Goal: Entertainment & Leisure: Consume media (video, audio)

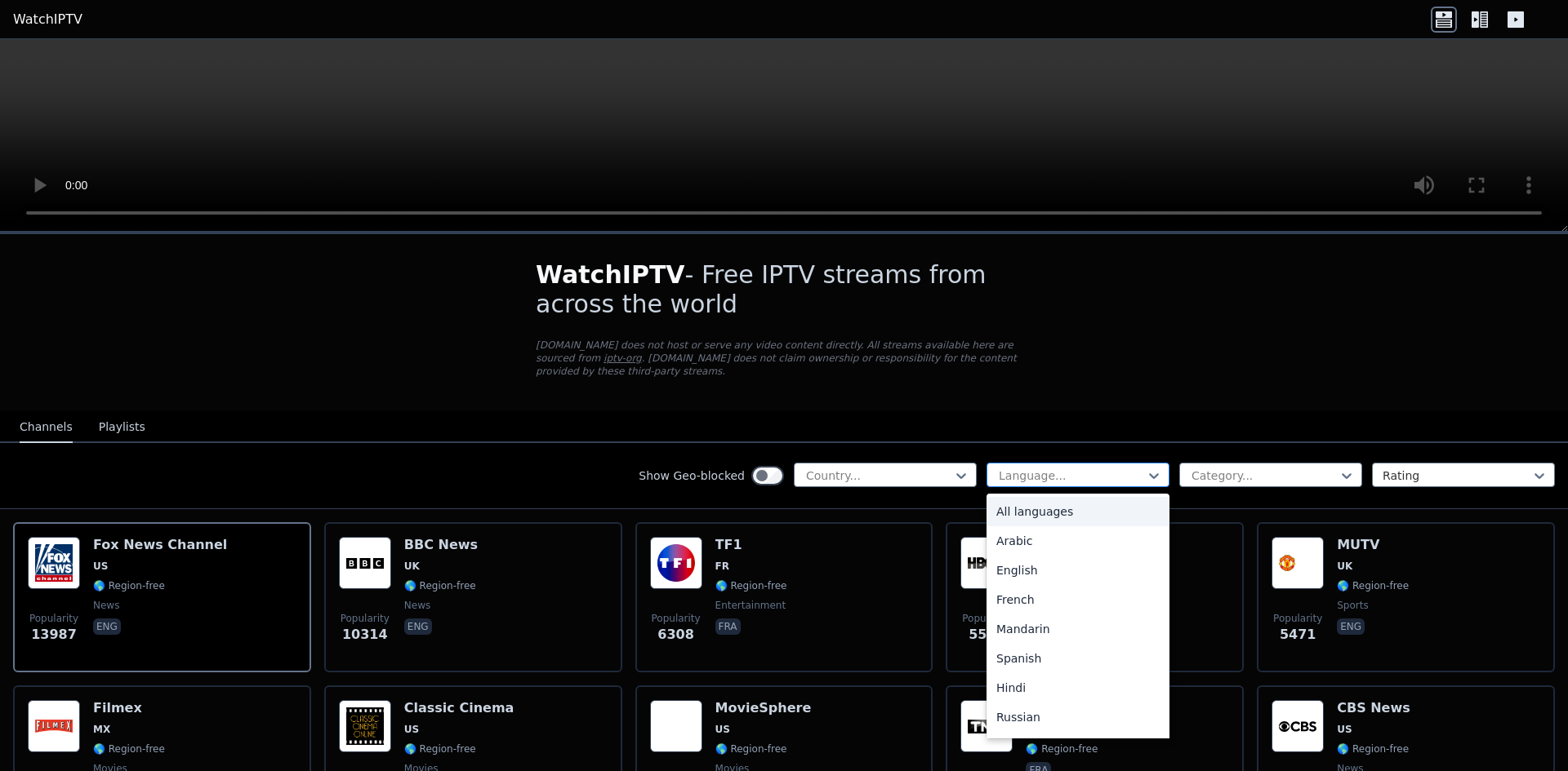
click at [1086, 468] on div at bounding box center [1071, 476] width 149 height 17
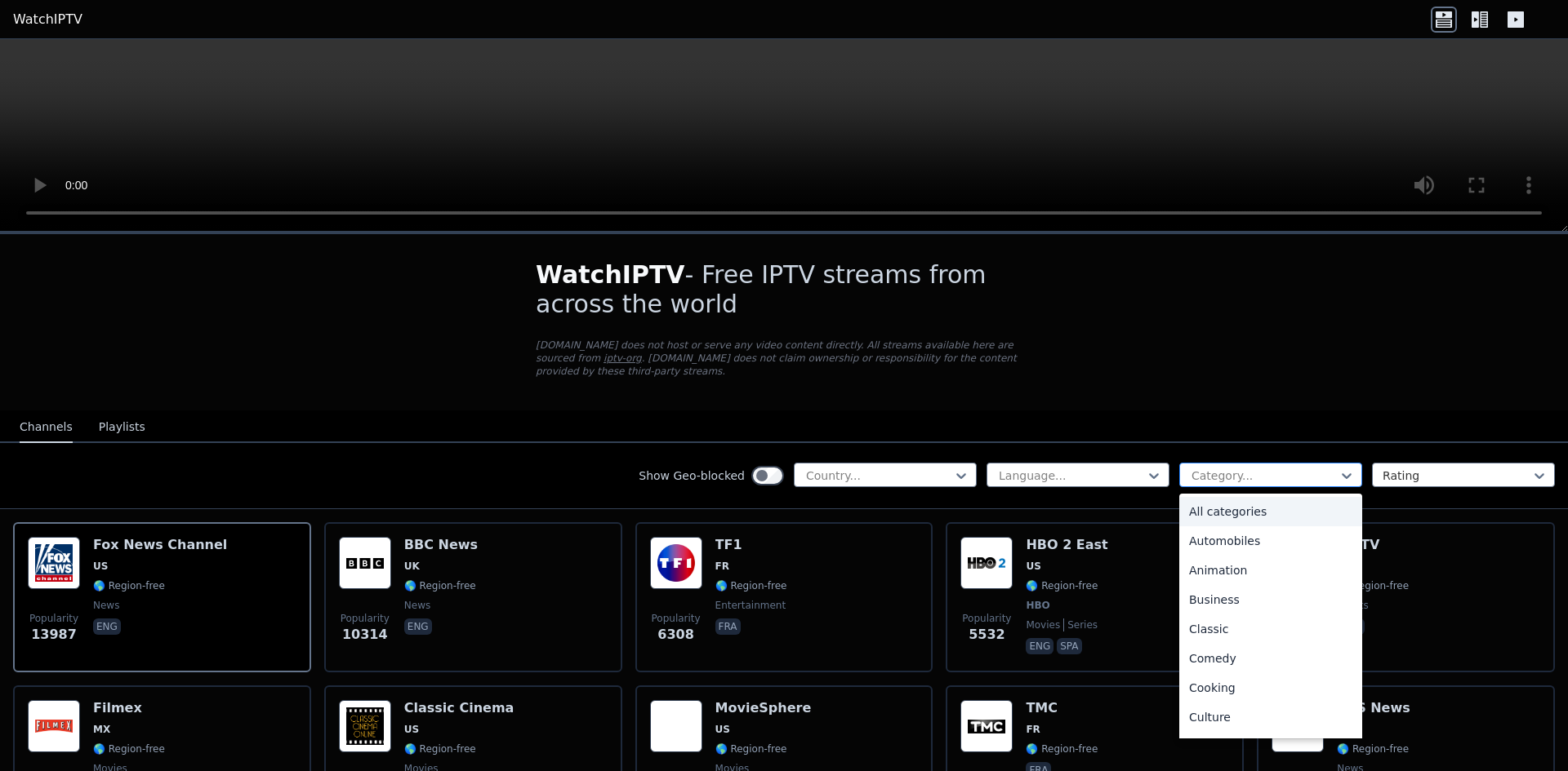
click at [1219, 468] on div at bounding box center [1264, 476] width 149 height 17
click at [1204, 650] on div "Comedy" at bounding box center [1270, 658] width 183 height 30
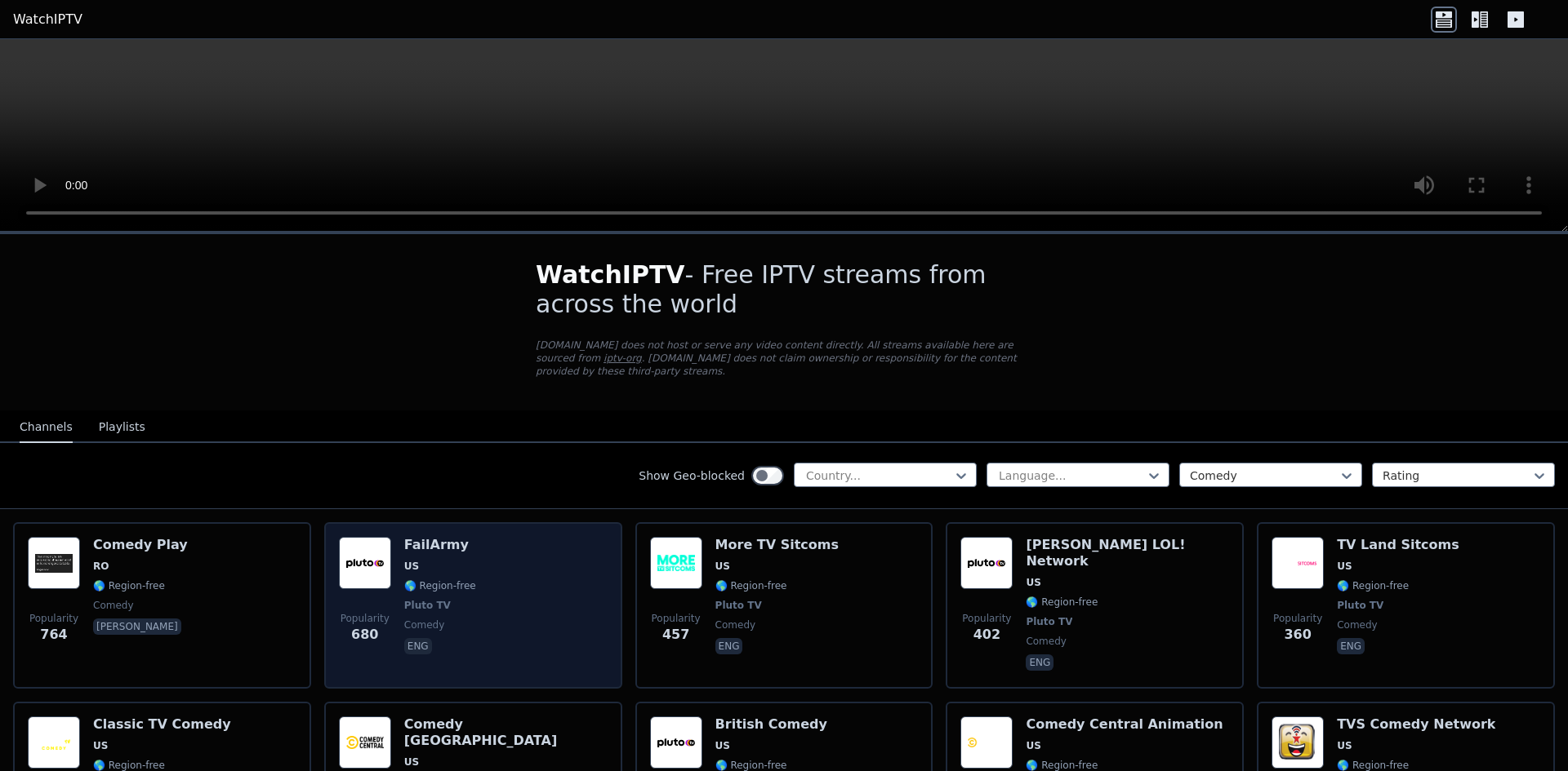
click at [423, 545] on div "FailArmy US 🌎 Region-free Pluto TV comedy eng" at bounding box center [439, 605] width 72 height 137
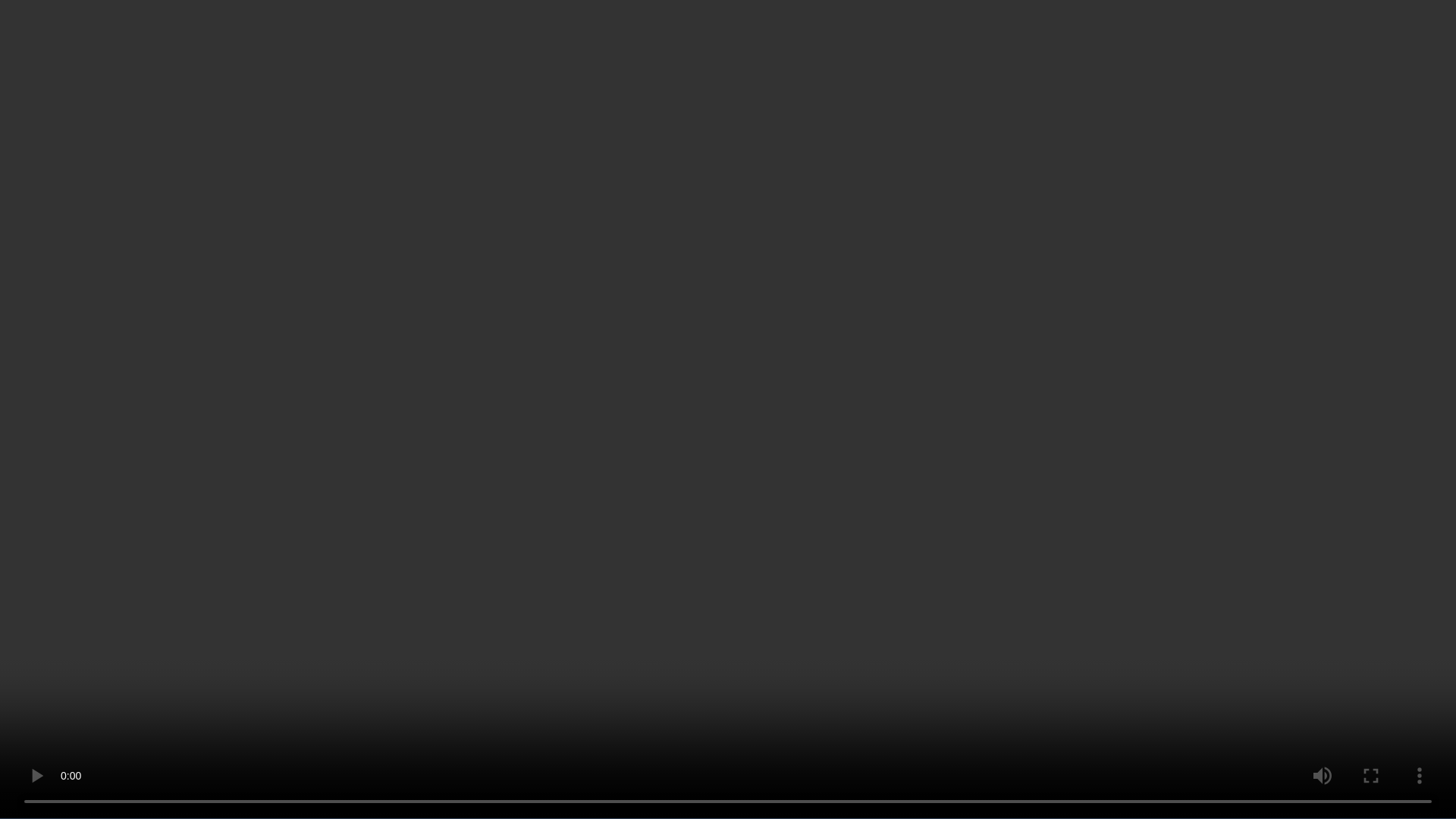
click at [908, 620] on video at bounding box center [728, 409] width 1456 height 819
click at [1124, 716] on video at bounding box center [728, 409] width 1456 height 819
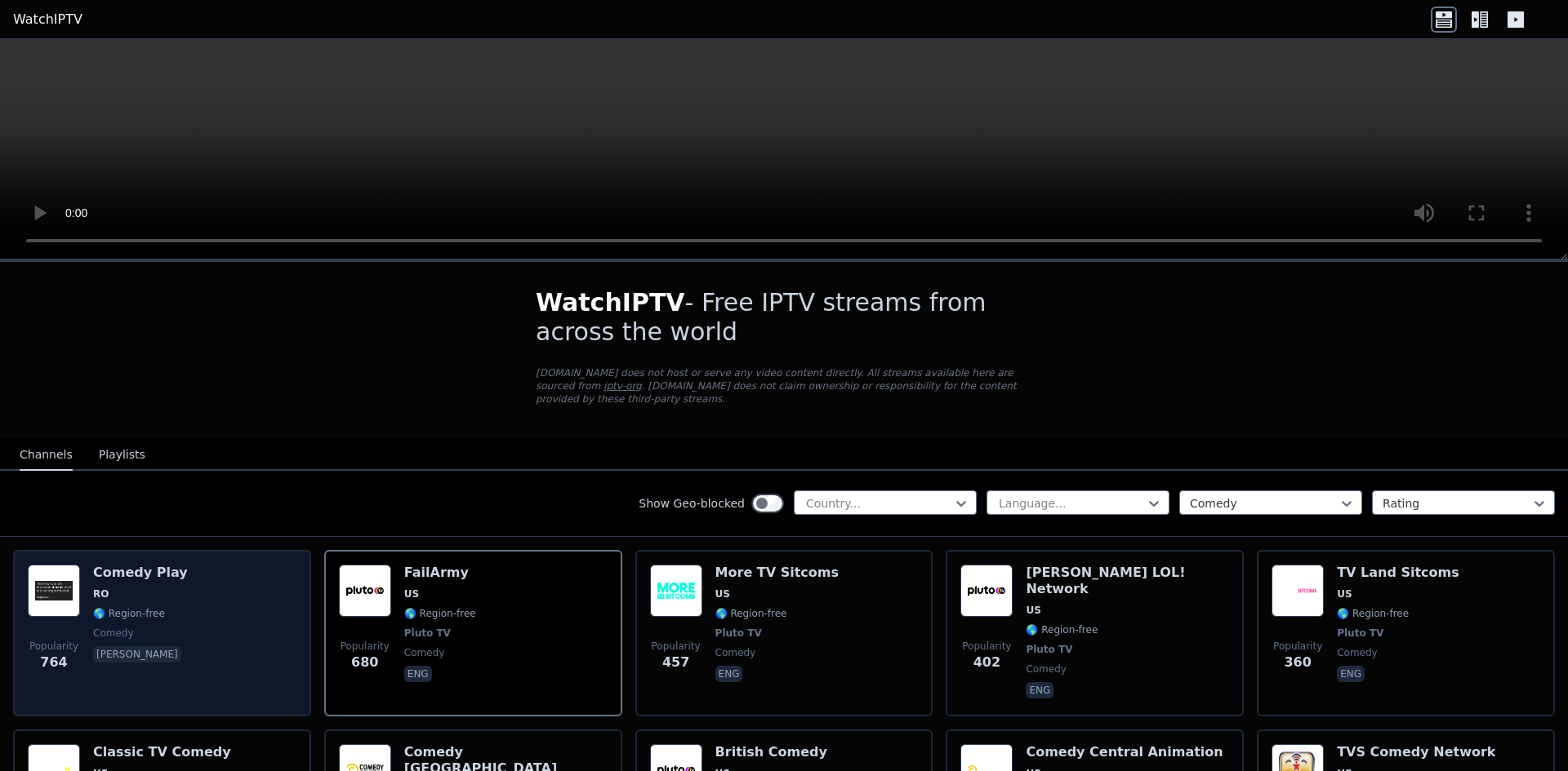
click at [155, 593] on div "Comedy Play RO 🌎 Region-free comedy [PERSON_NAME]" at bounding box center [140, 633] width 95 height 137
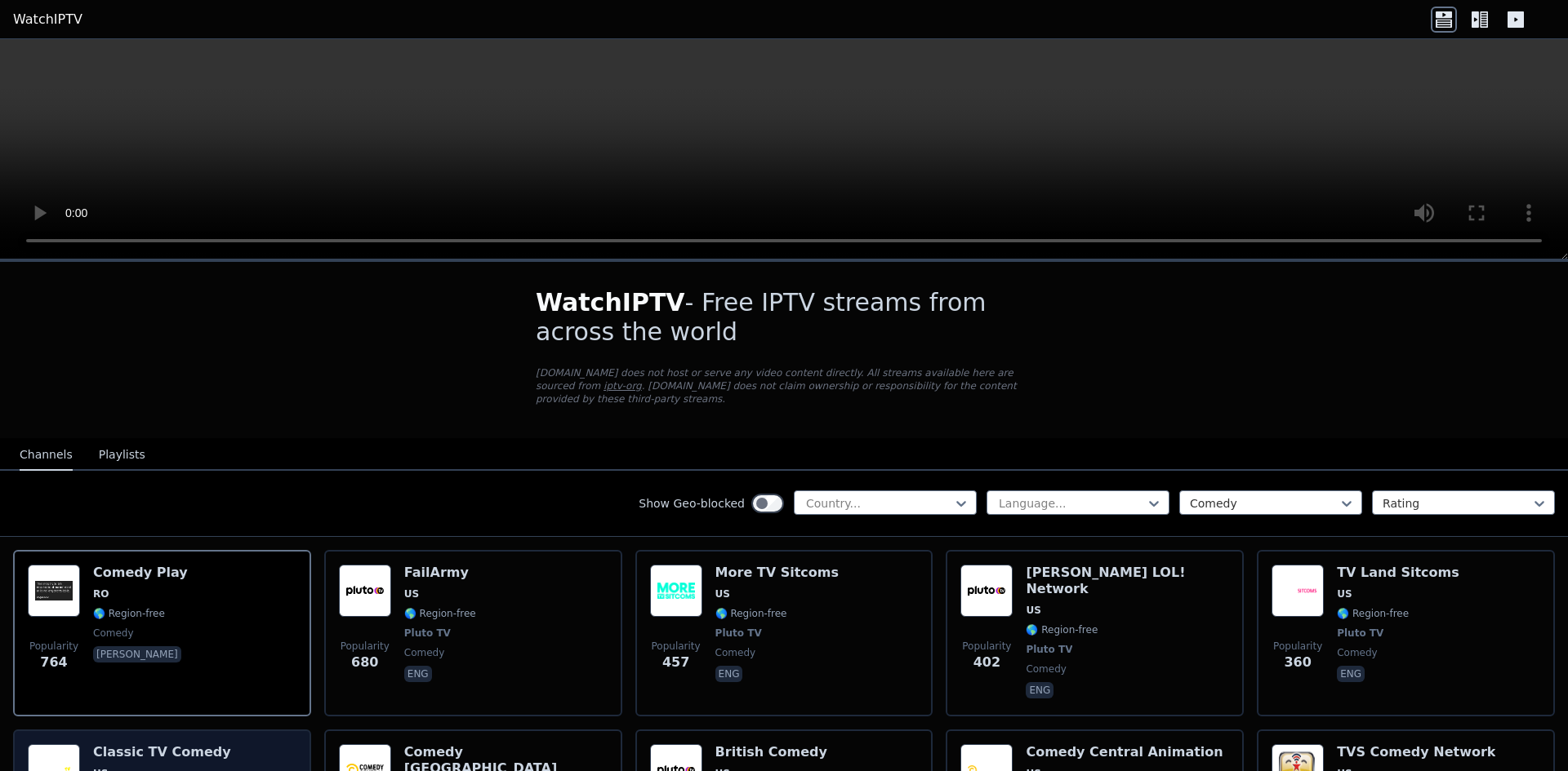
click at [180, 767] on span "US" at bounding box center [162, 773] width 138 height 13
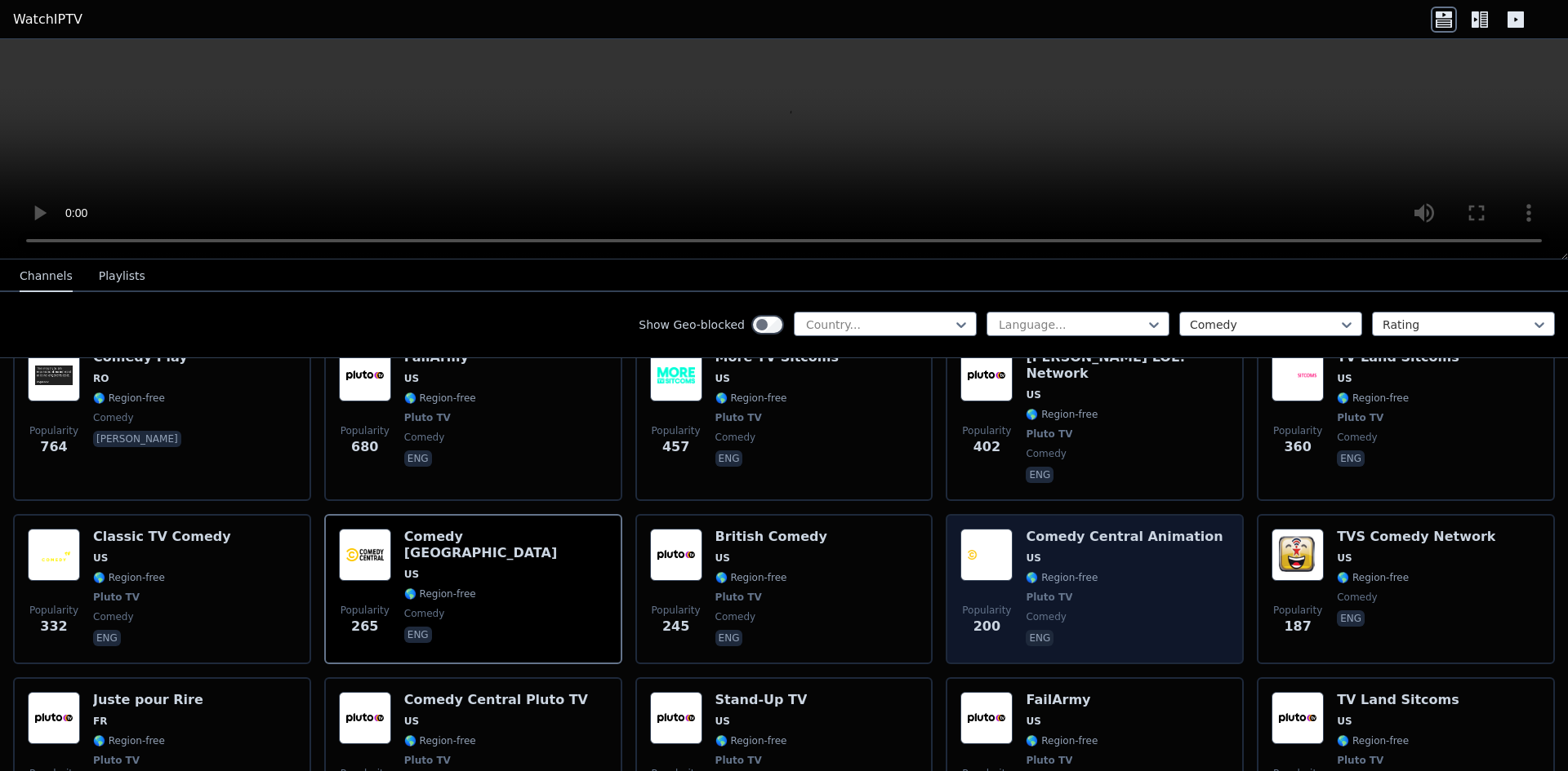
scroll to position [245, 0]
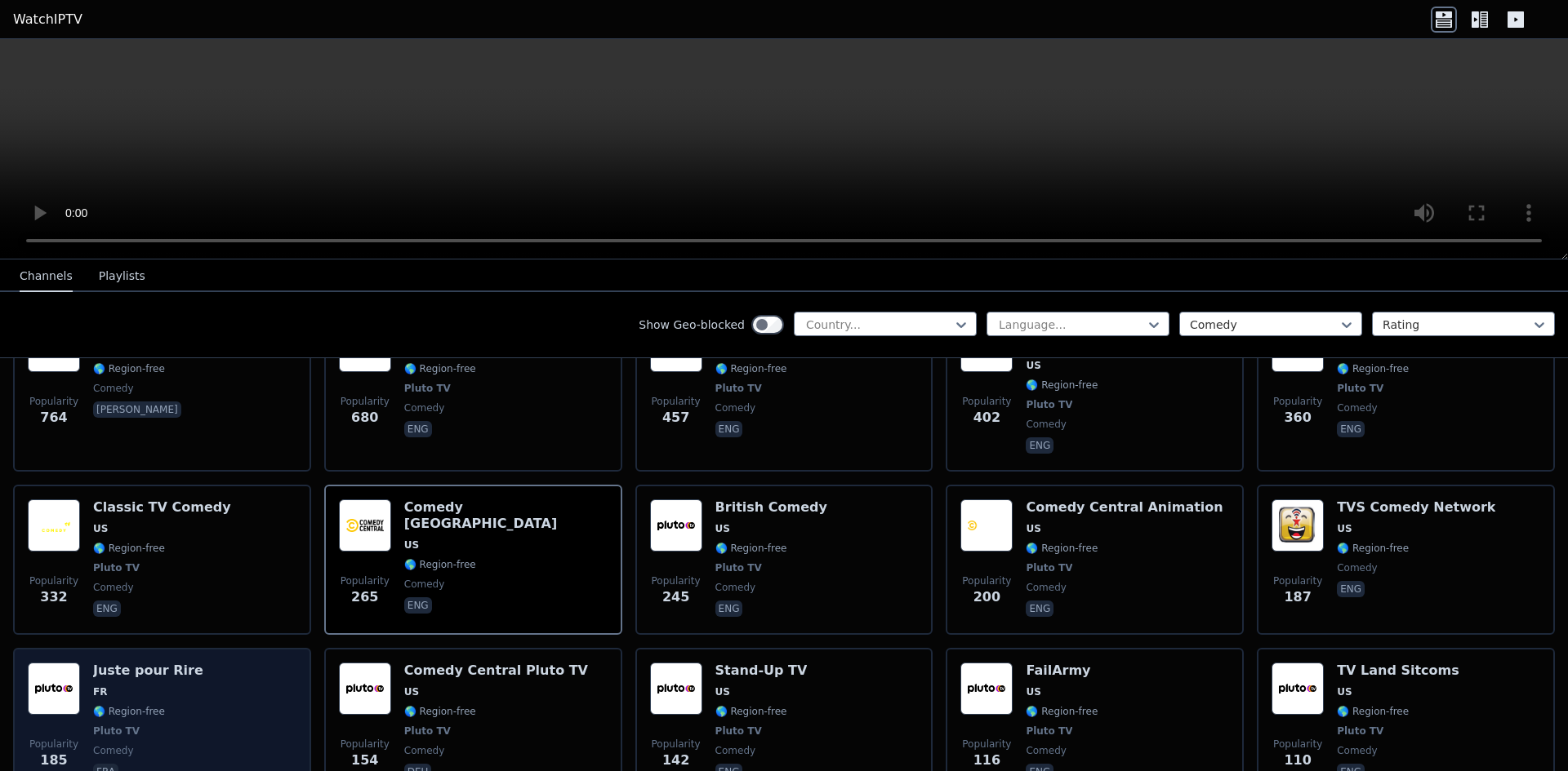
click at [145, 705] on span "🌎 Region-free" at bounding box center [128, 711] width 72 height 13
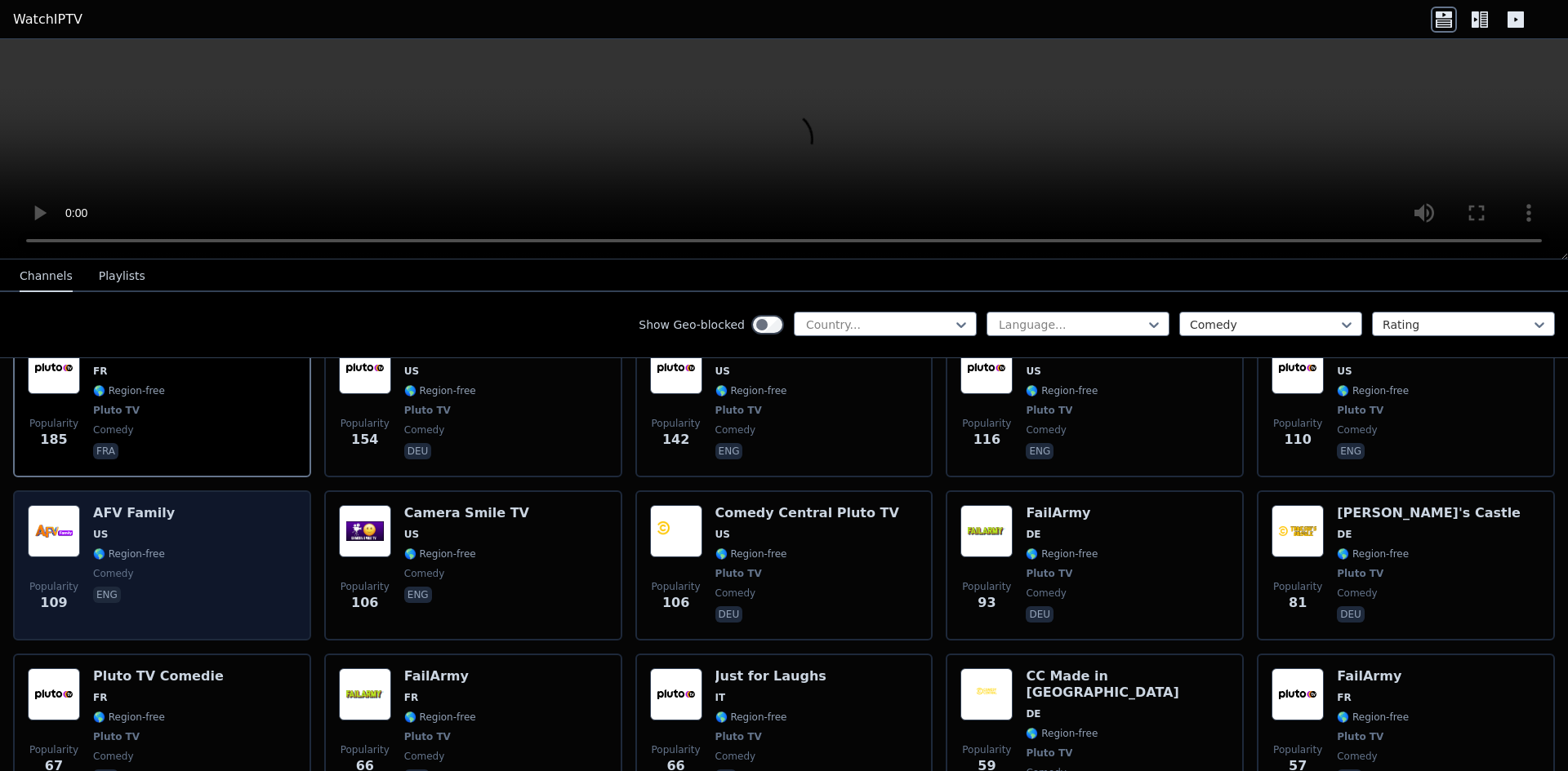
scroll to position [572, 0]
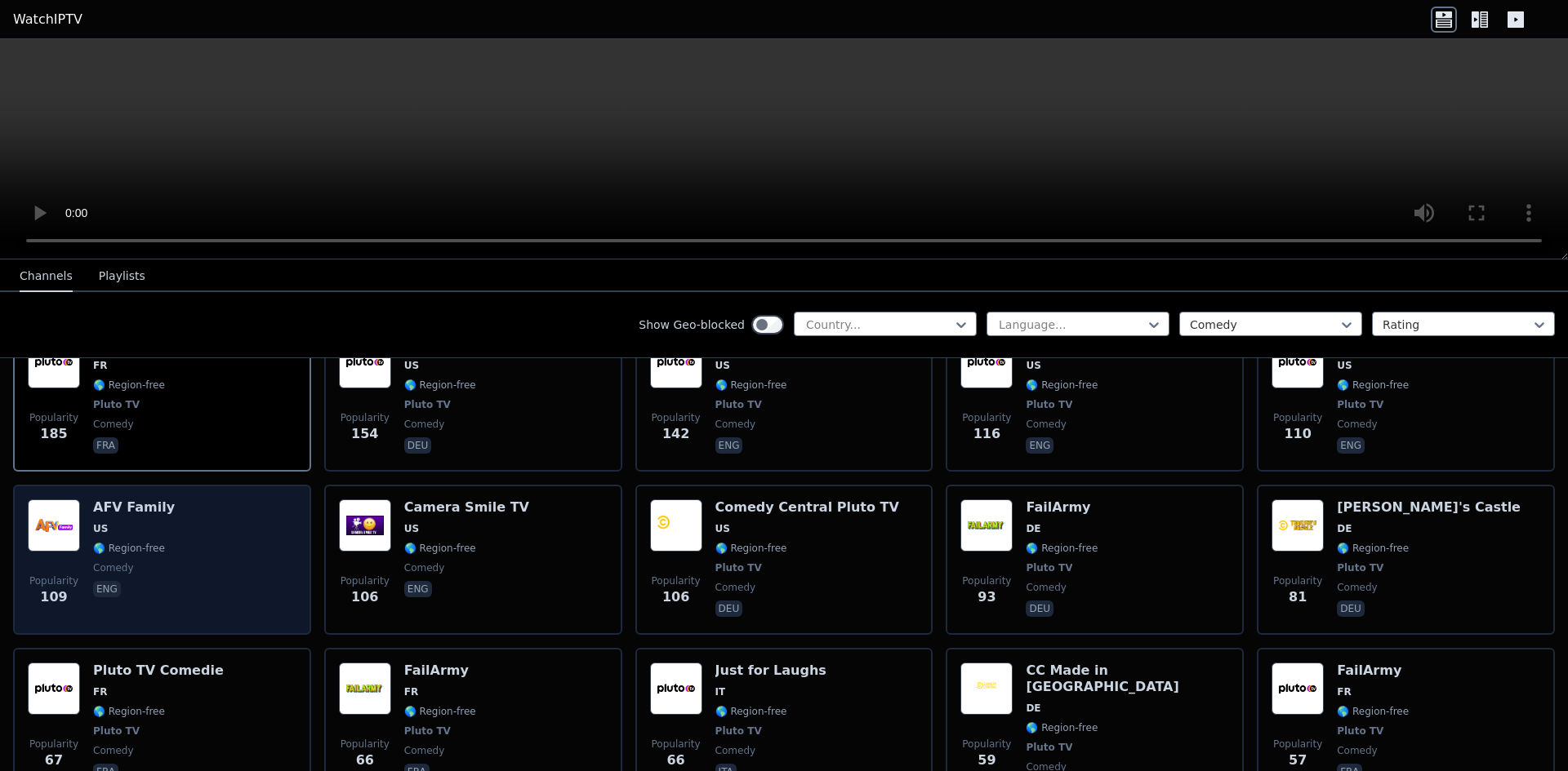
click at [125, 522] on span "US" at bounding box center [133, 528] width 82 height 13
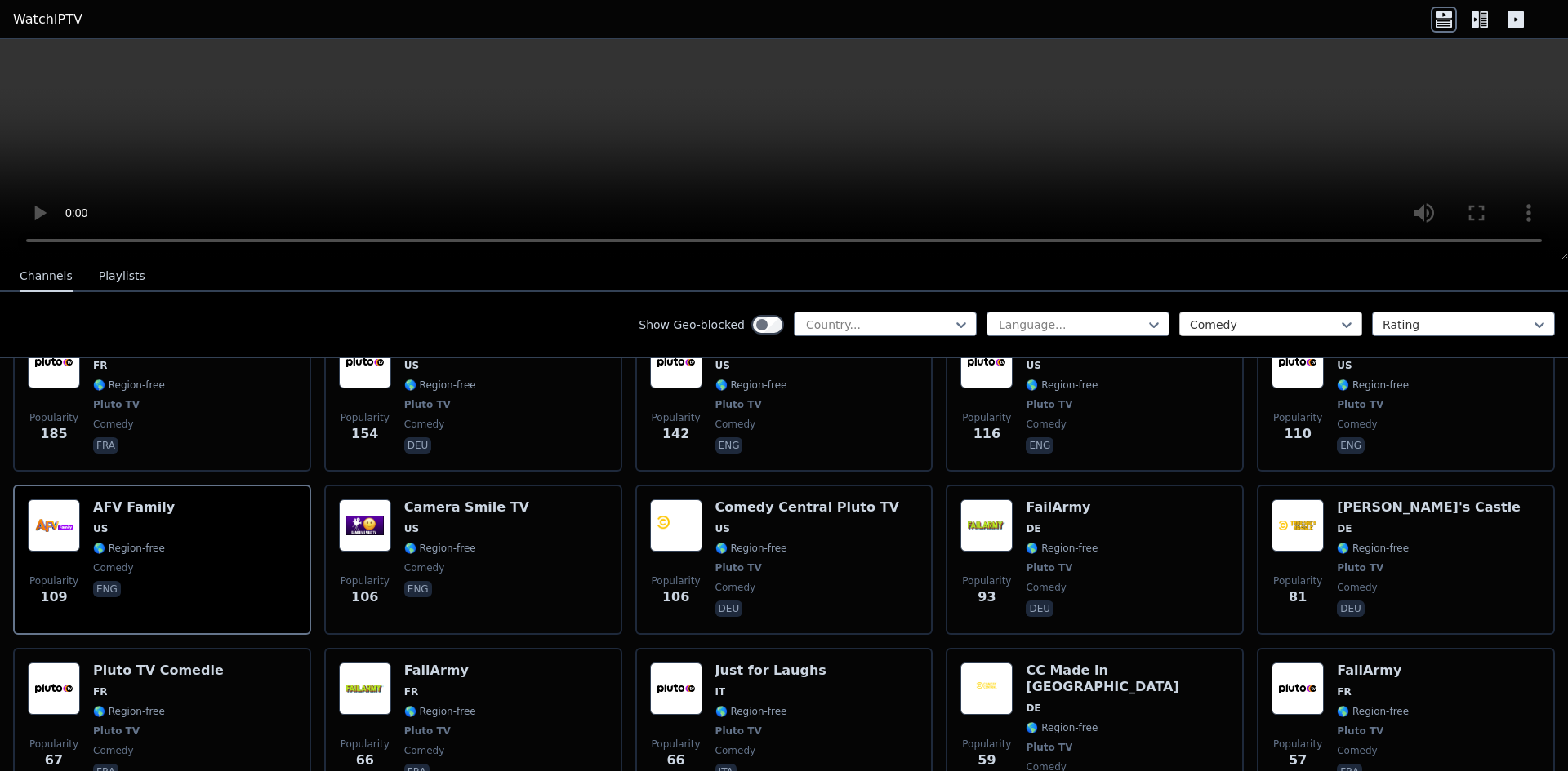
click at [1288, 327] on div at bounding box center [1264, 325] width 149 height 17
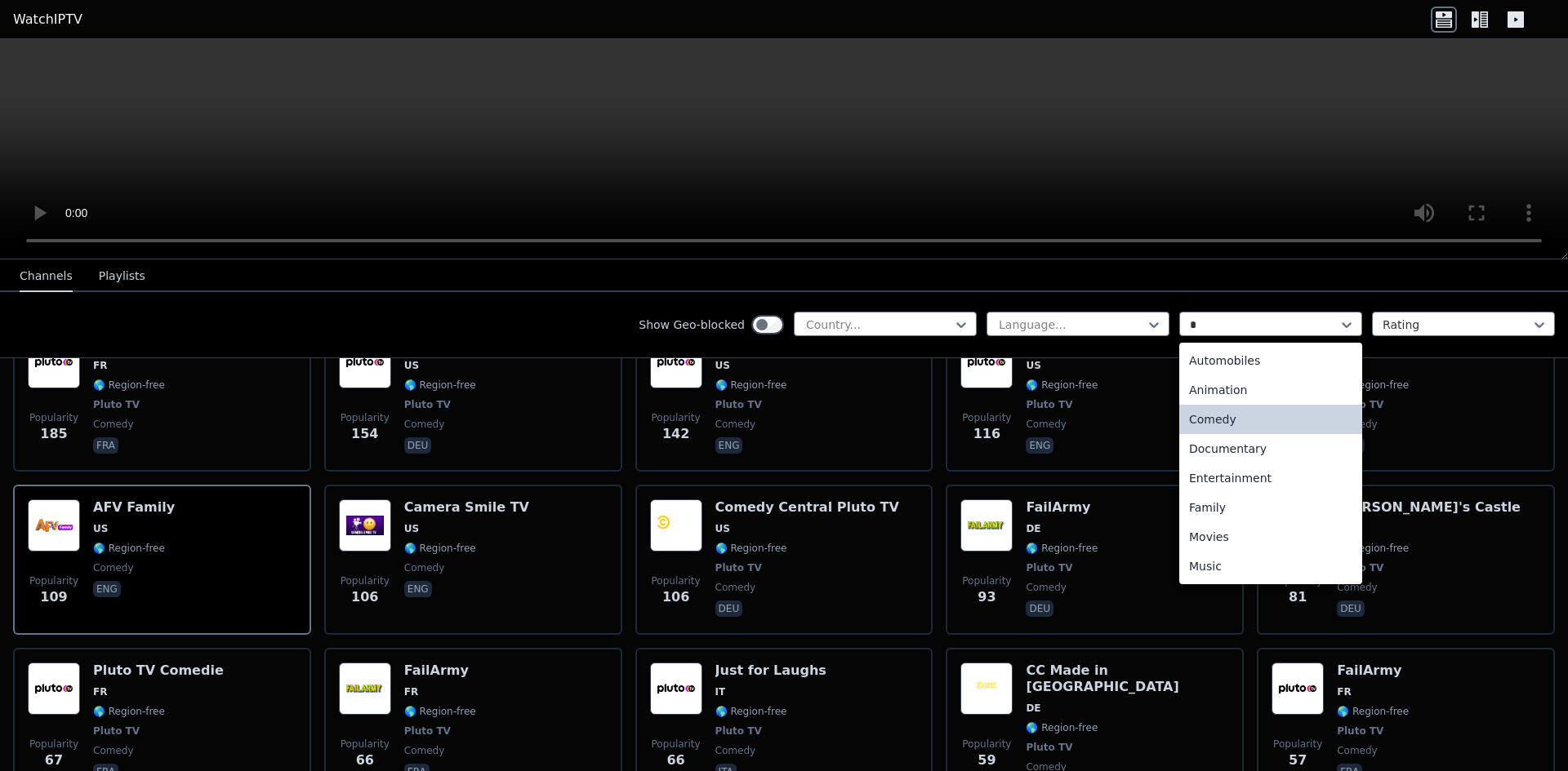
type input "**"
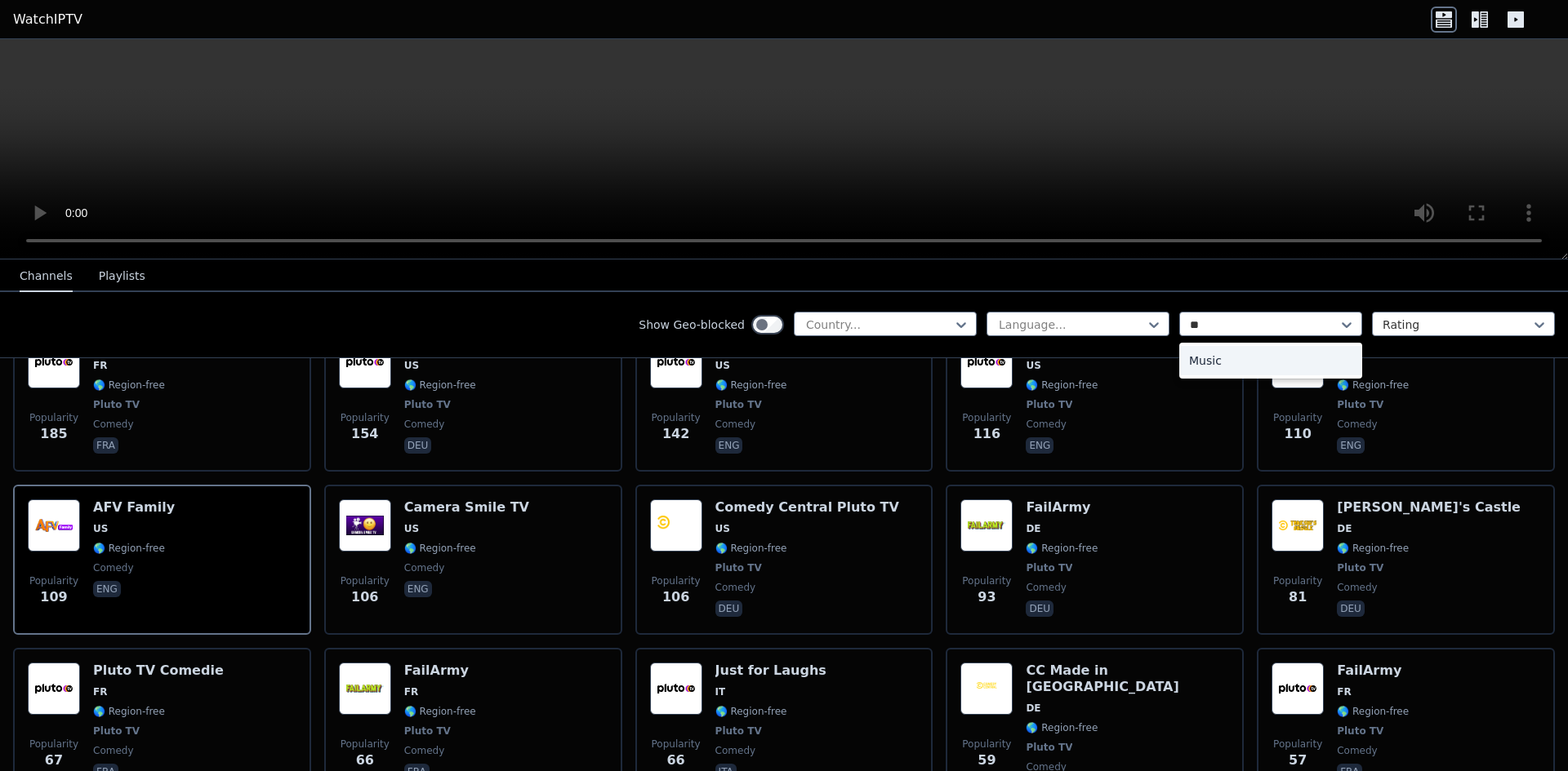
click at [1208, 349] on div "Music" at bounding box center [1270, 361] width 183 height 30
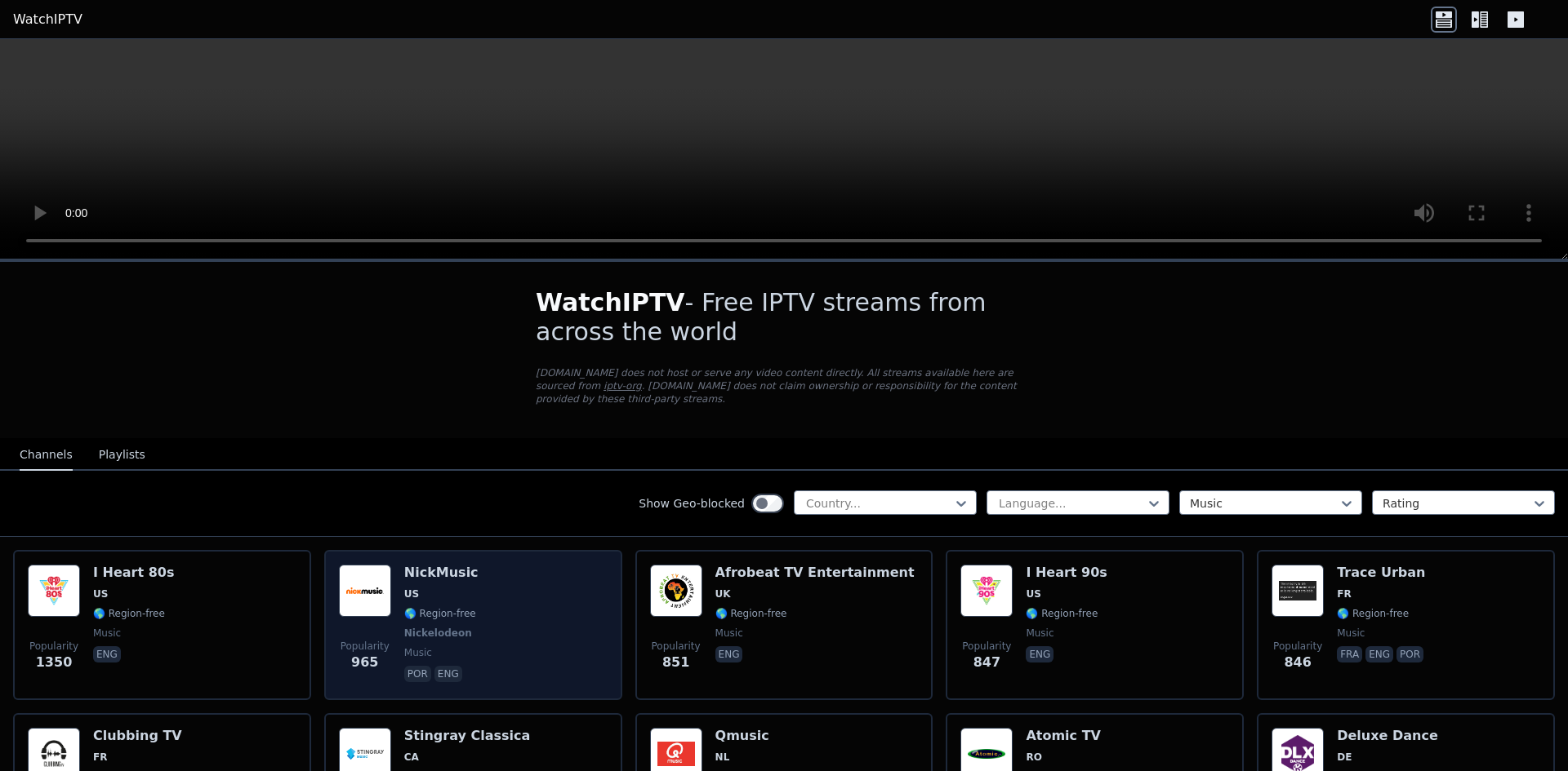
click at [428, 607] on span "🌎 Region-free" at bounding box center [439, 613] width 72 height 13
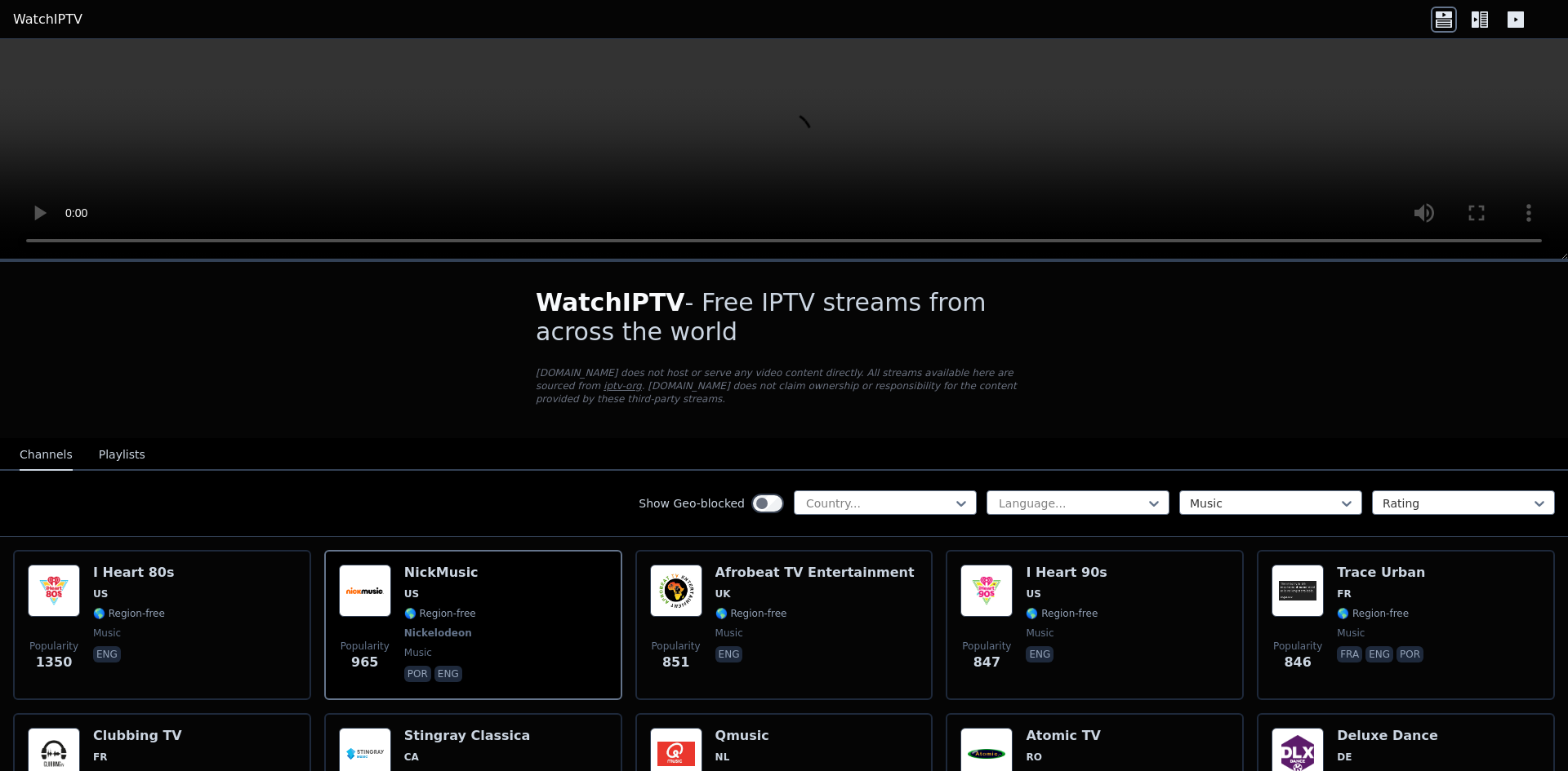
scroll to position [82, 0]
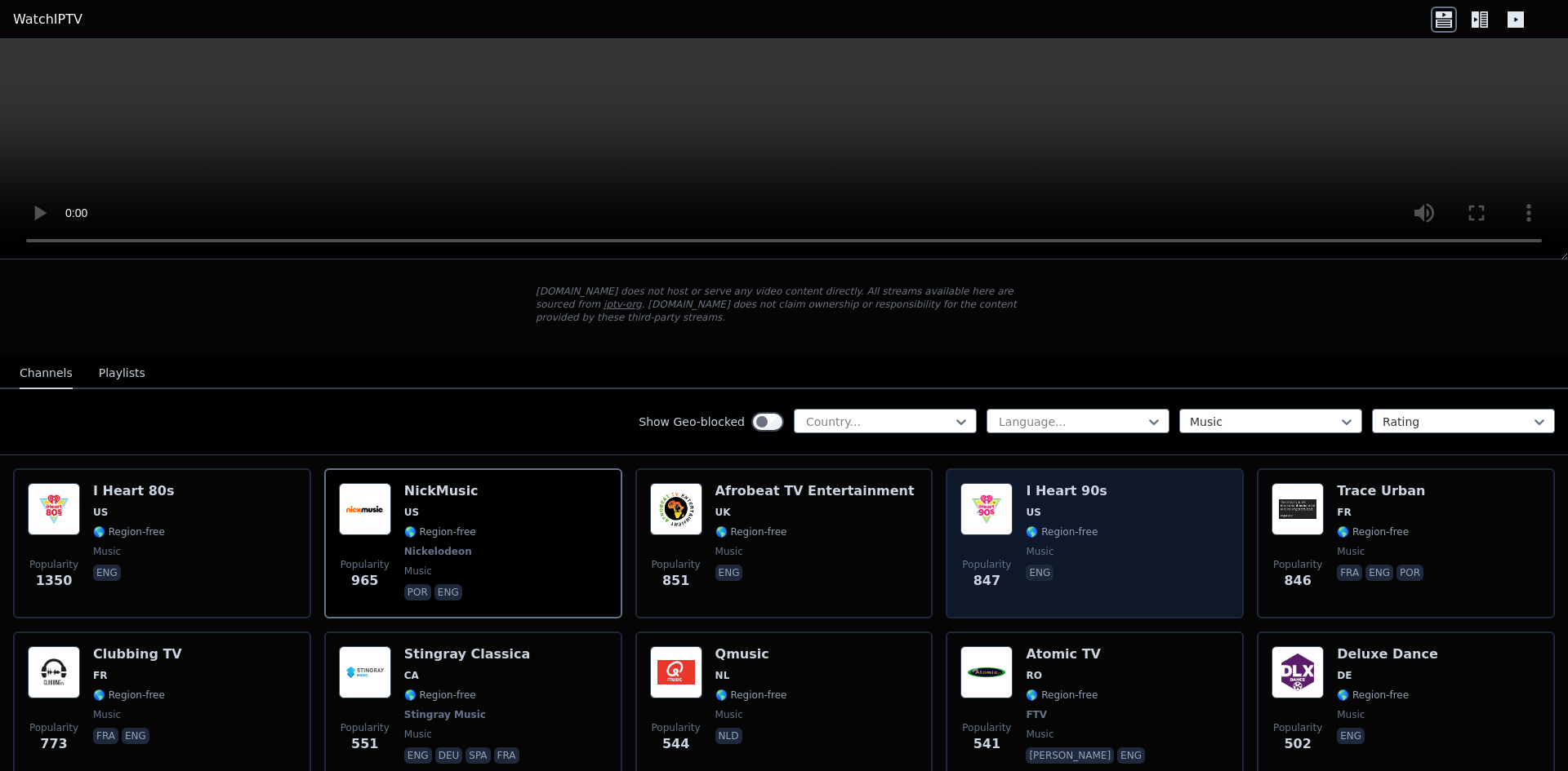
click at [1110, 492] on div "Popularity 847 I Heart 90s US 🌎 Region-free music eng" at bounding box center [1094, 544] width 269 height 120
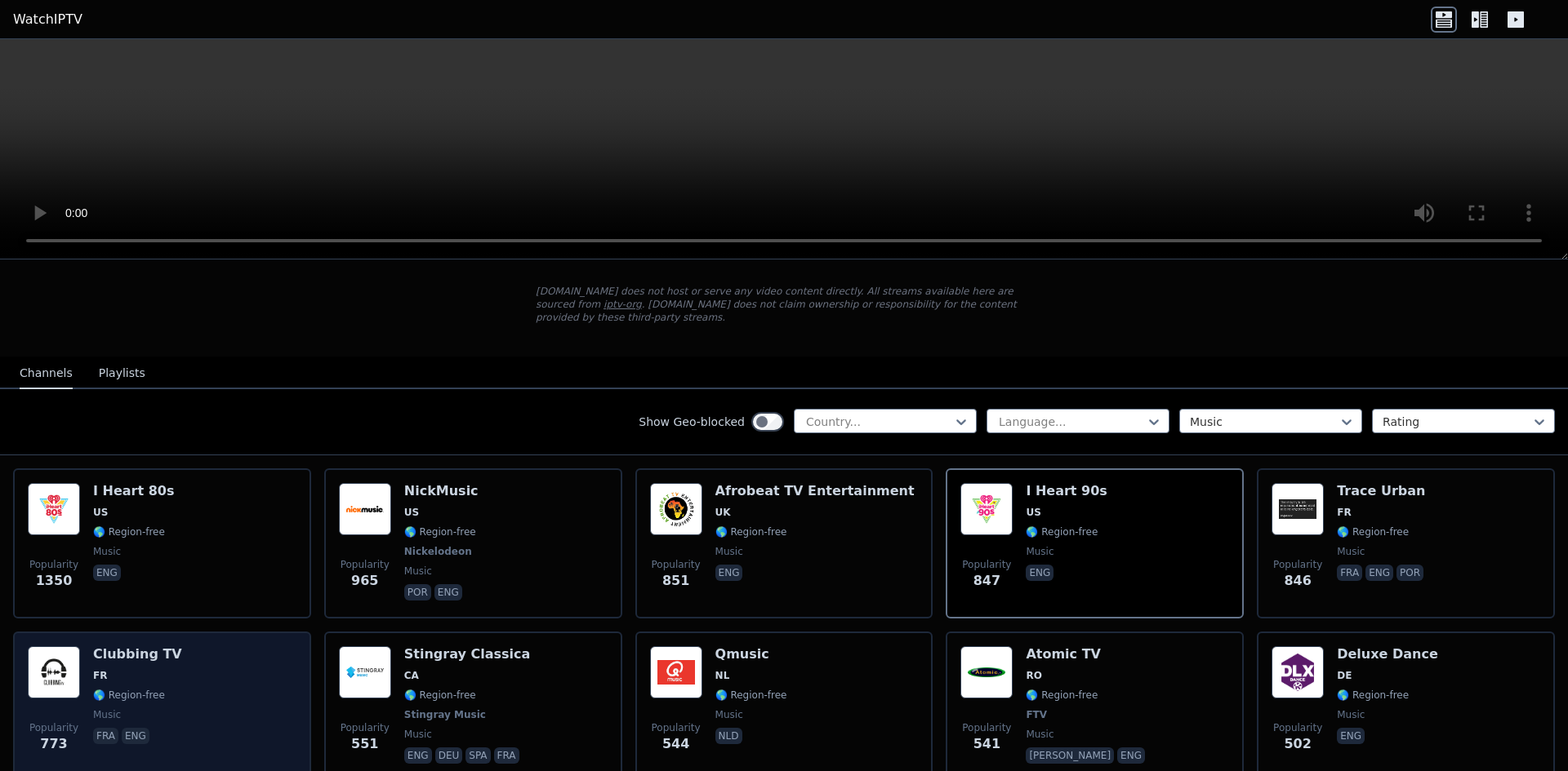
click at [179, 679] on div "Popularity 773 Clubbing TV FR 🌎 Region-free music fra eng" at bounding box center [162, 707] width 269 height 120
click at [76, 672] on img at bounding box center [53, 672] width 52 height 52
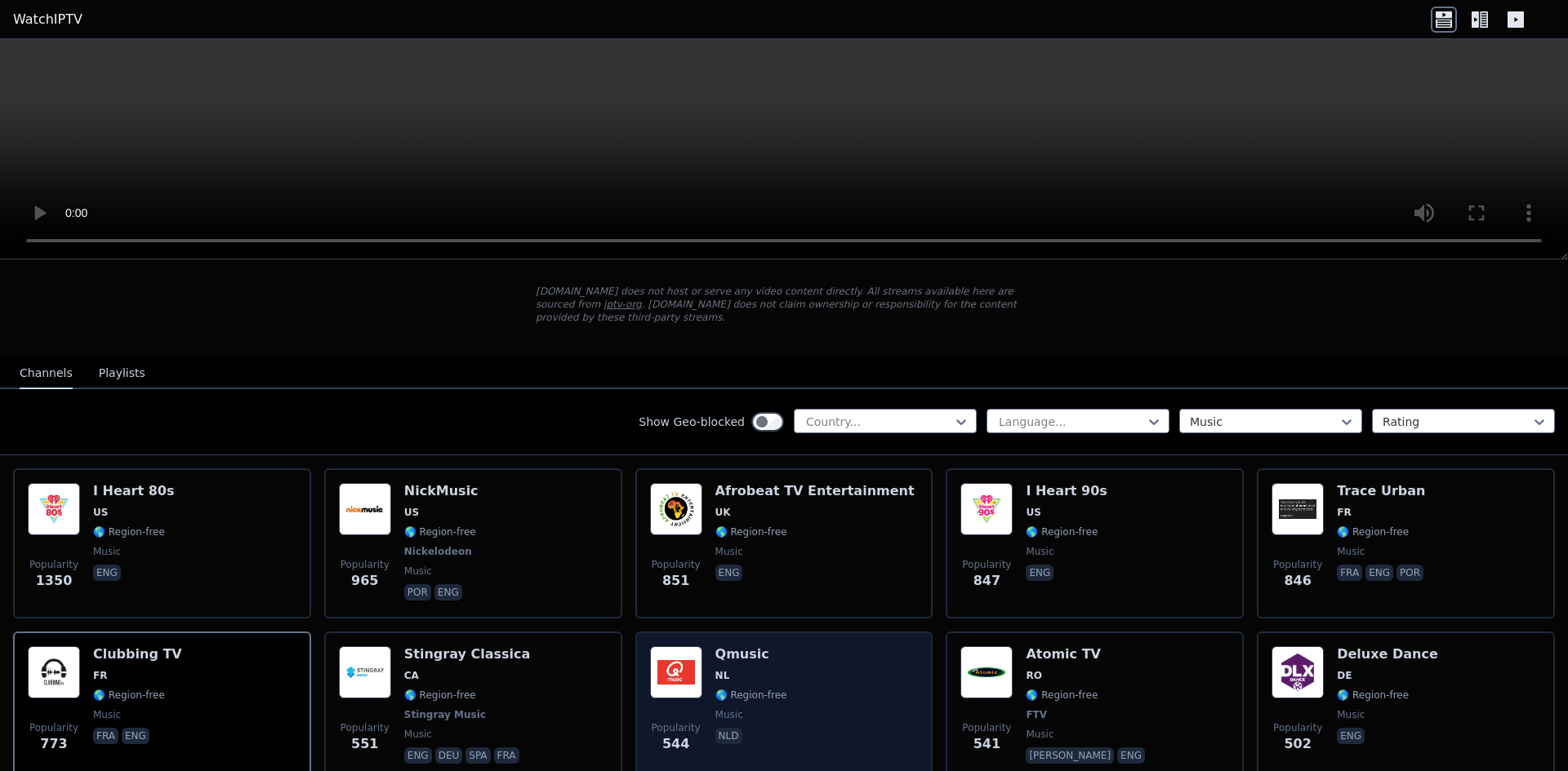
click at [777, 662] on div "Popularity 544 Qmusic NL 🌎 Region-free music nld" at bounding box center [784, 707] width 269 height 120
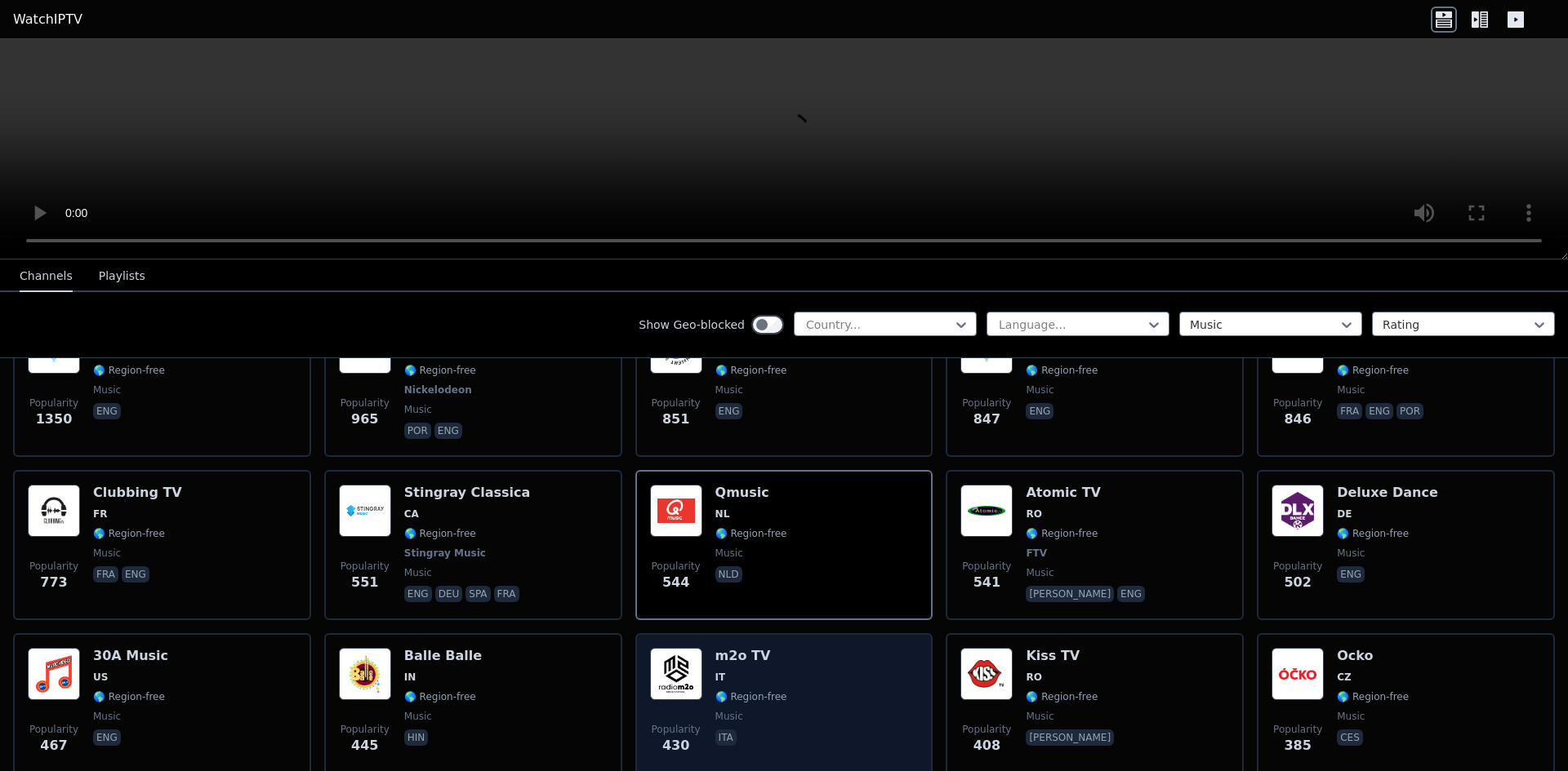
scroll to position [245, 0]
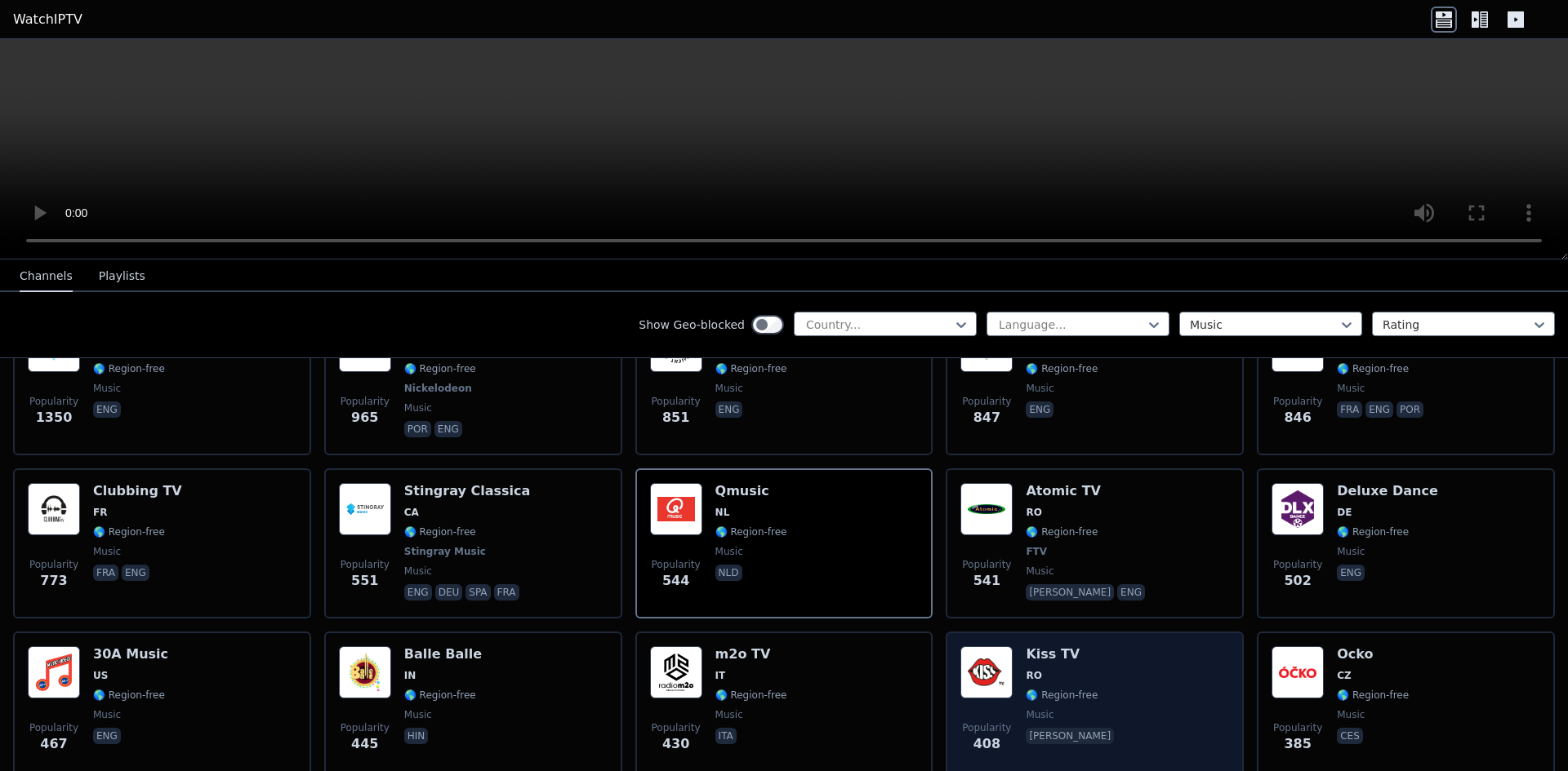
click at [1012, 660] on div "Popularity 408 Kiss TV RO 🌎 Region-free music [PERSON_NAME]" at bounding box center [1094, 705] width 269 height 117
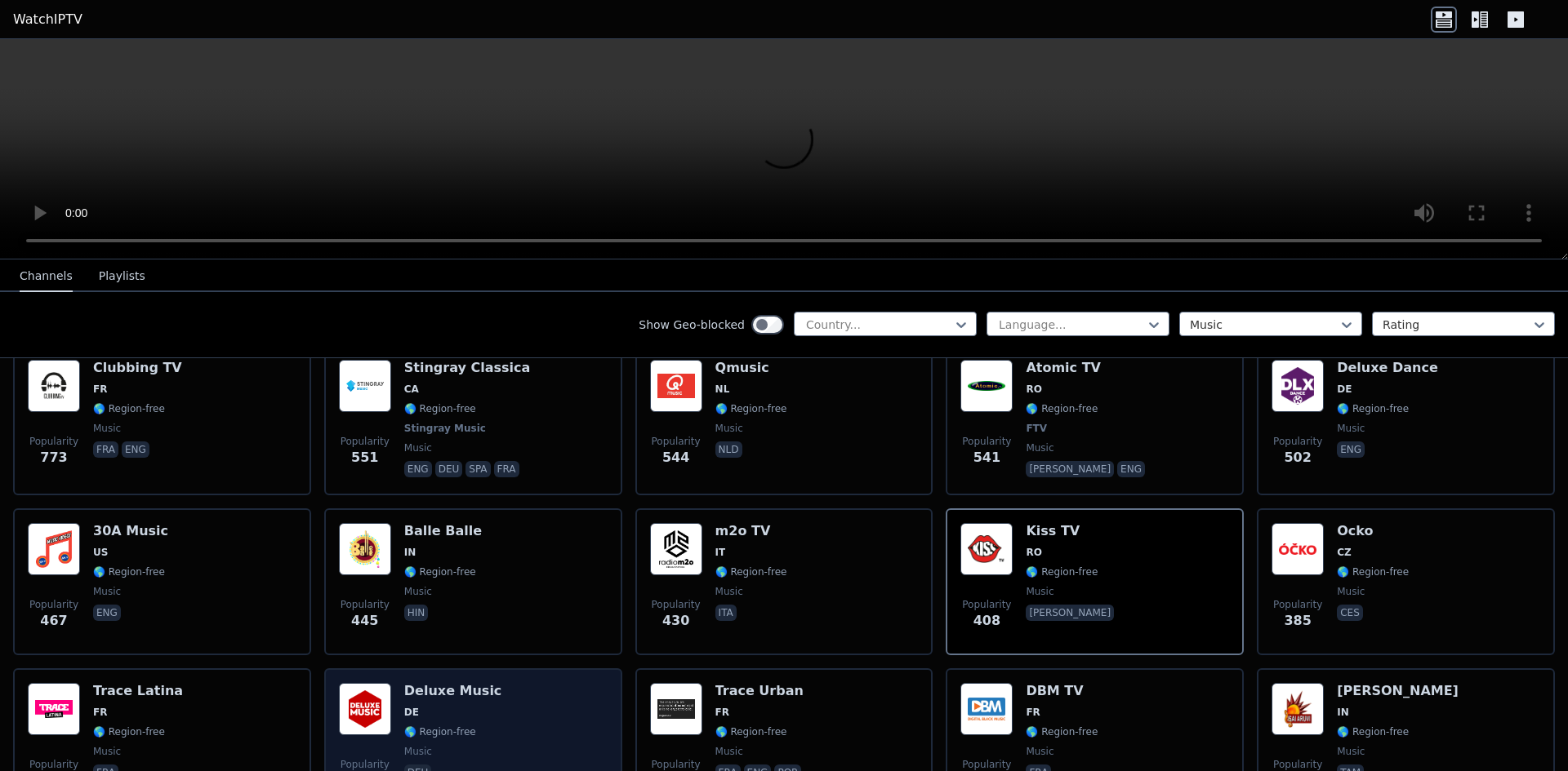
scroll to position [408, 0]
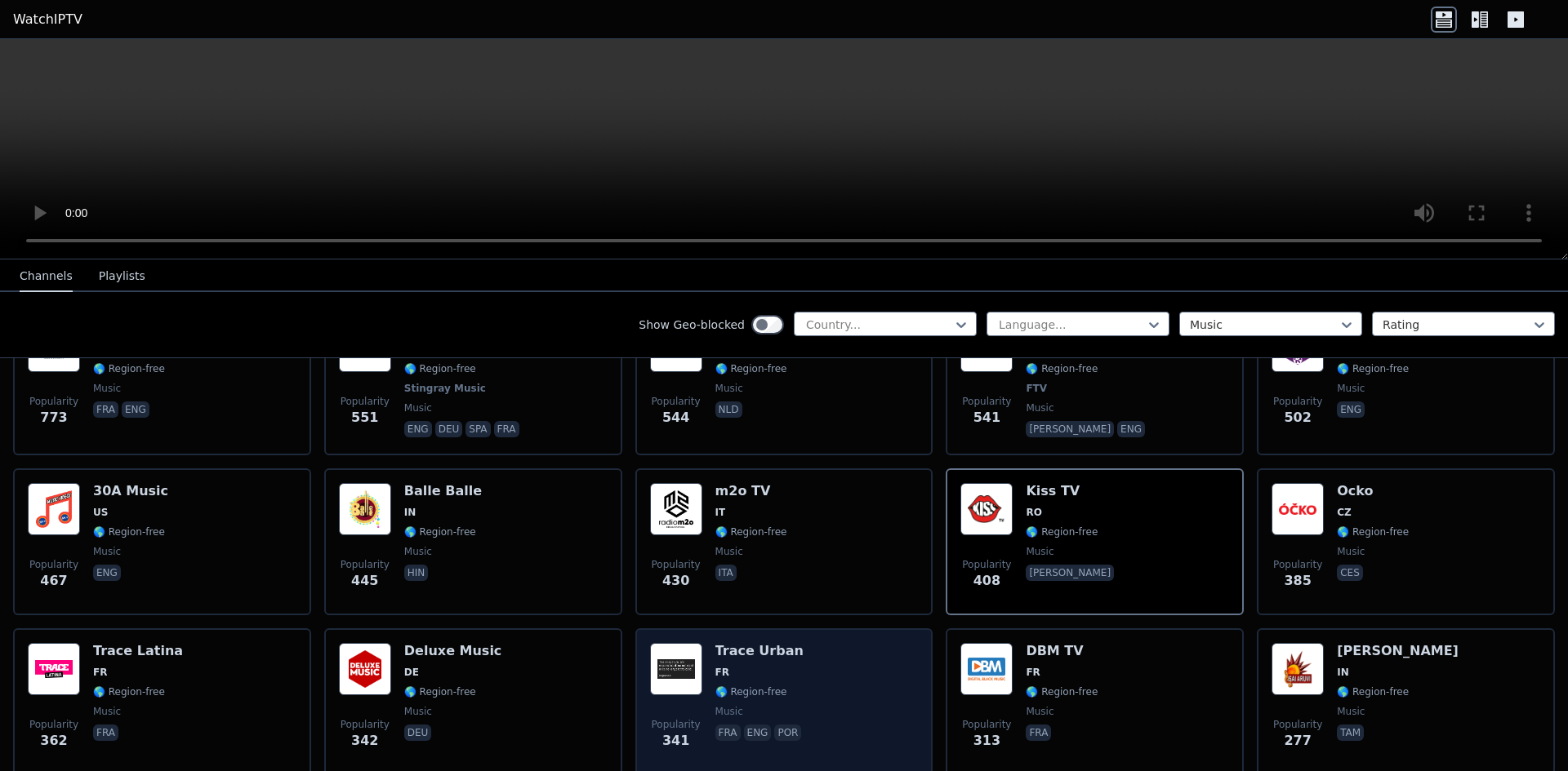
click at [823, 667] on div "Popularity 341 Trace Urban FR 🌎 Region-free music fra eng por" at bounding box center [784, 702] width 269 height 117
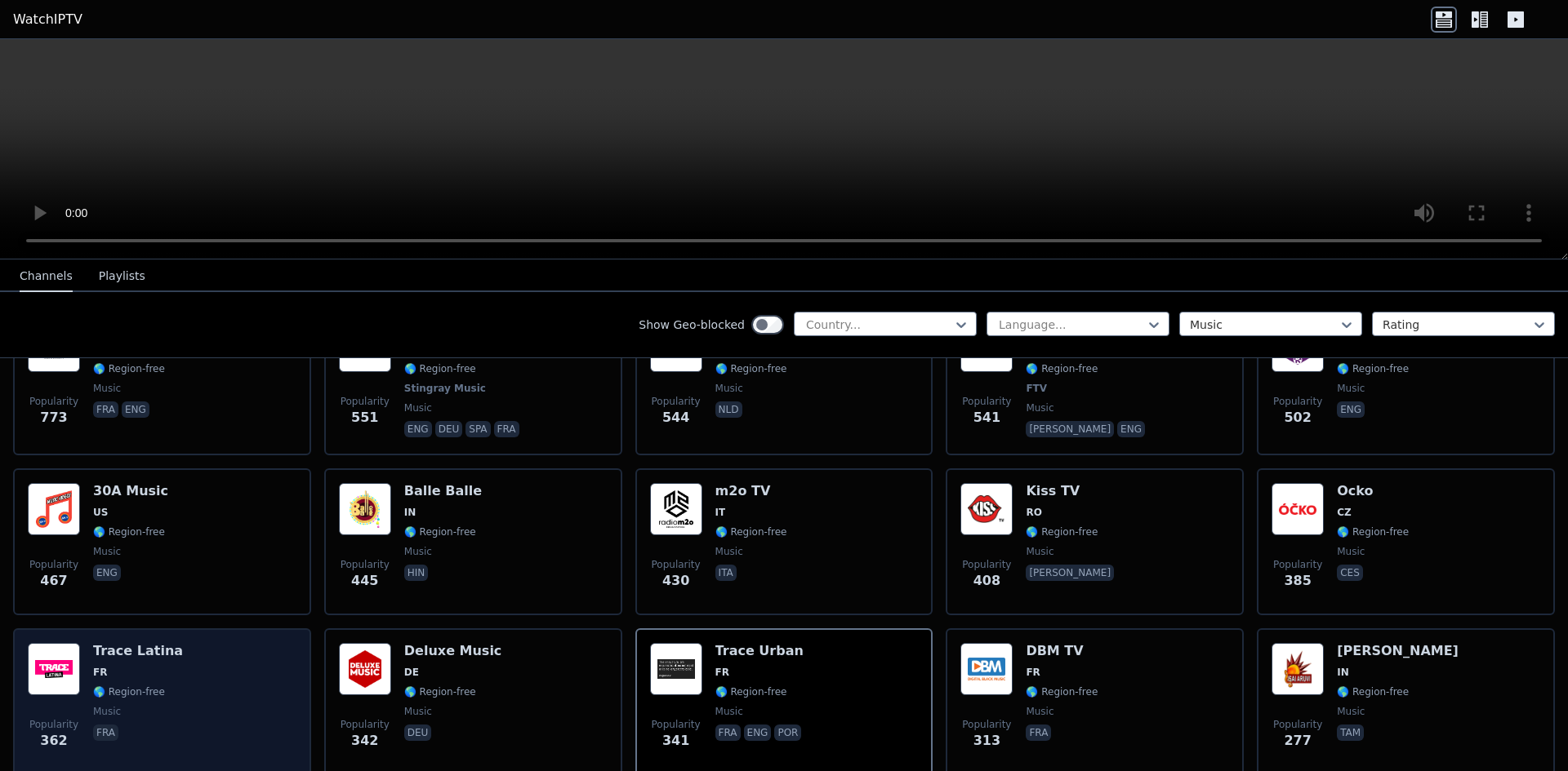
click at [123, 644] on h6 "Trace Latina" at bounding box center [137, 652] width 90 height 17
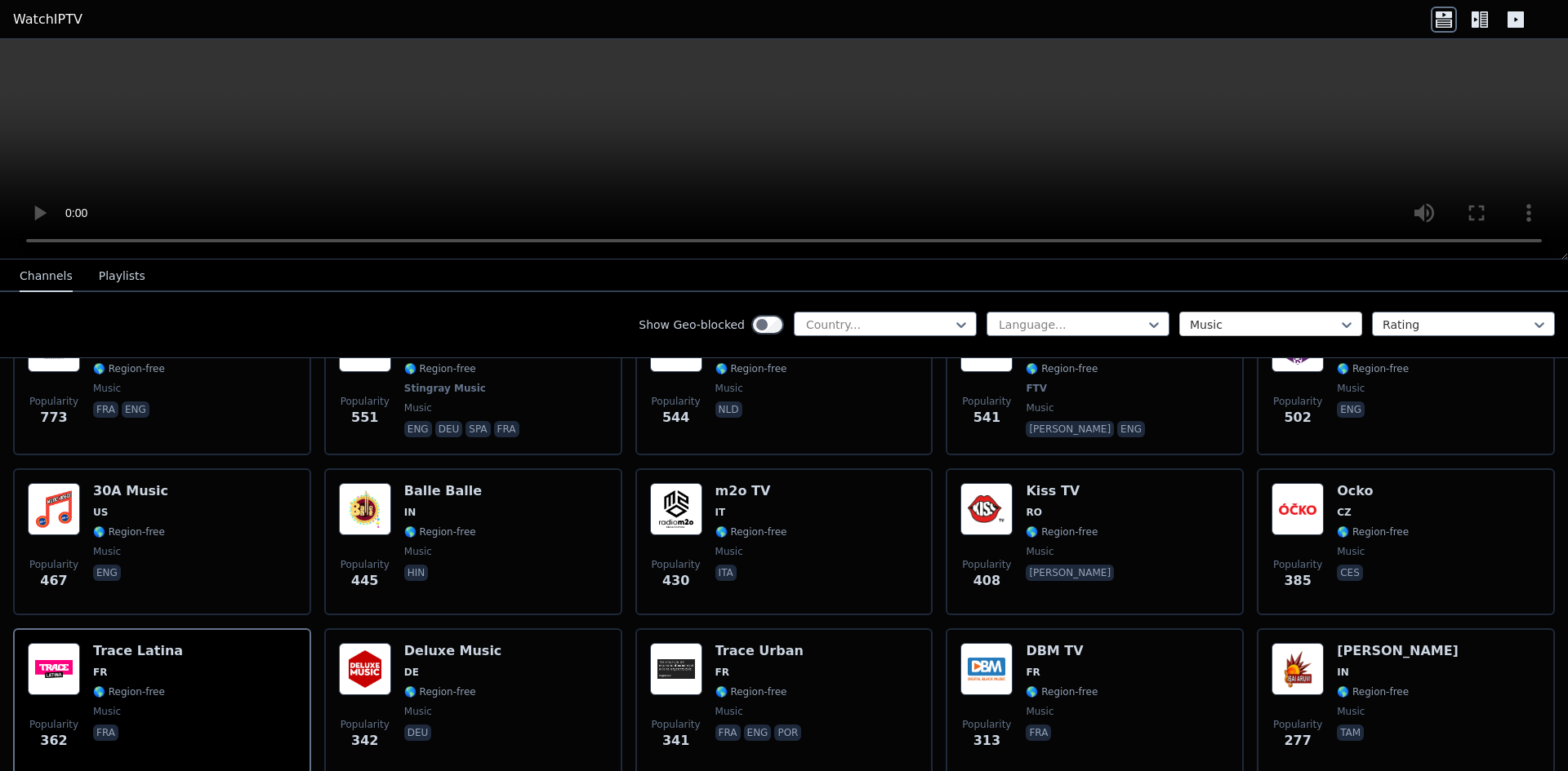
click at [1213, 318] on div at bounding box center [1264, 325] width 149 height 17
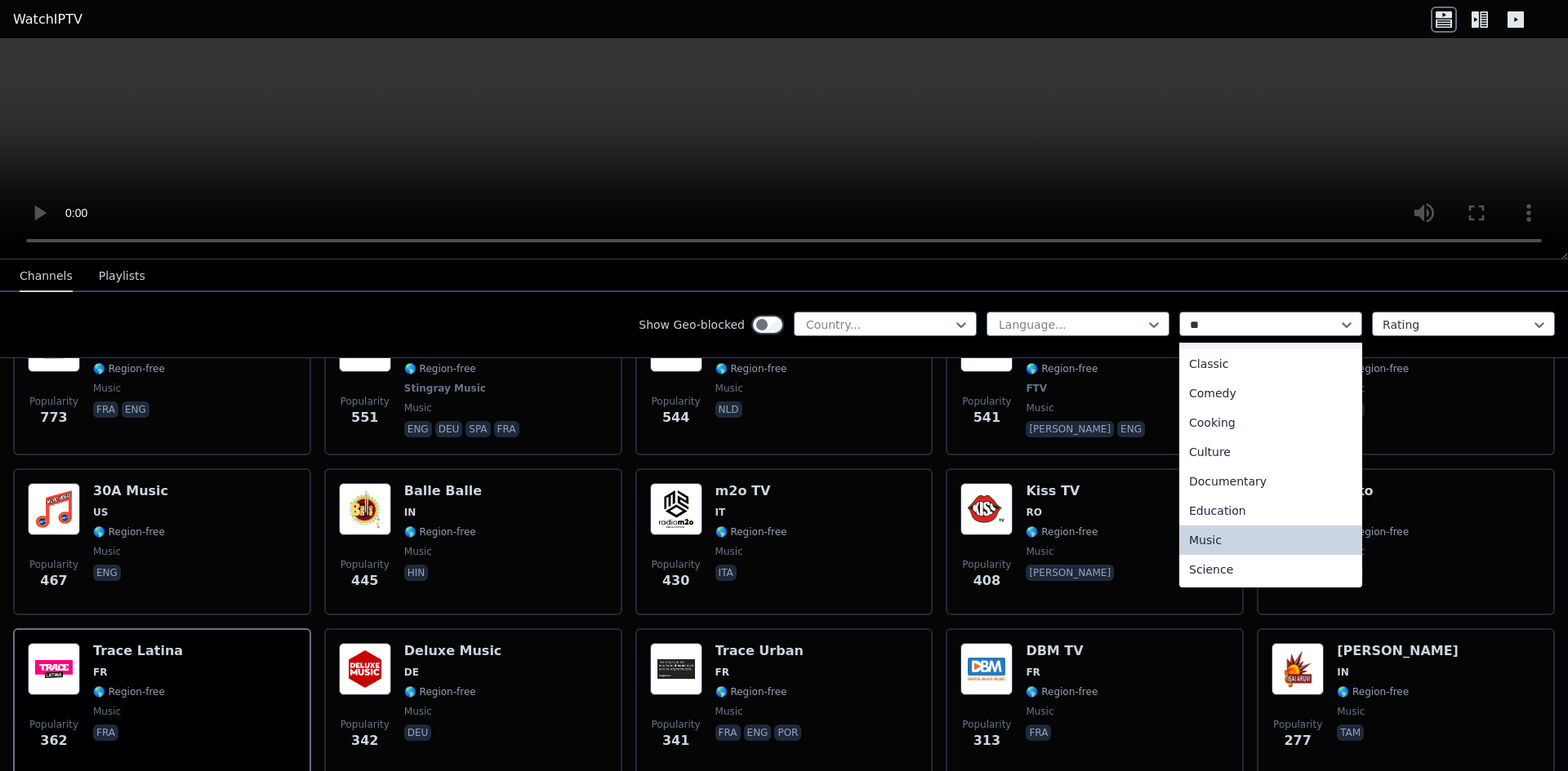
scroll to position [0, 0]
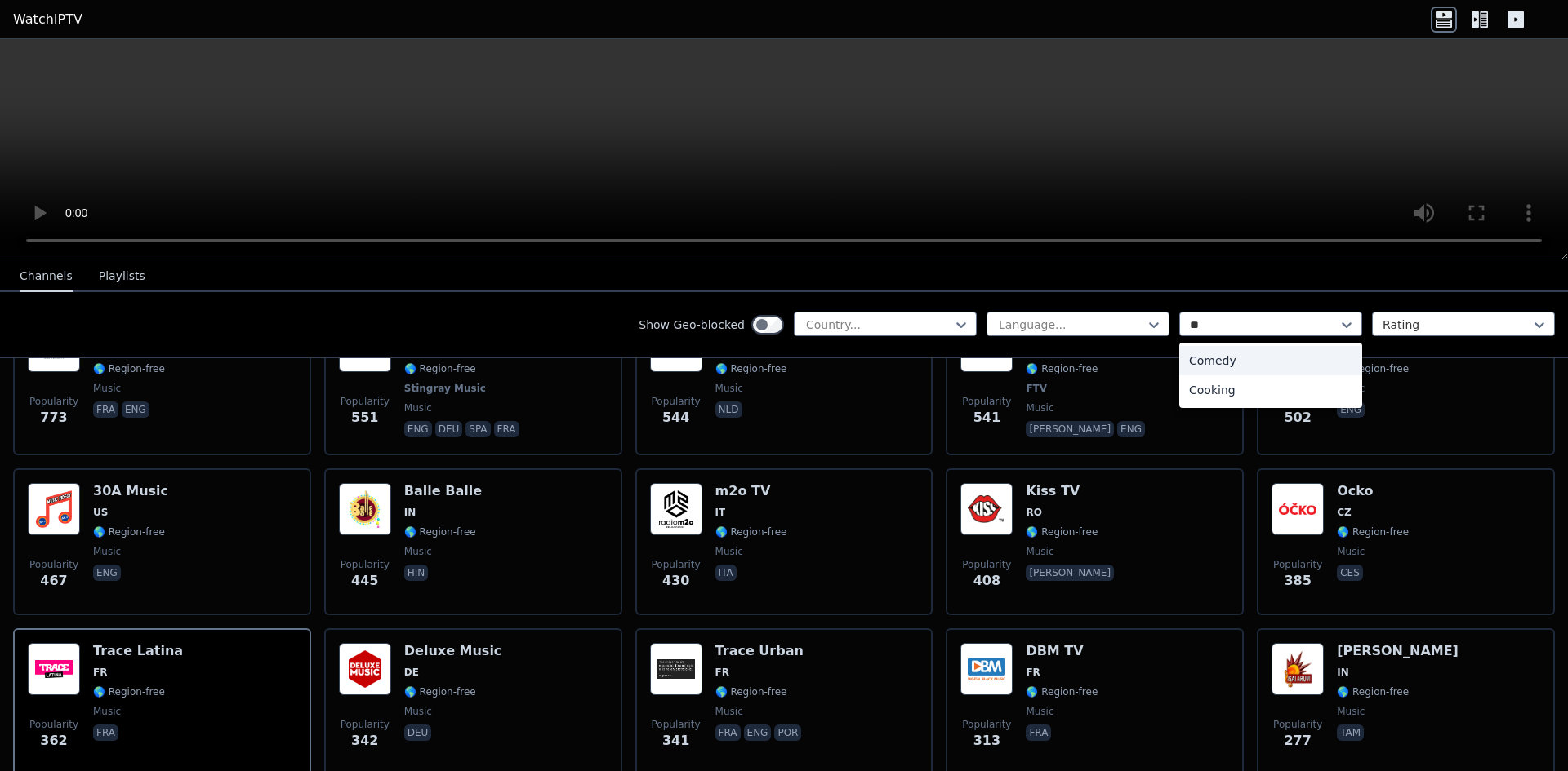
type input "***"
click at [1219, 361] on div "Comedy" at bounding box center [1270, 361] width 183 height 30
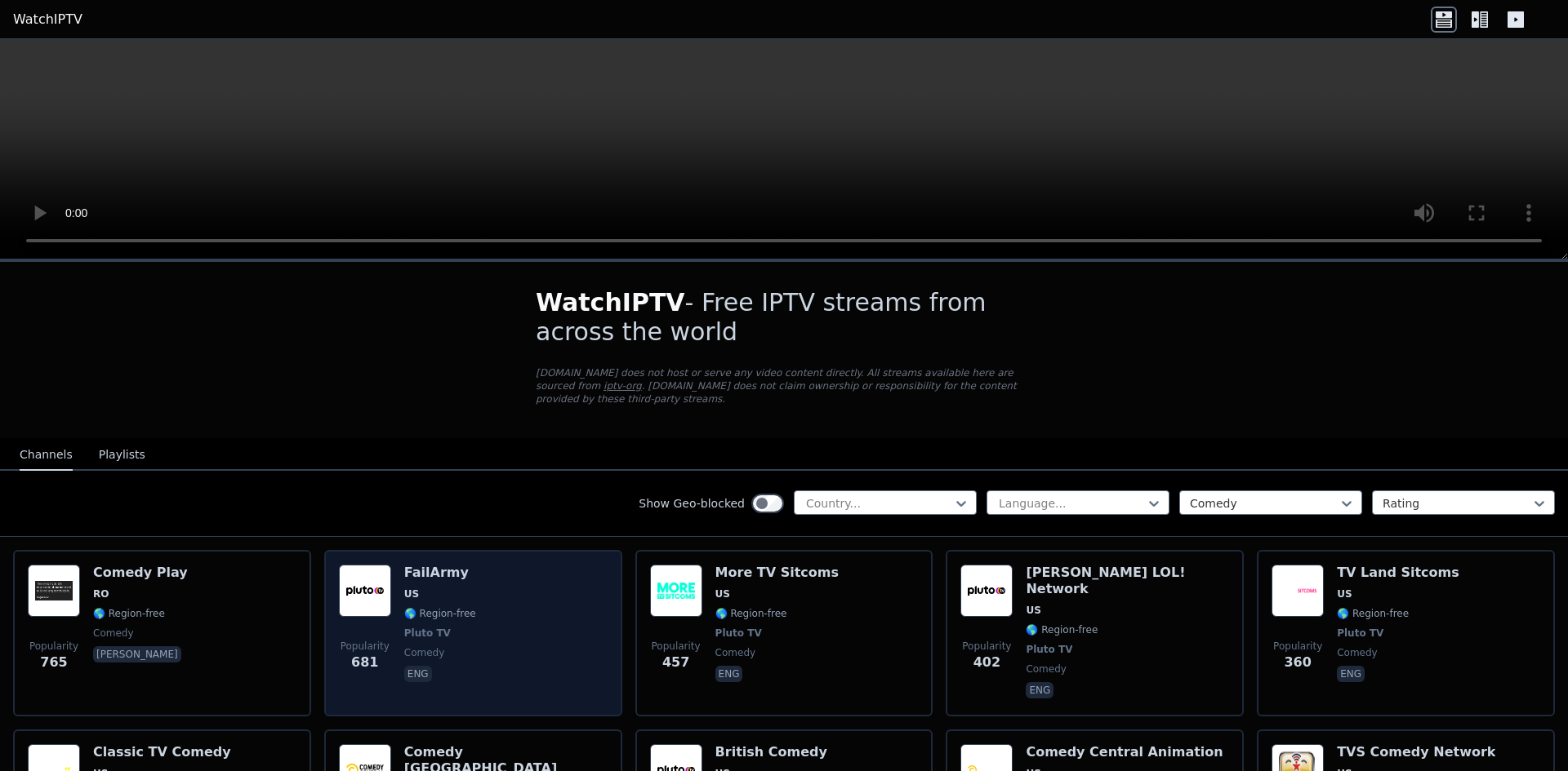
click at [462, 588] on div "FailArmy US 🌎 Region-free Pluto TV comedy eng" at bounding box center [439, 633] width 72 height 137
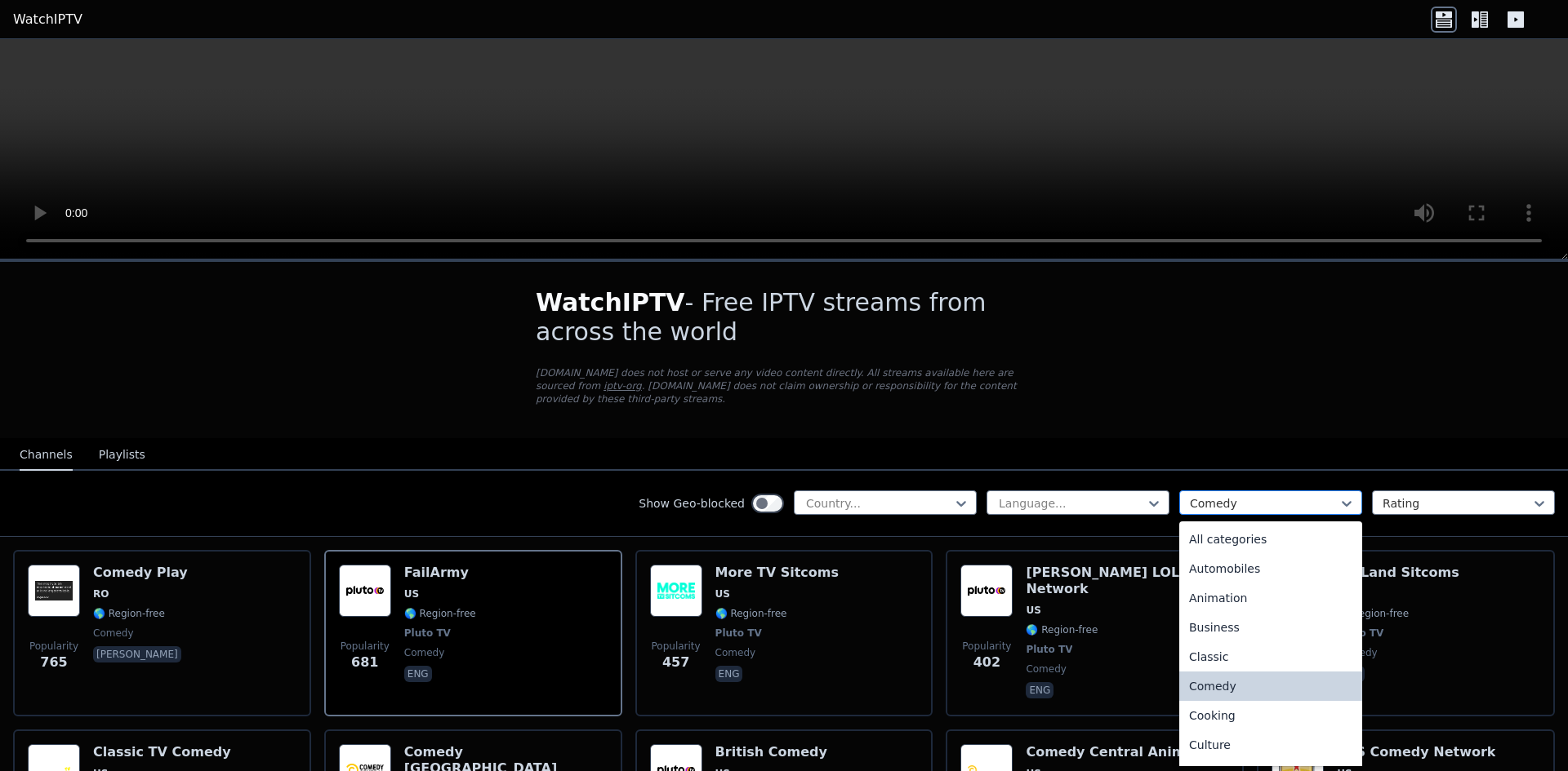
click at [1263, 496] on div at bounding box center [1264, 503] width 149 height 17
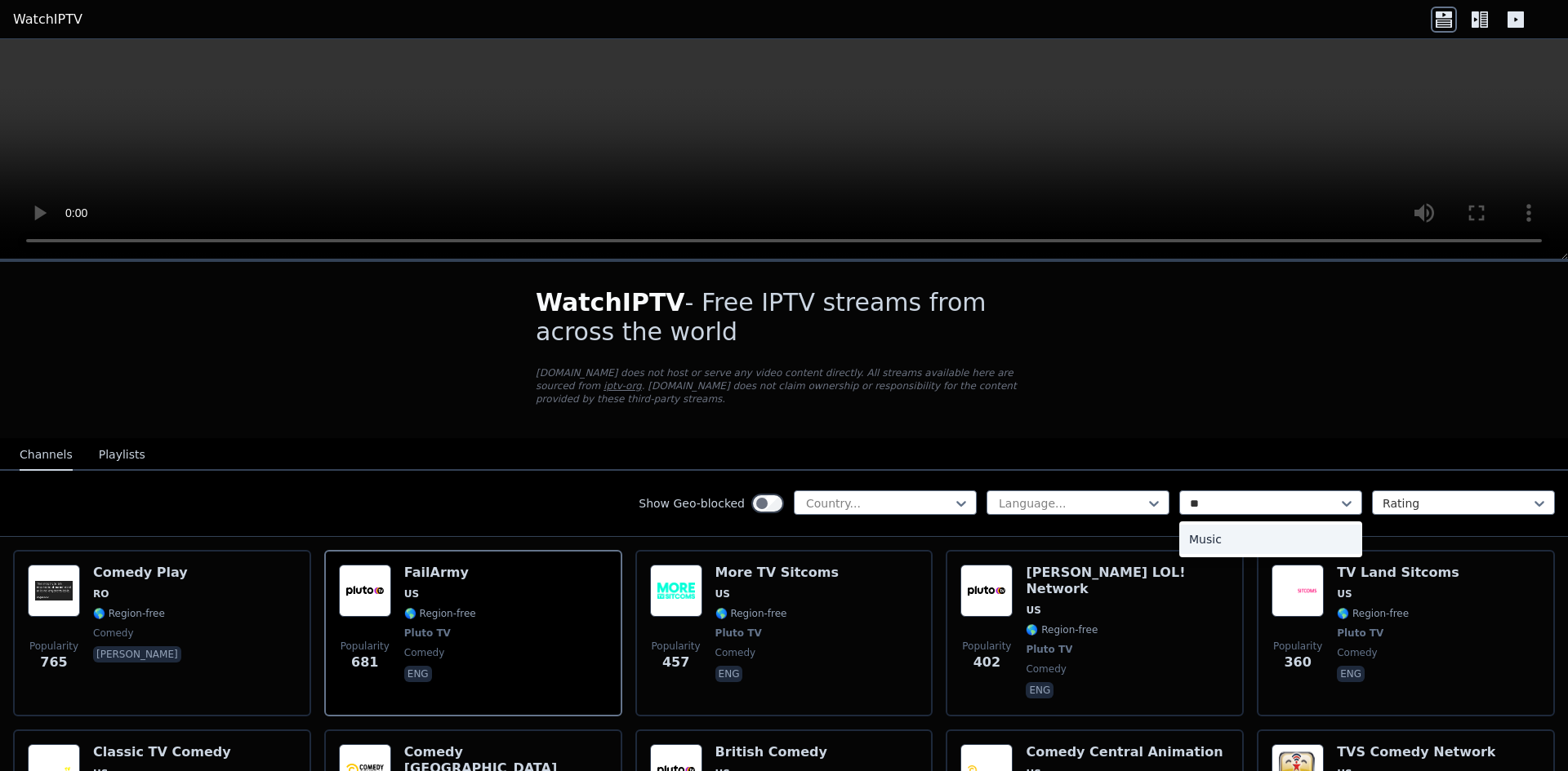
type input "***"
click at [1208, 528] on div "Music" at bounding box center [1270, 540] width 183 height 30
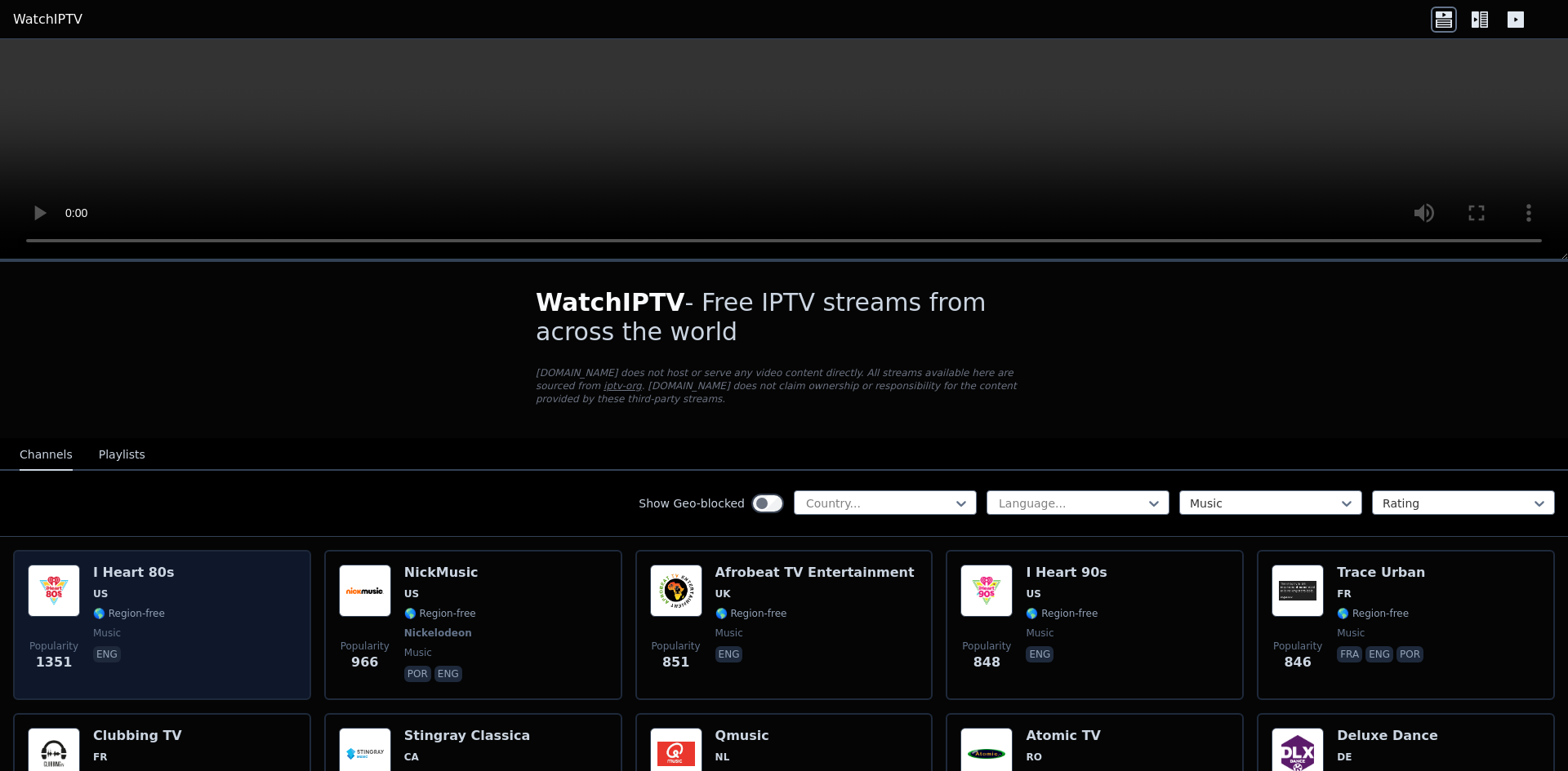
click at [187, 571] on div "Popularity 1351 I Heart 80s US 🌎 Region-free music eng" at bounding box center [162, 625] width 269 height 120
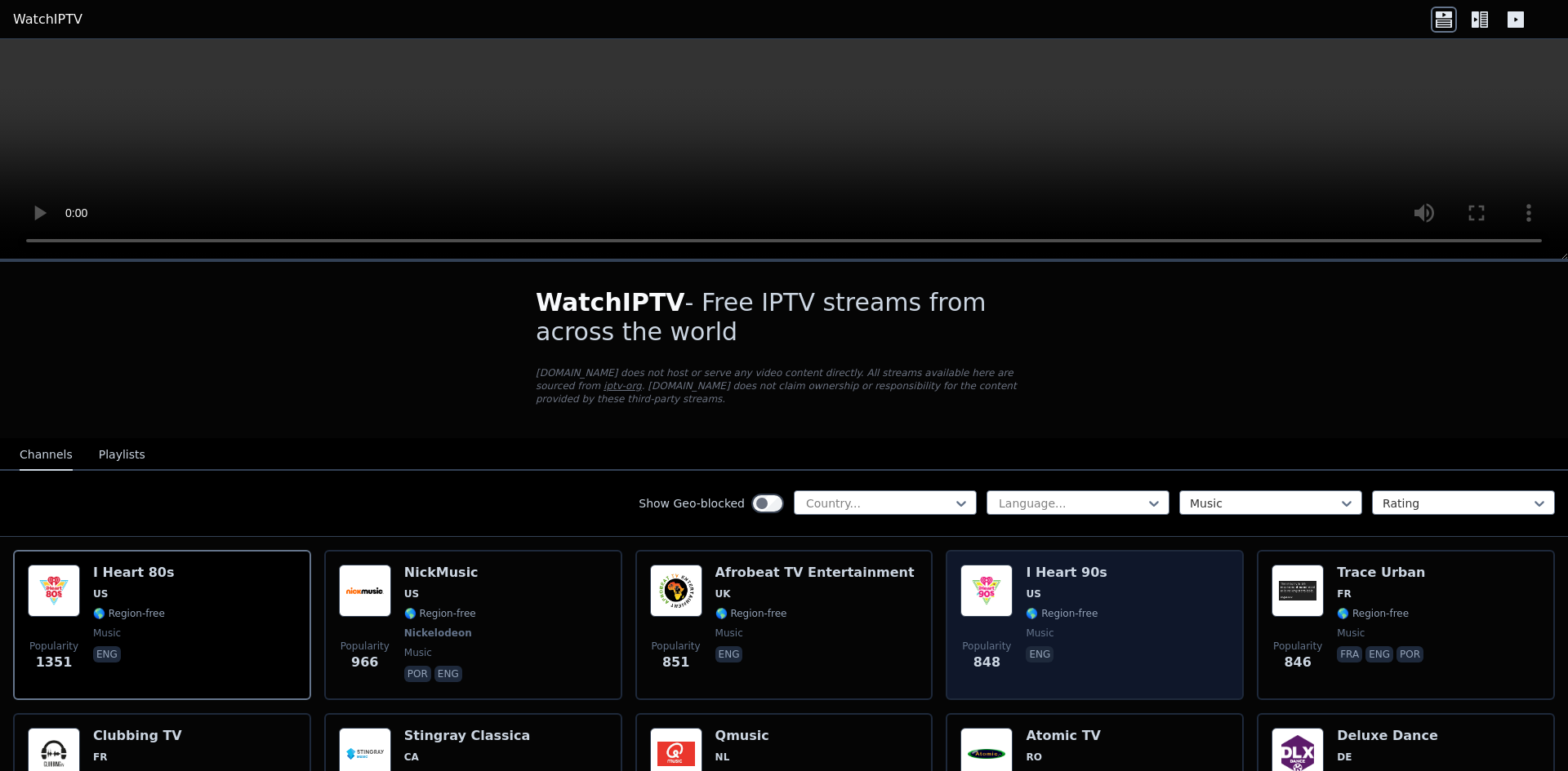
click at [1160, 596] on div "Popularity 848 I Heart 90s US 🌎 Region-free music eng" at bounding box center [1094, 625] width 269 height 120
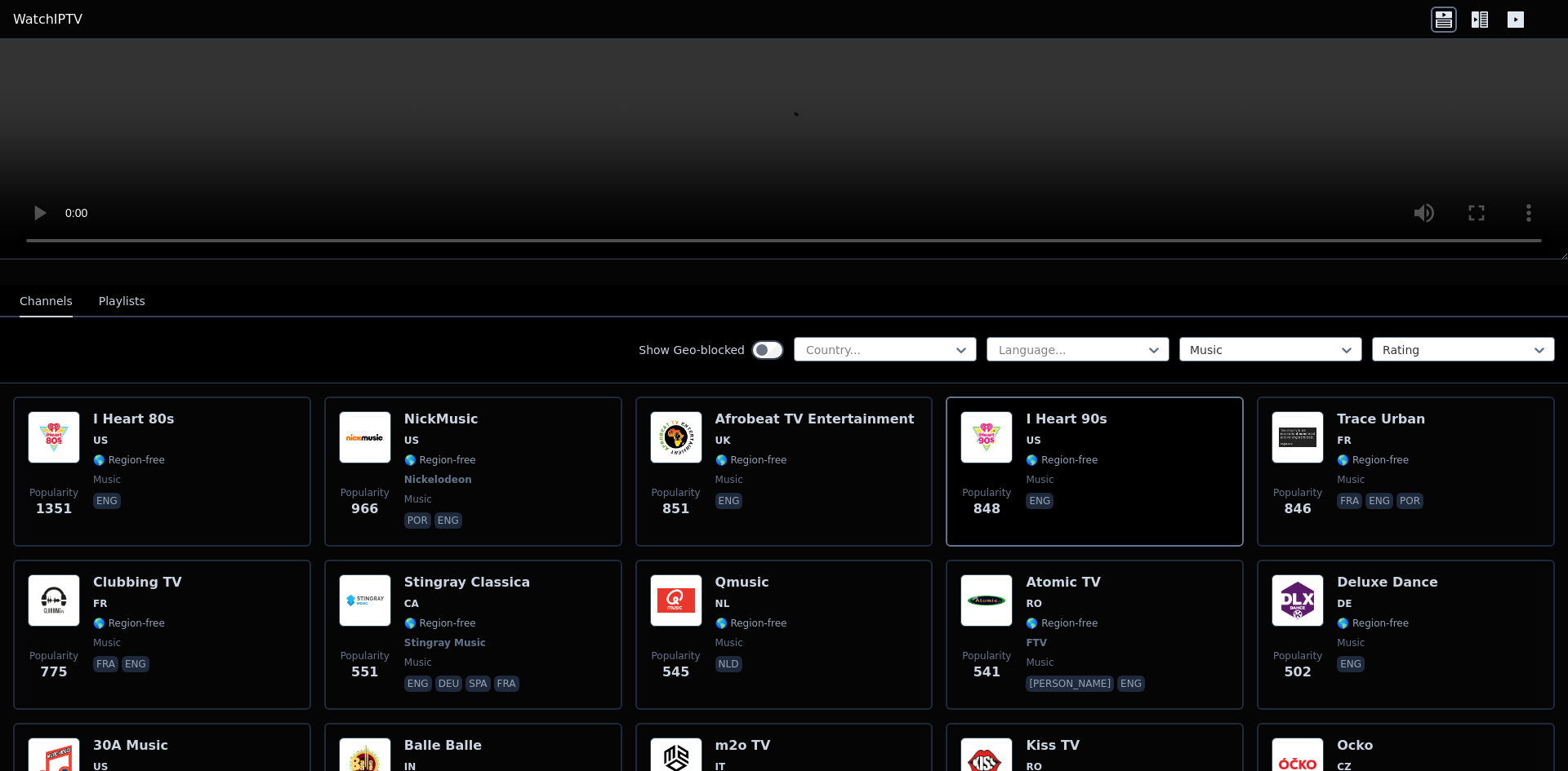
scroll to position [163, 0]
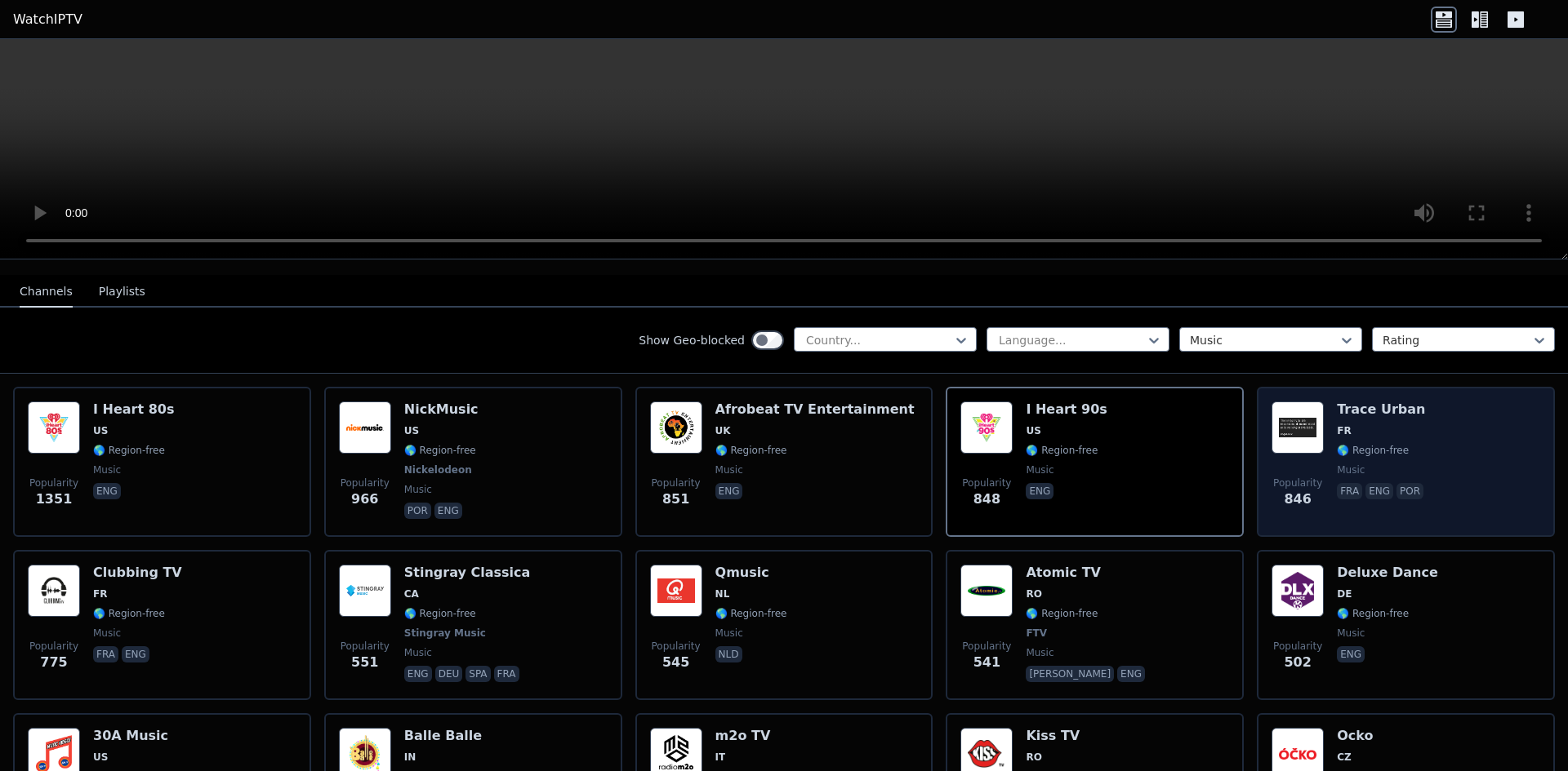
click at [1402, 445] on div "Trace Urban FR 🌎 Region-free music fra eng por" at bounding box center [1381, 462] width 90 height 120
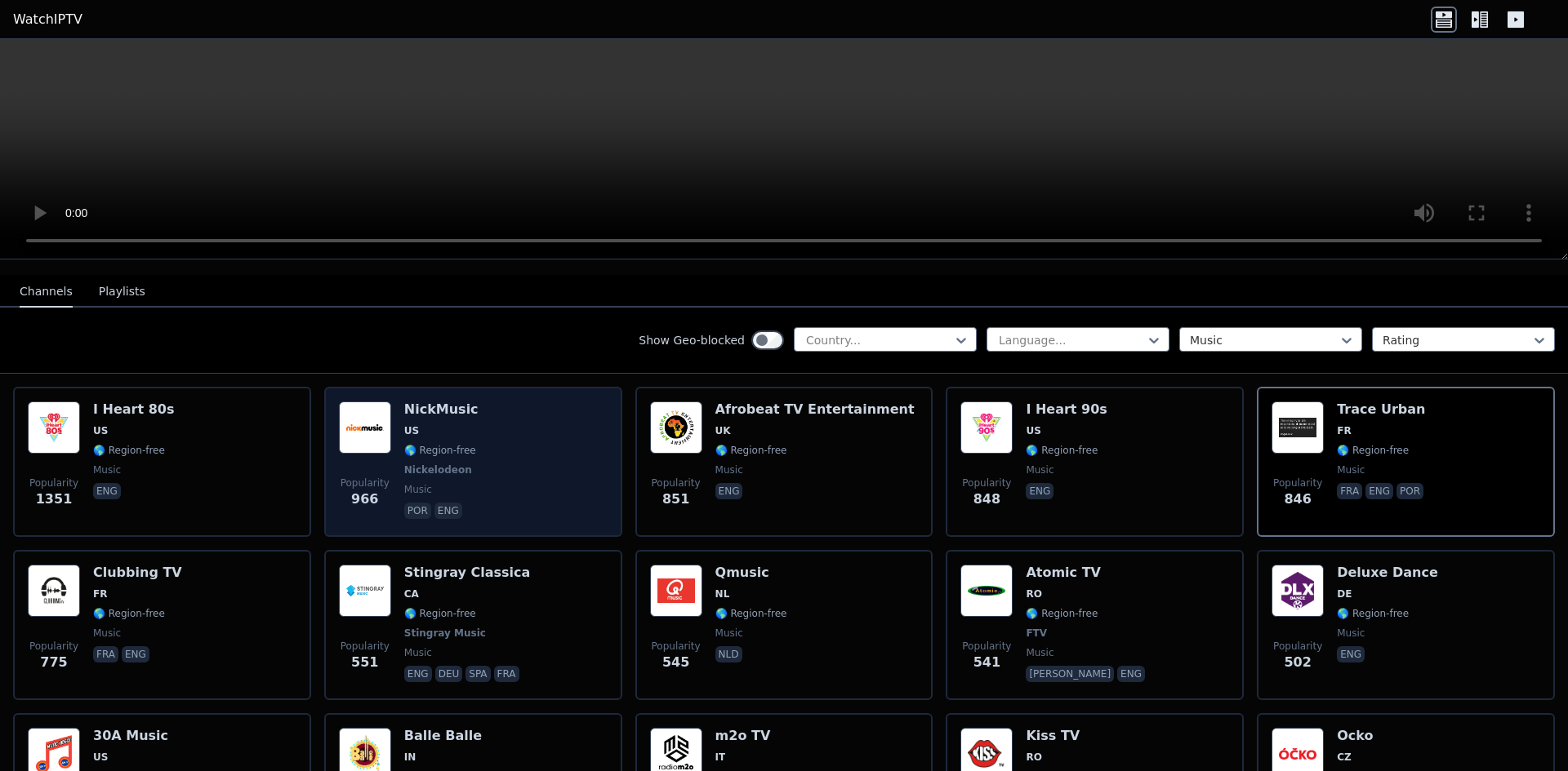
scroll to position [245, 0]
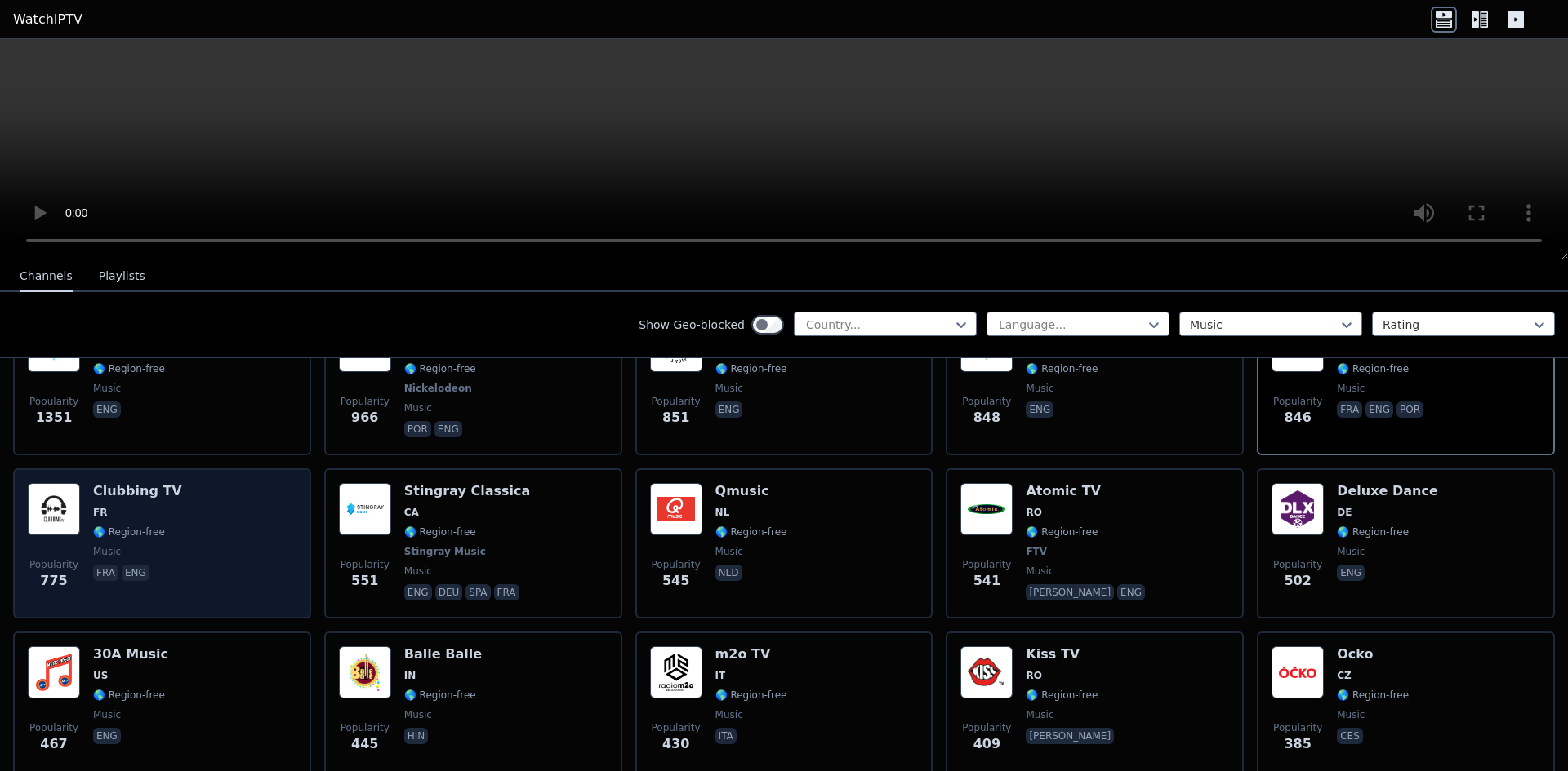
click at [187, 498] on div "Popularity 775 Clubbing TV FR 🌎 Region-free music fra eng" at bounding box center [162, 544] width 269 height 120
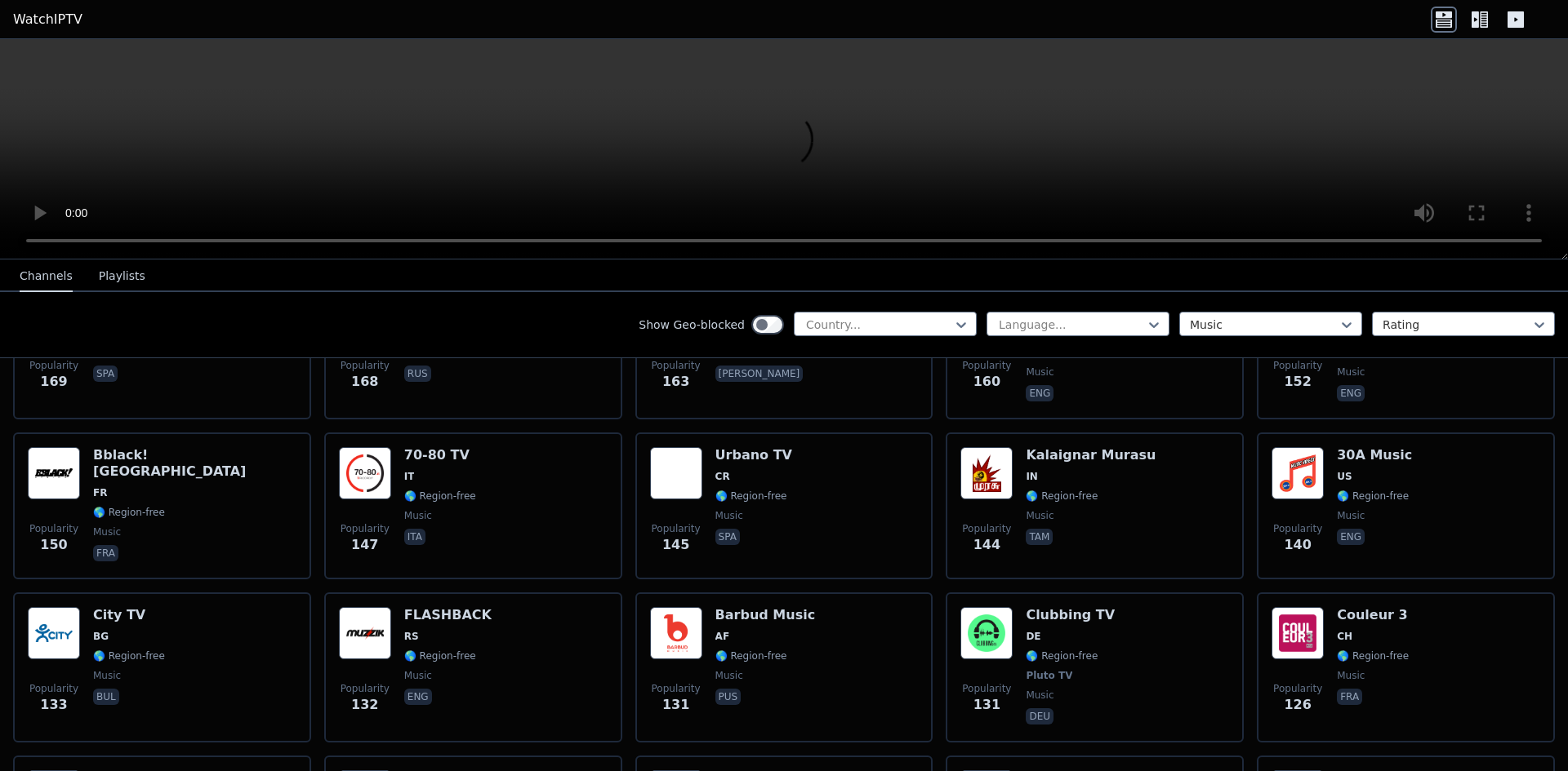
scroll to position [1551, 0]
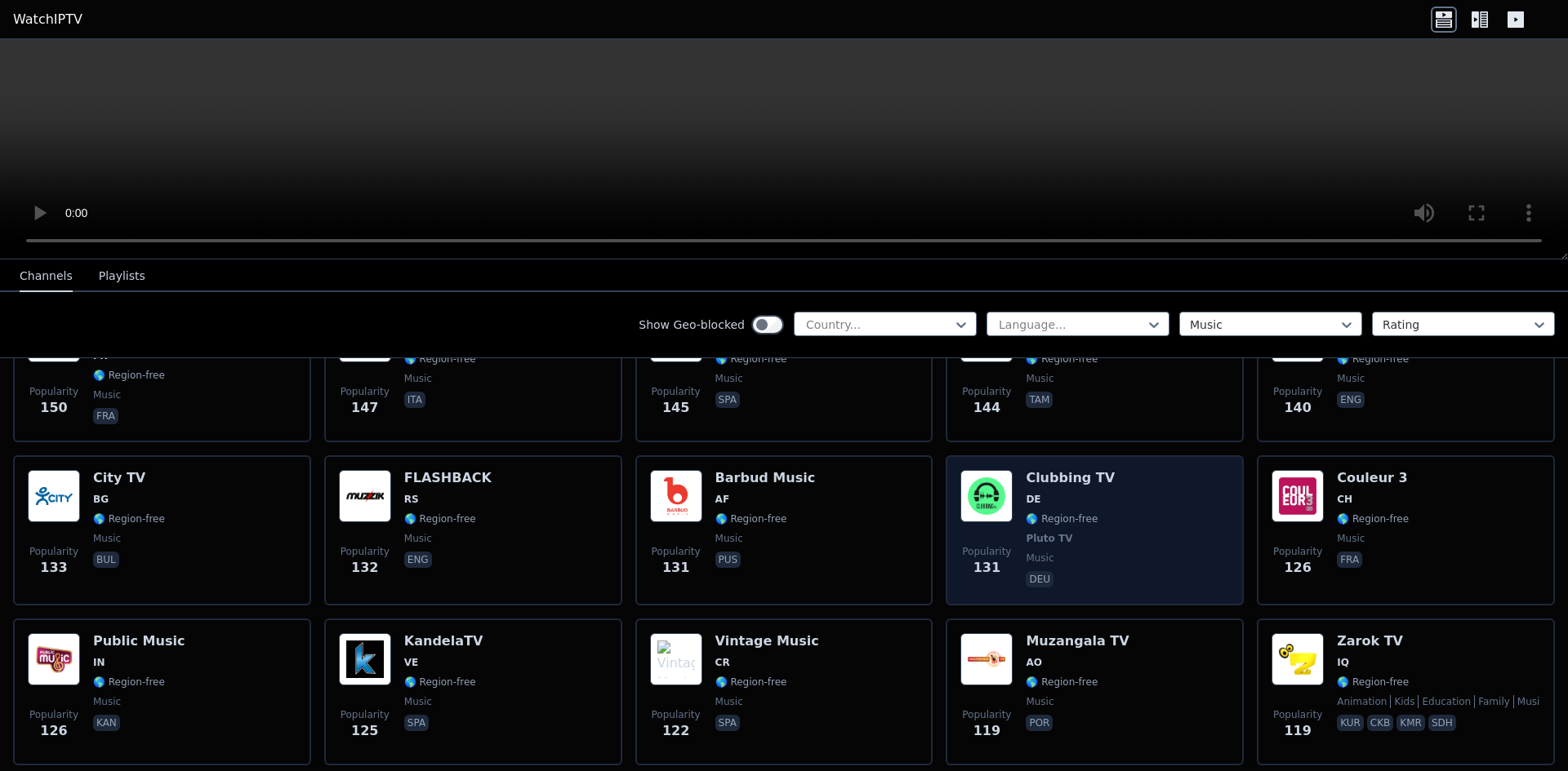
click at [1111, 511] on div "Popularity 131 Clubbing TV DE 🌎 Region-free Pluto TV music deu" at bounding box center [1094, 530] width 269 height 120
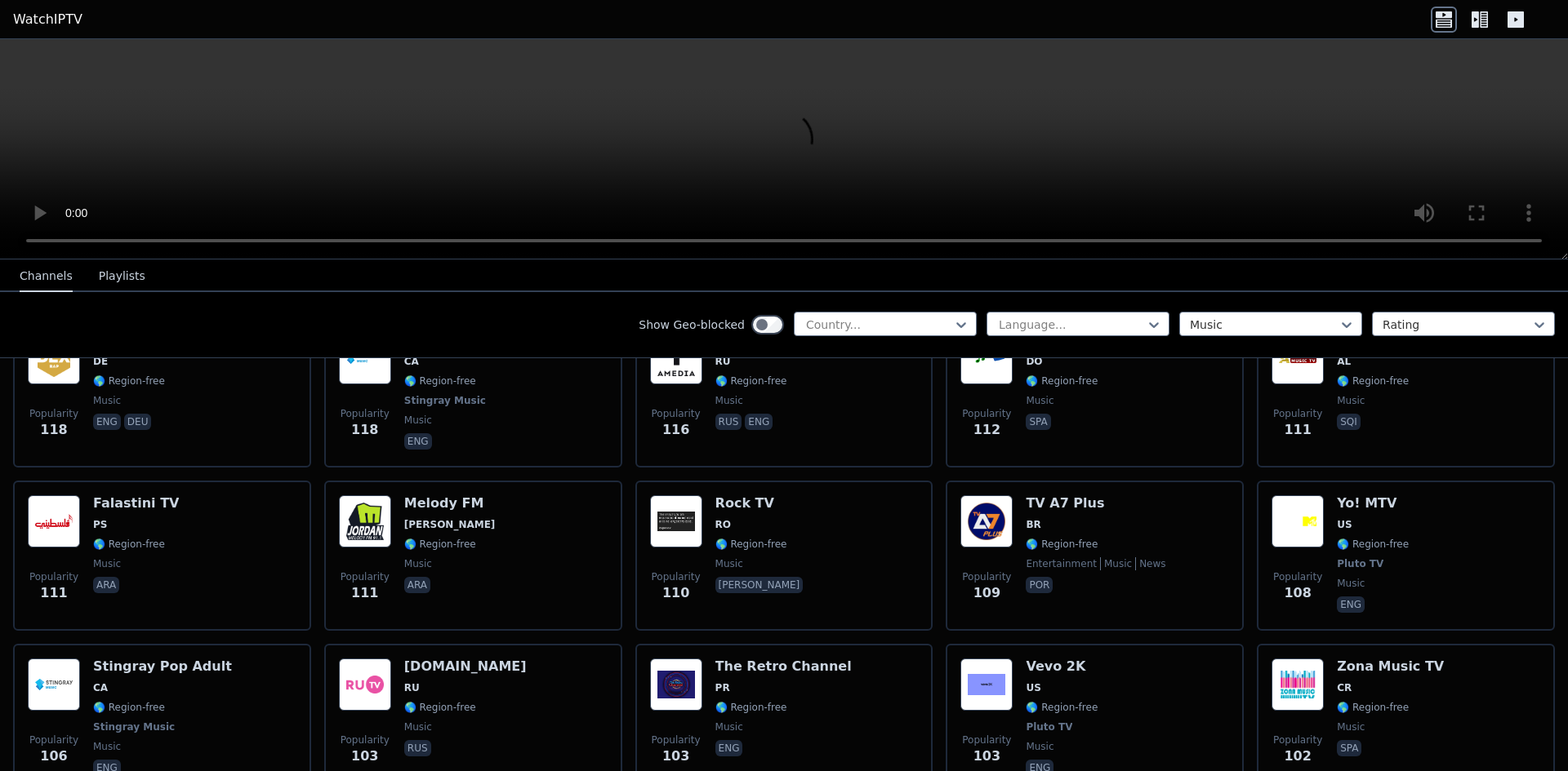
scroll to position [2122, 0]
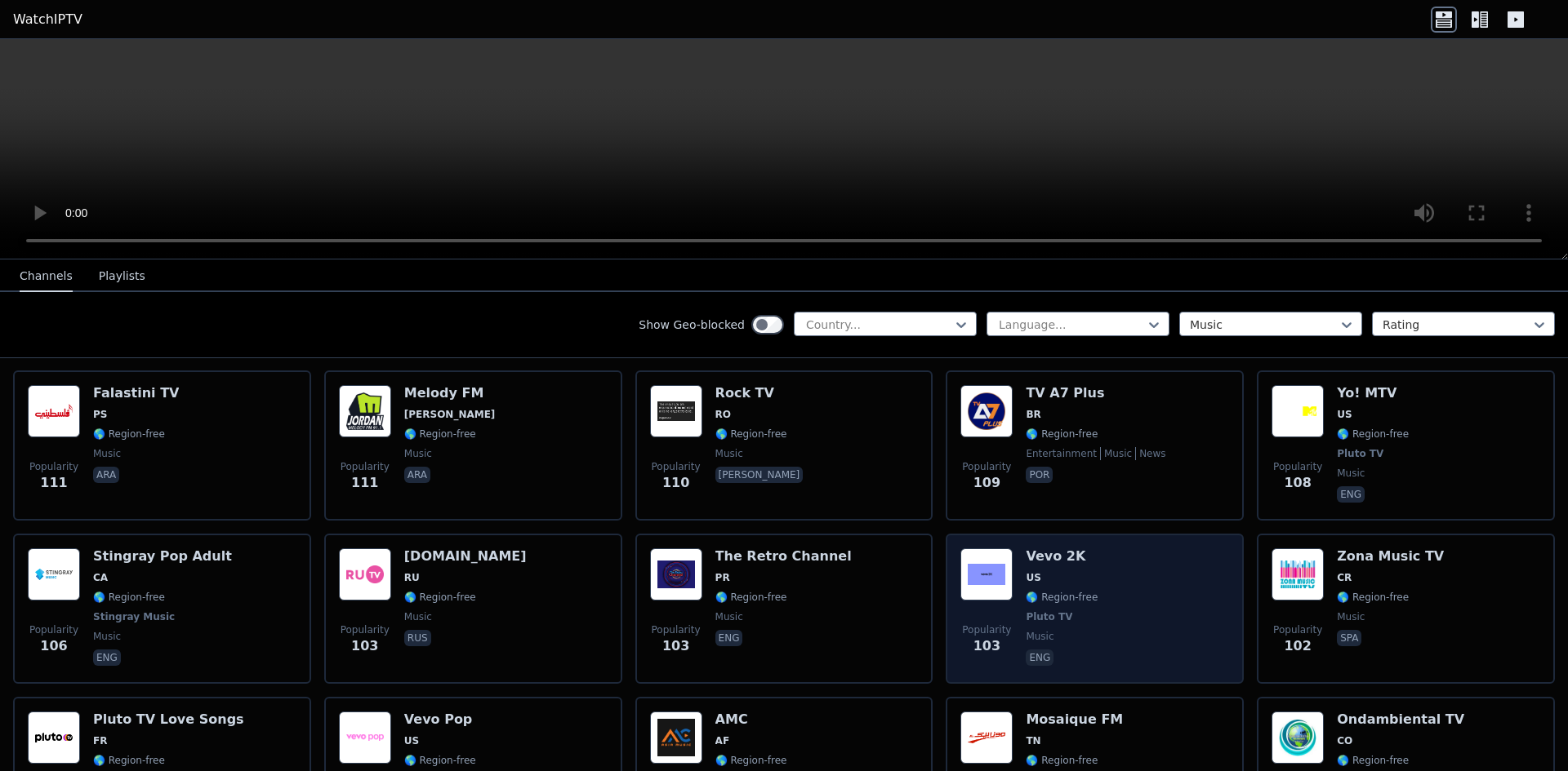
click at [1055, 574] on div "Vevo 2K US 🌎 Region-free Pluto TV music eng" at bounding box center [1061, 609] width 72 height 120
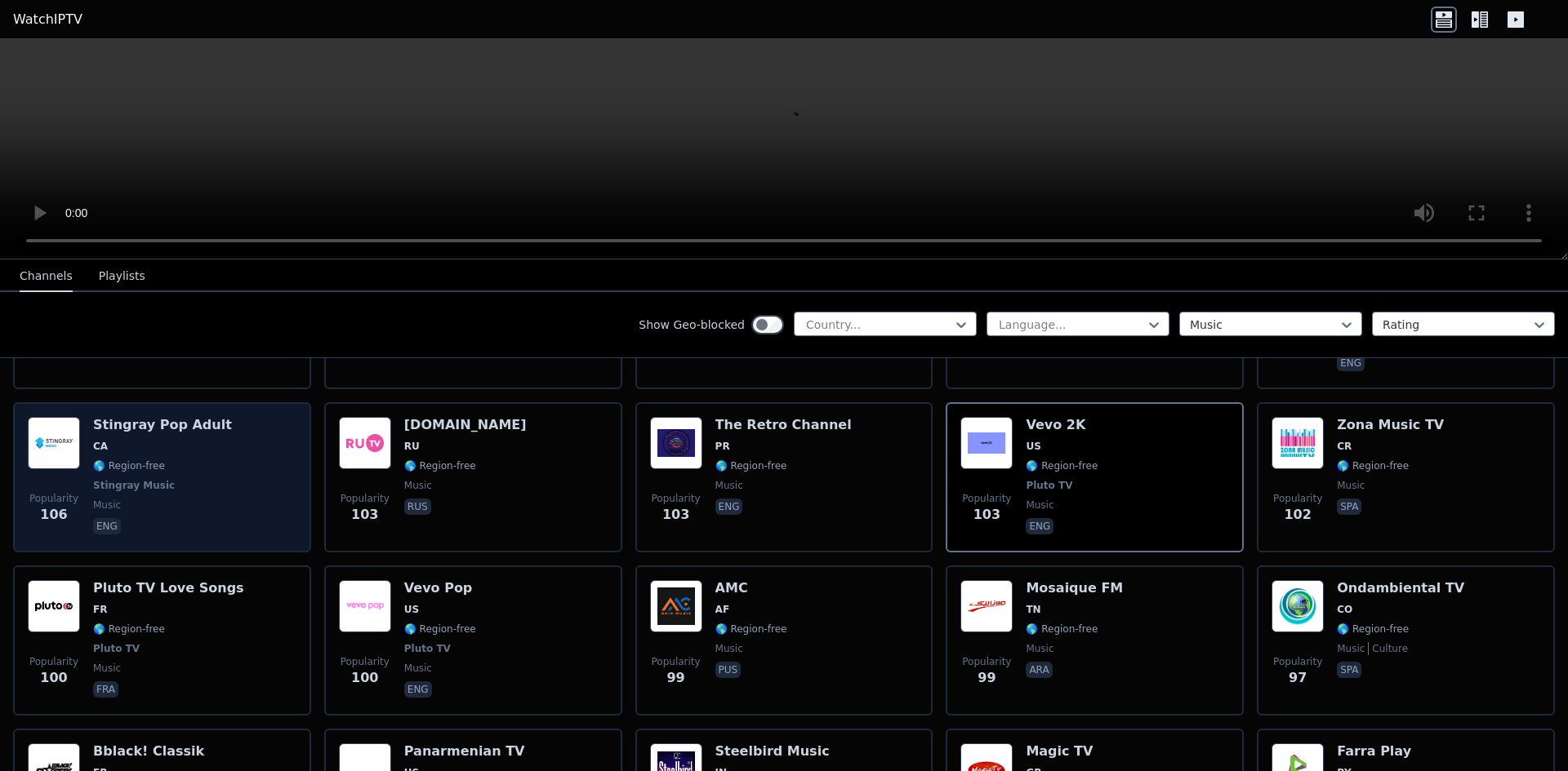
scroll to position [2285, 0]
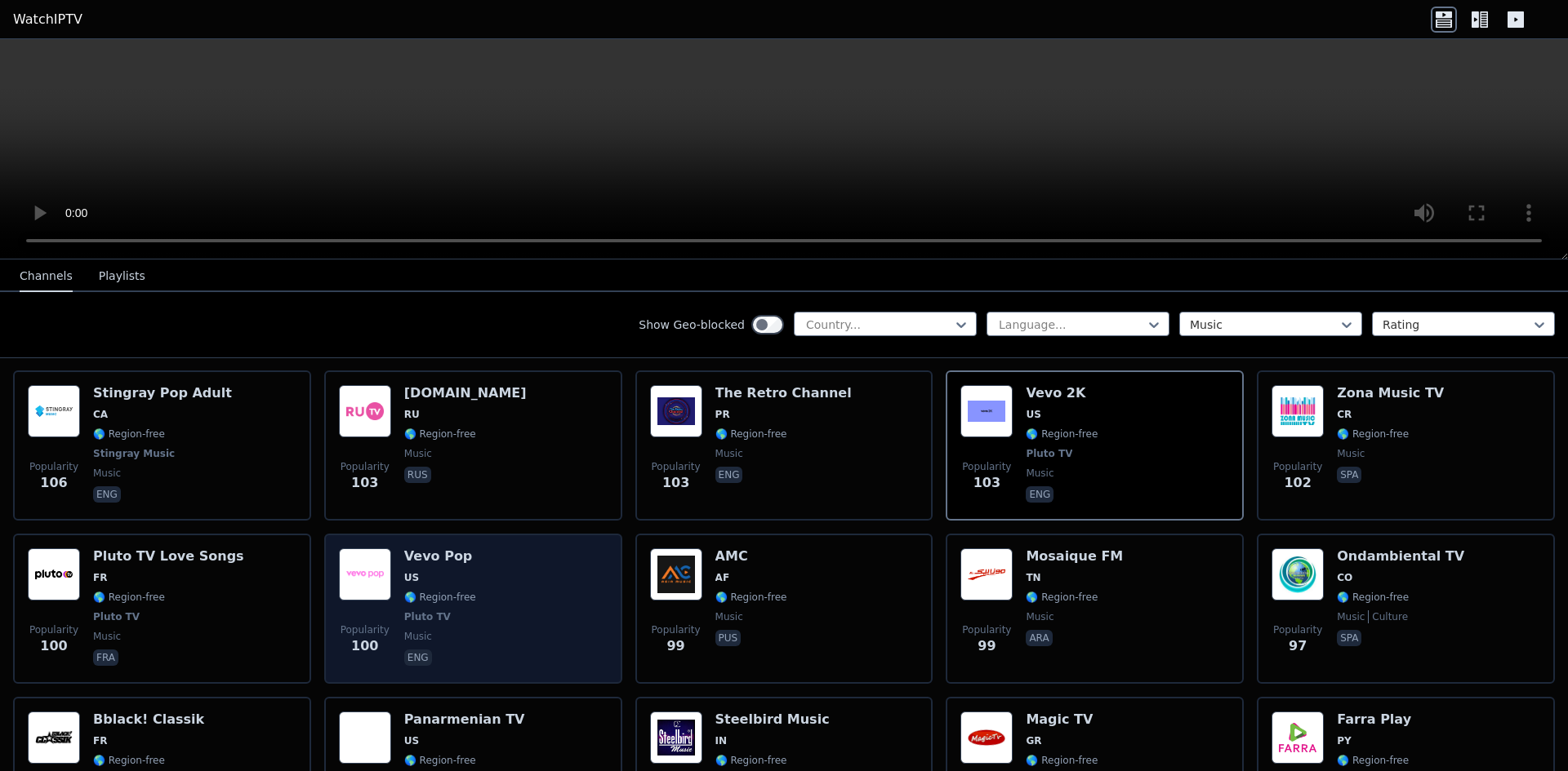
click at [465, 574] on div "Vevo Pop US 🌎 Region-free Pluto TV music eng" at bounding box center [439, 609] width 72 height 120
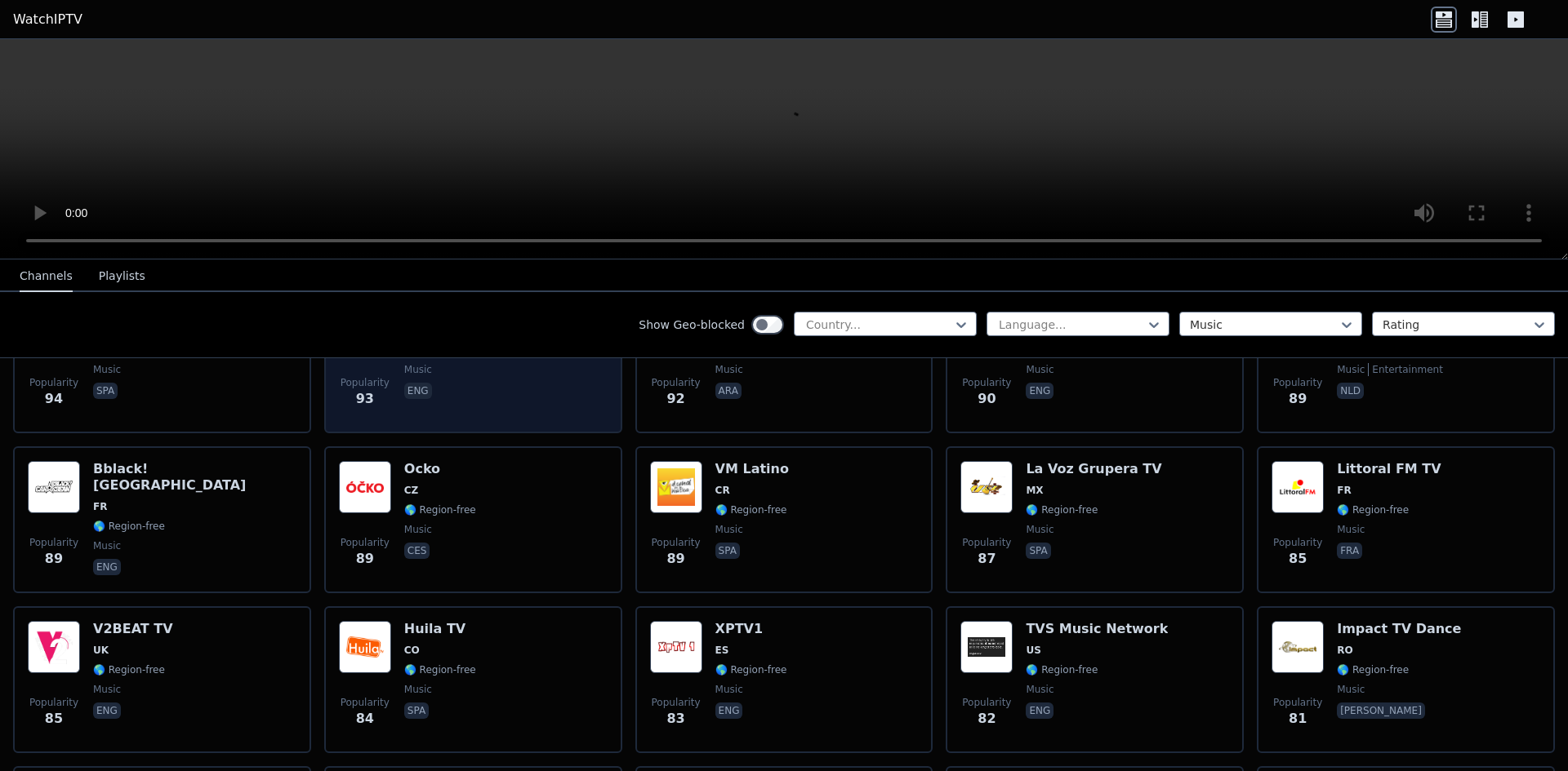
scroll to position [2939, 0]
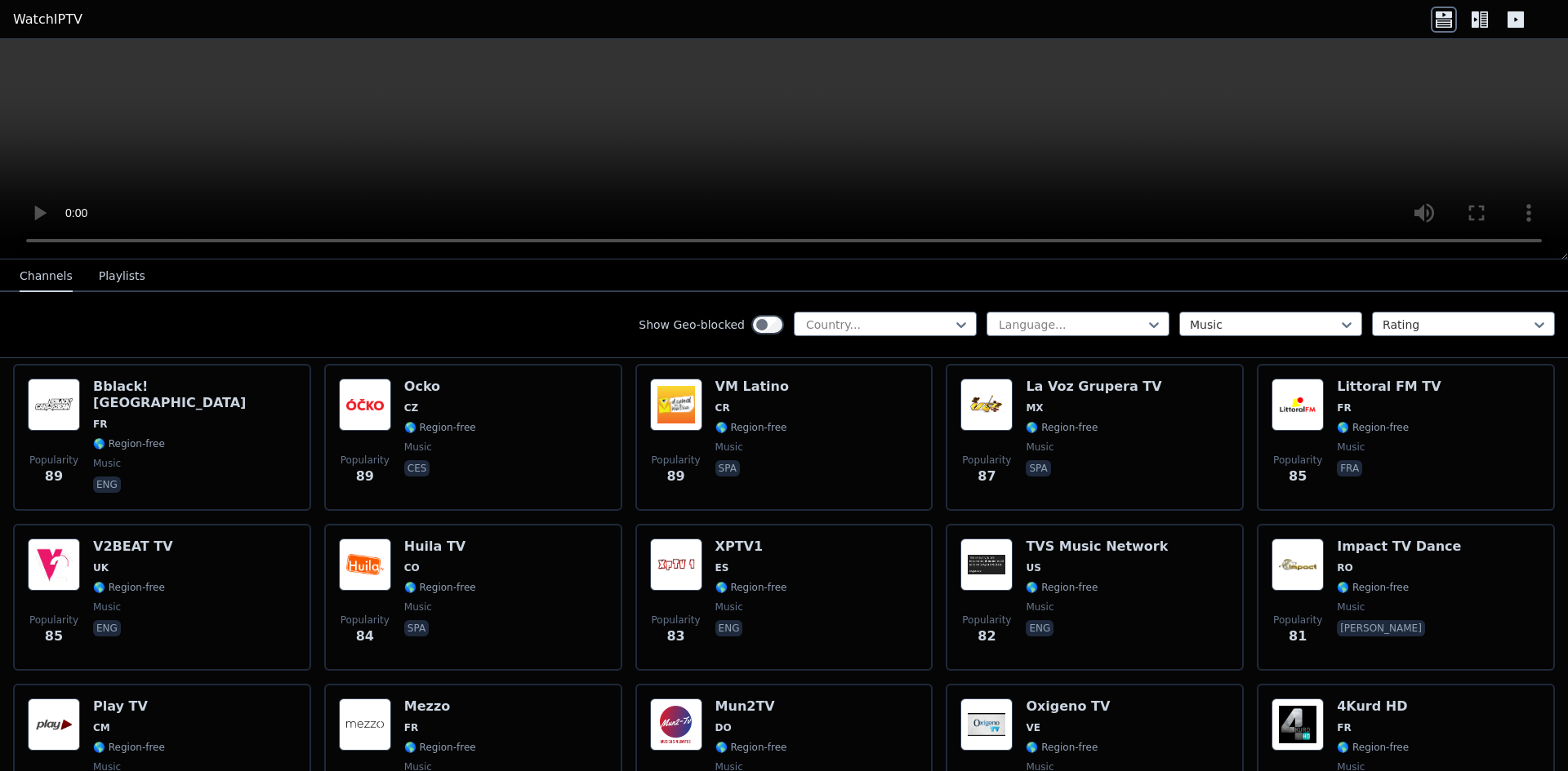
click at [453, 581] on span "🌎 Region-free" at bounding box center [439, 587] width 72 height 13
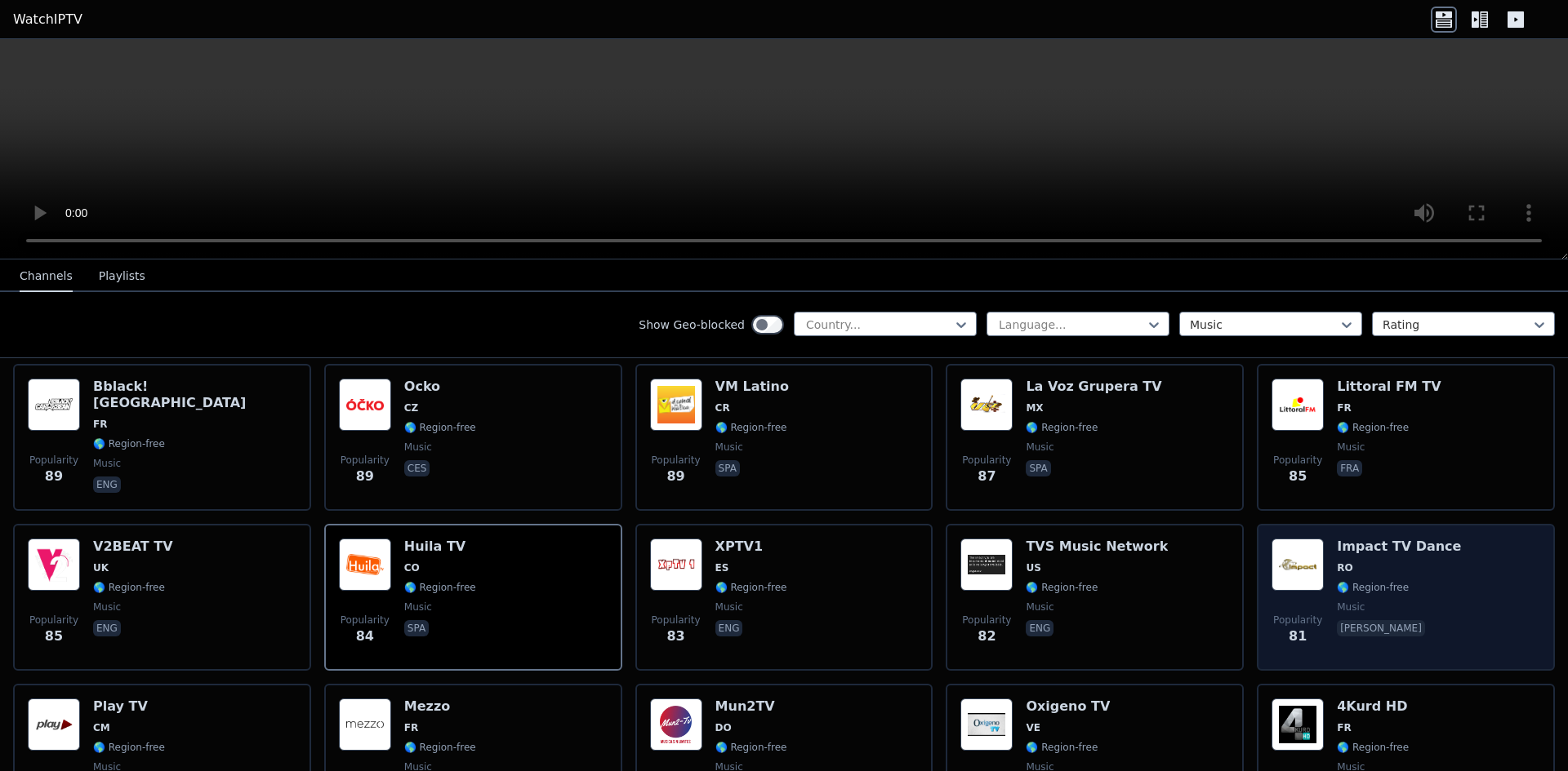
click at [1465, 550] on div "Popularity 81 Impact TV Dance RO 🌎 Region-free music [PERSON_NAME]" at bounding box center [1406, 597] width 269 height 117
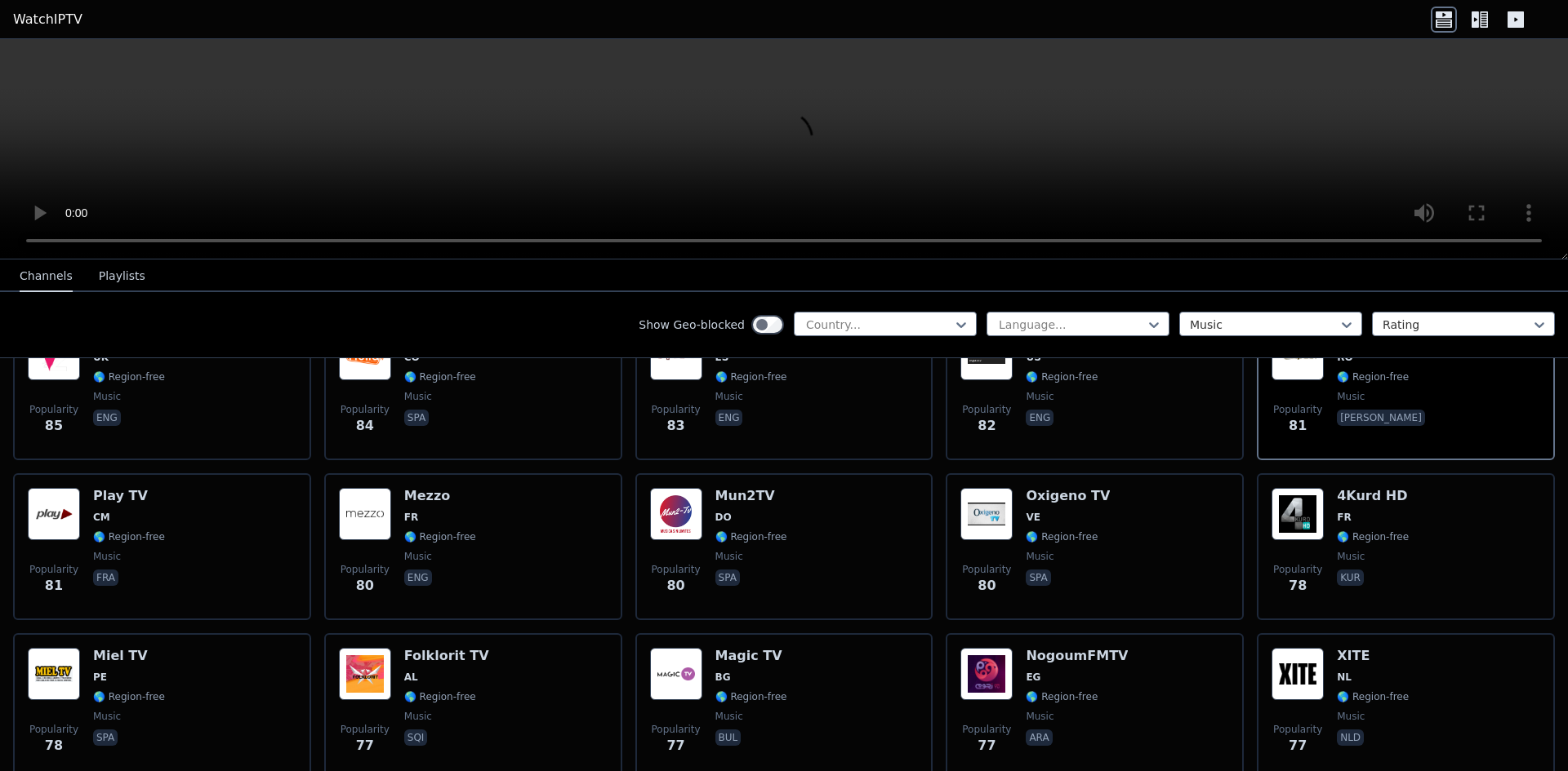
scroll to position [3184, 0]
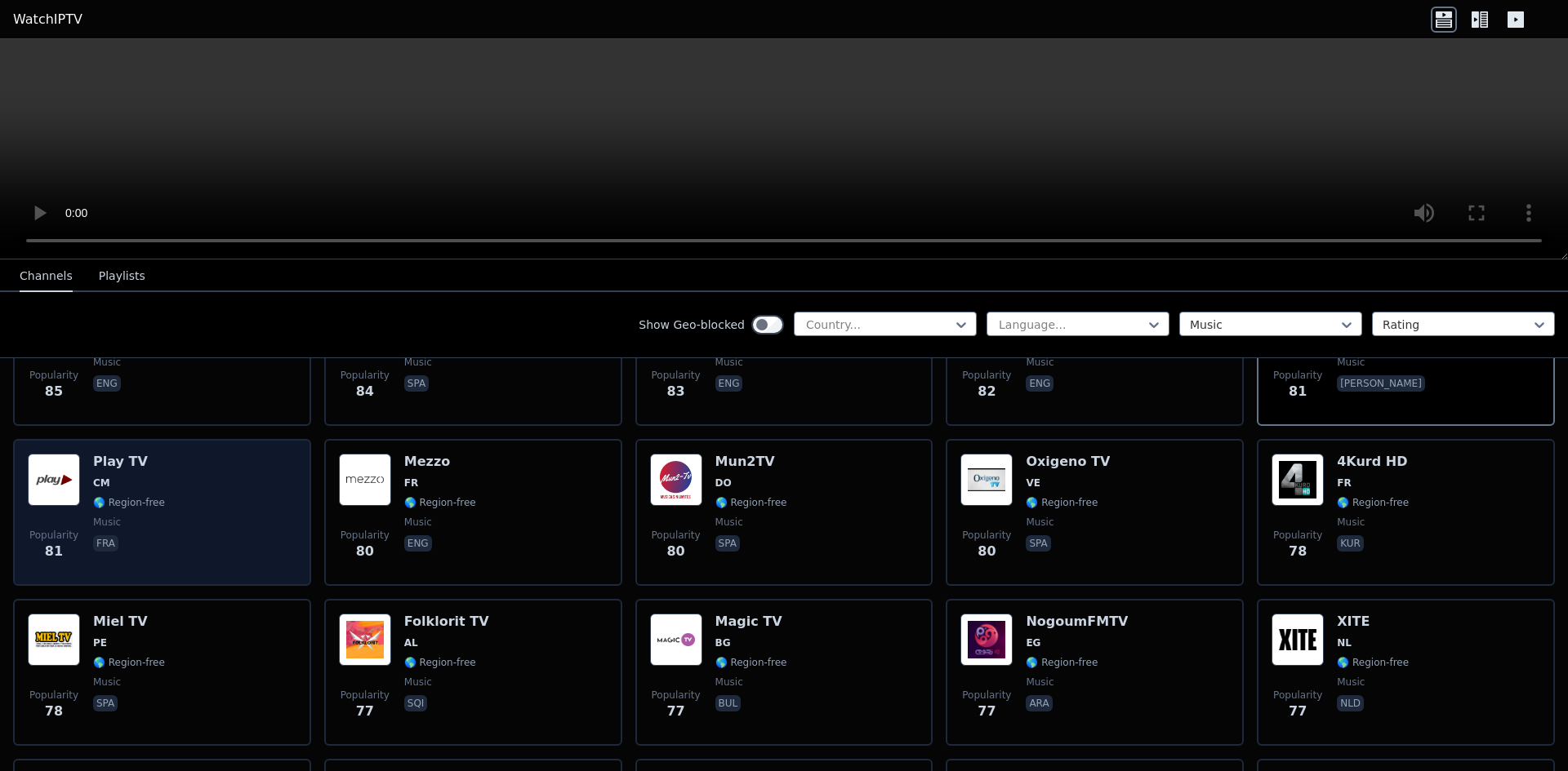
click at [115, 477] on span "CM" at bounding box center [128, 483] width 72 height 13
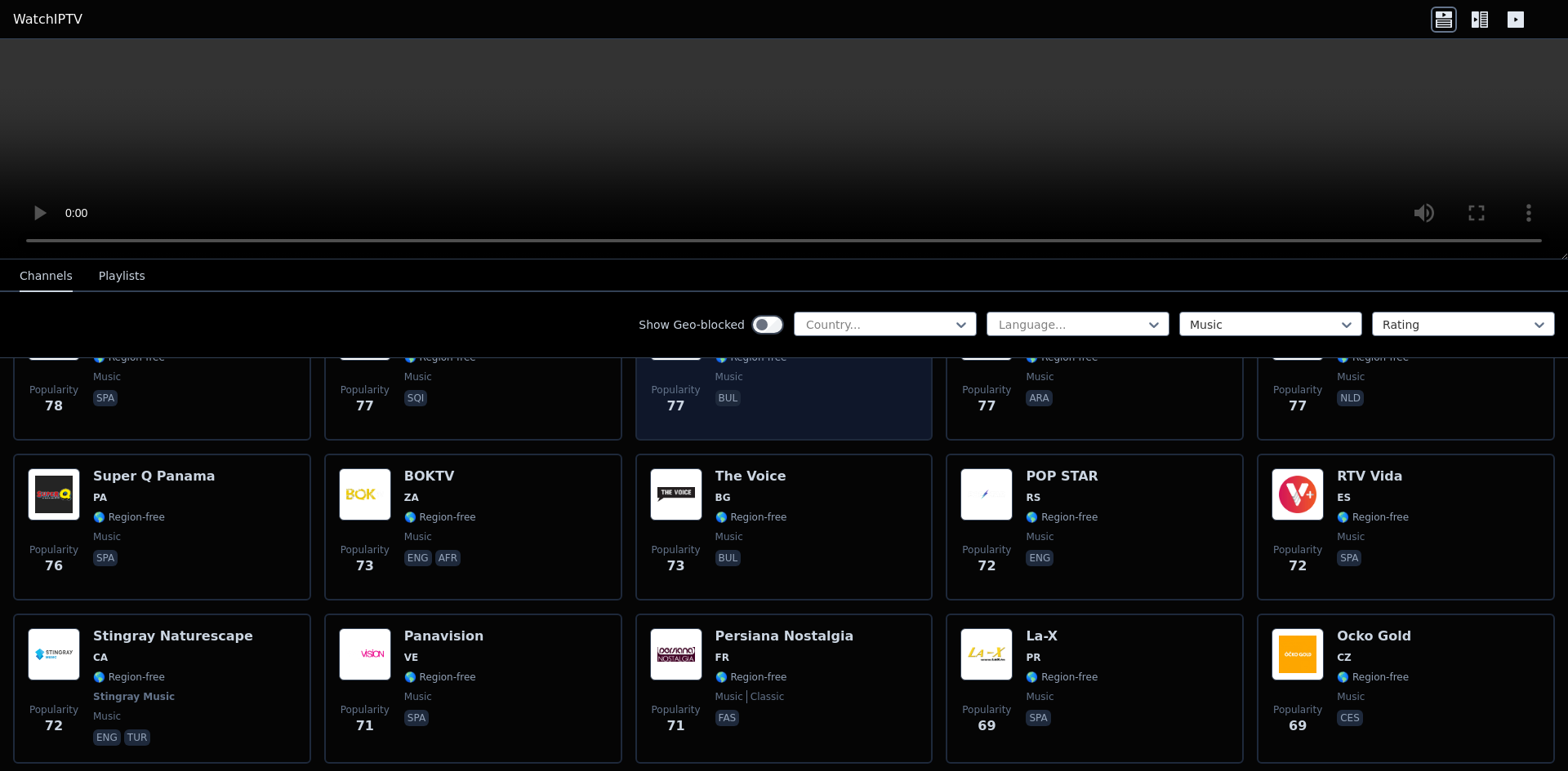
scroll to position [3510, 0]
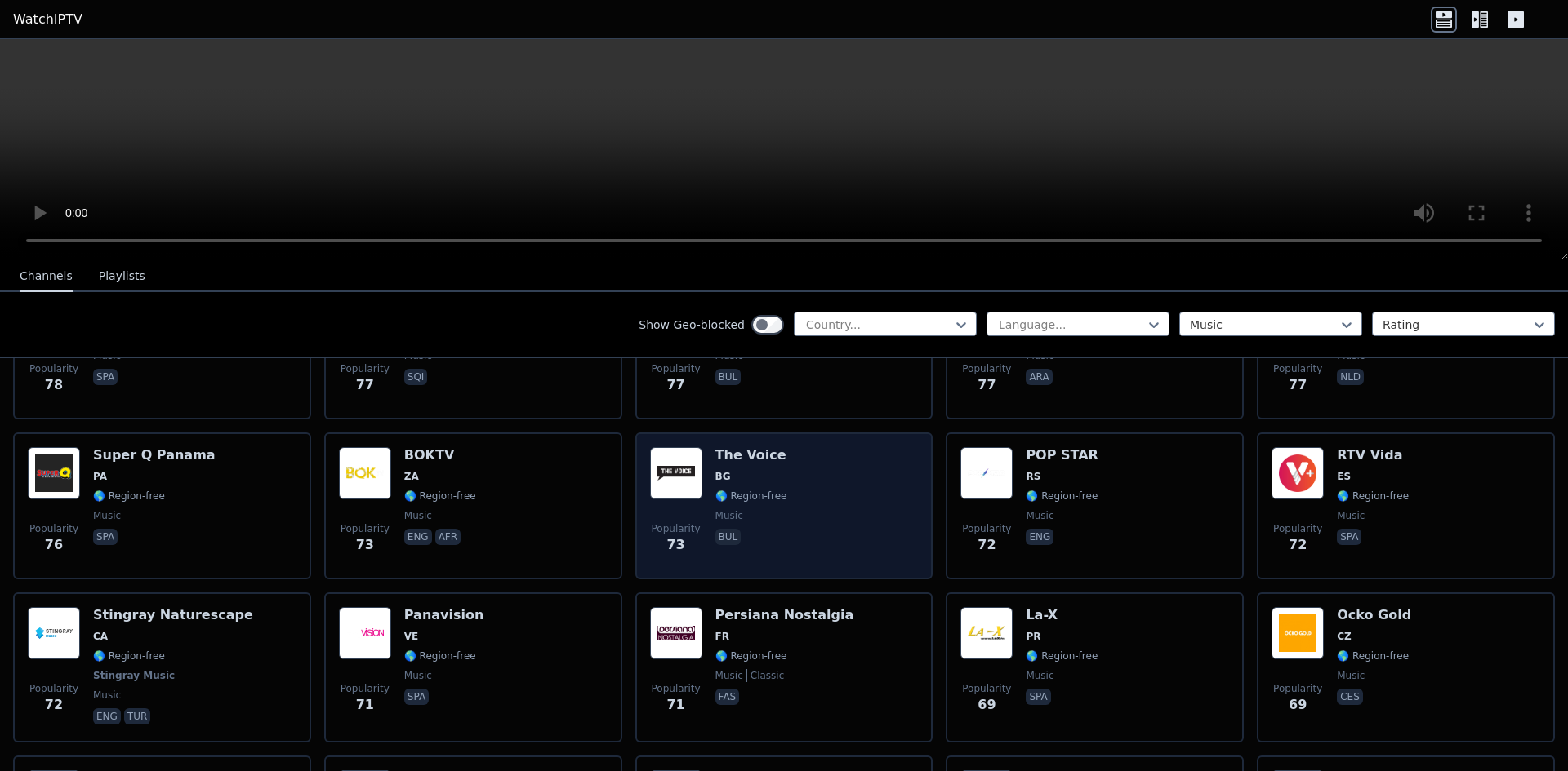
click at [752, 514] on div "The Voice BG 🌎 Region-free music bul" at bounding box center [750, 505] width 72 height 117
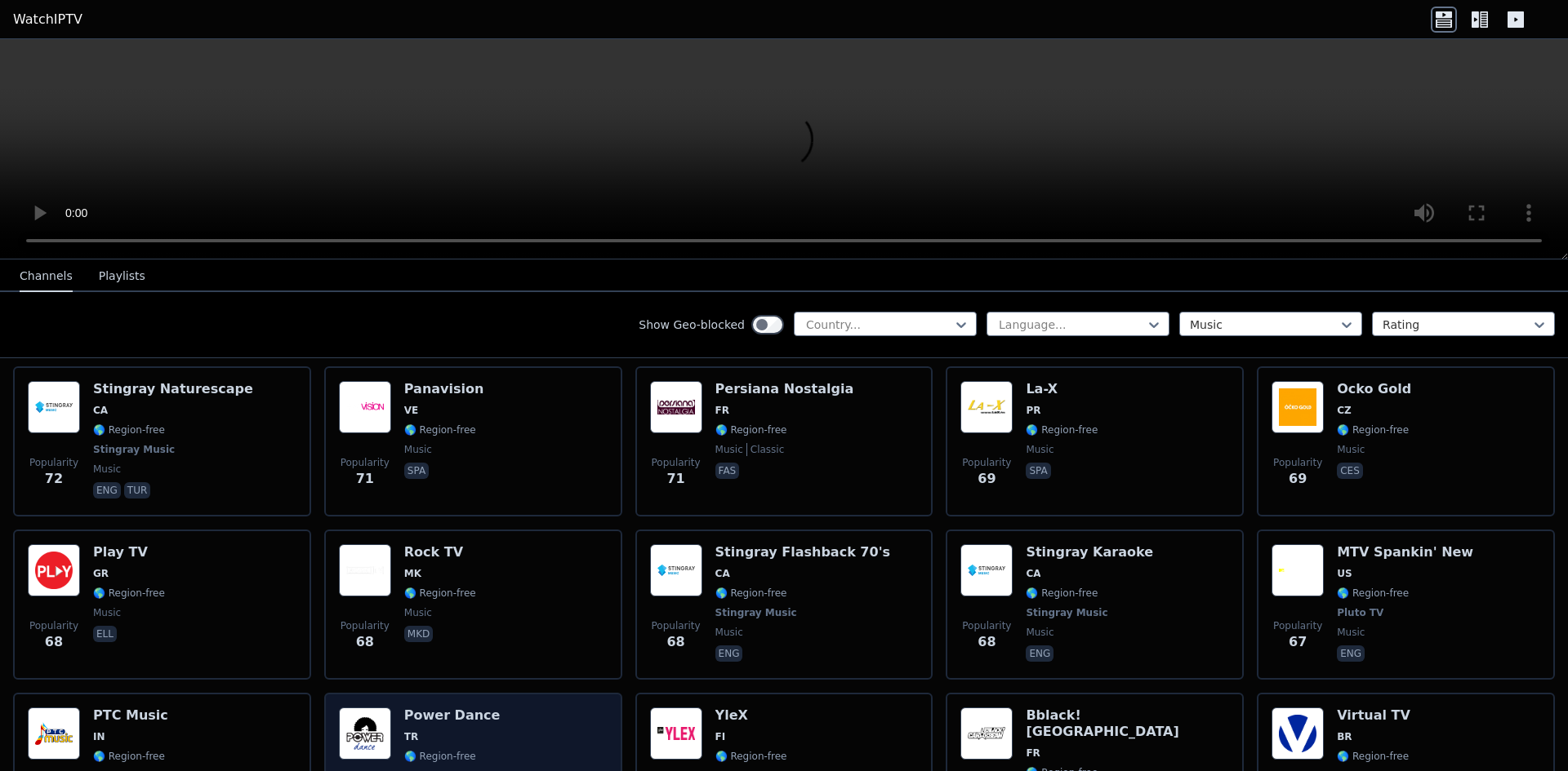
scroll to position [3837, 0]
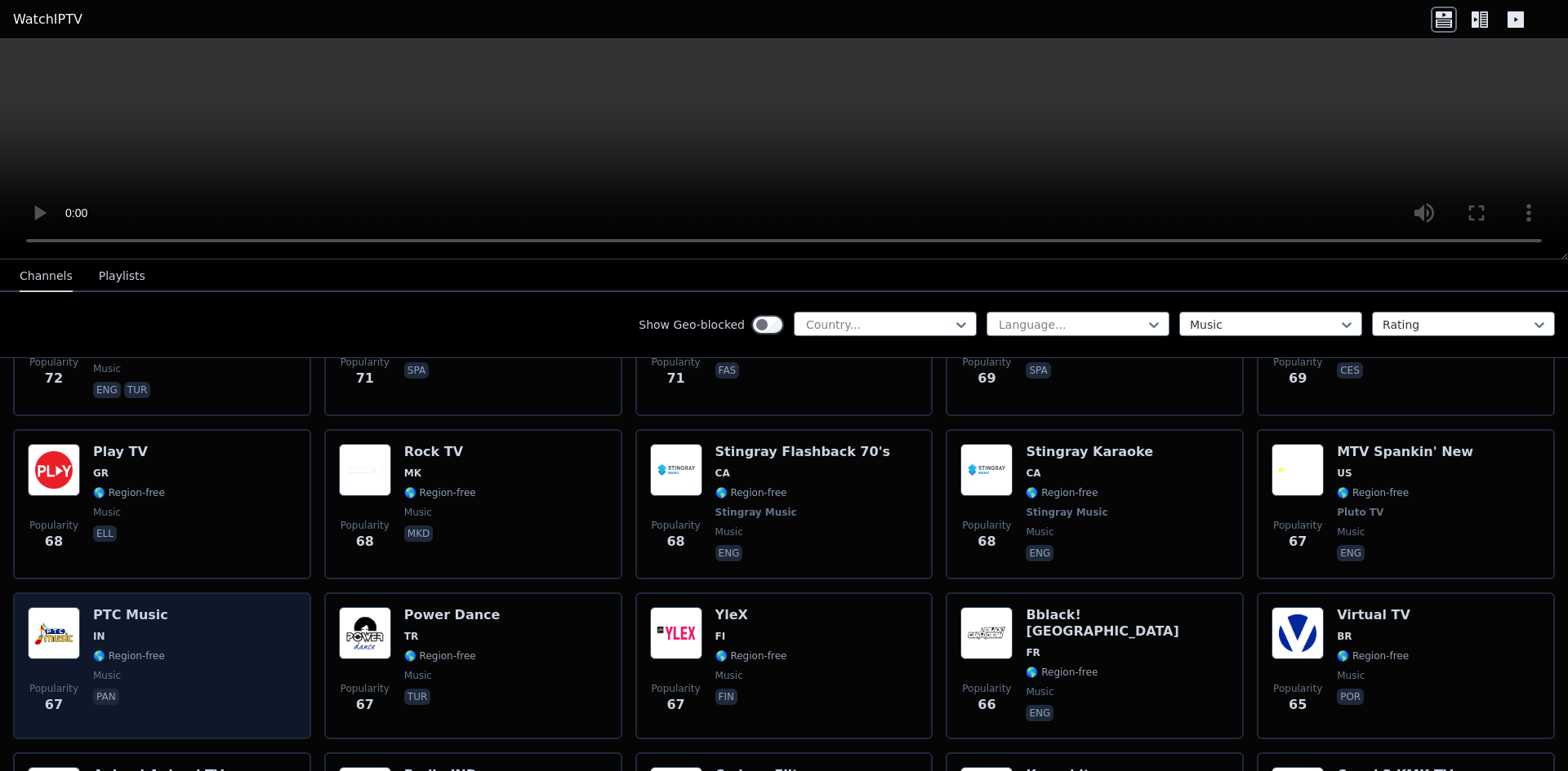
click at [82, 625] on div "Popularity 67 PTC Music IN 🌎 Region-free music pan" at bounding box center [162, 665] width 269 height 117
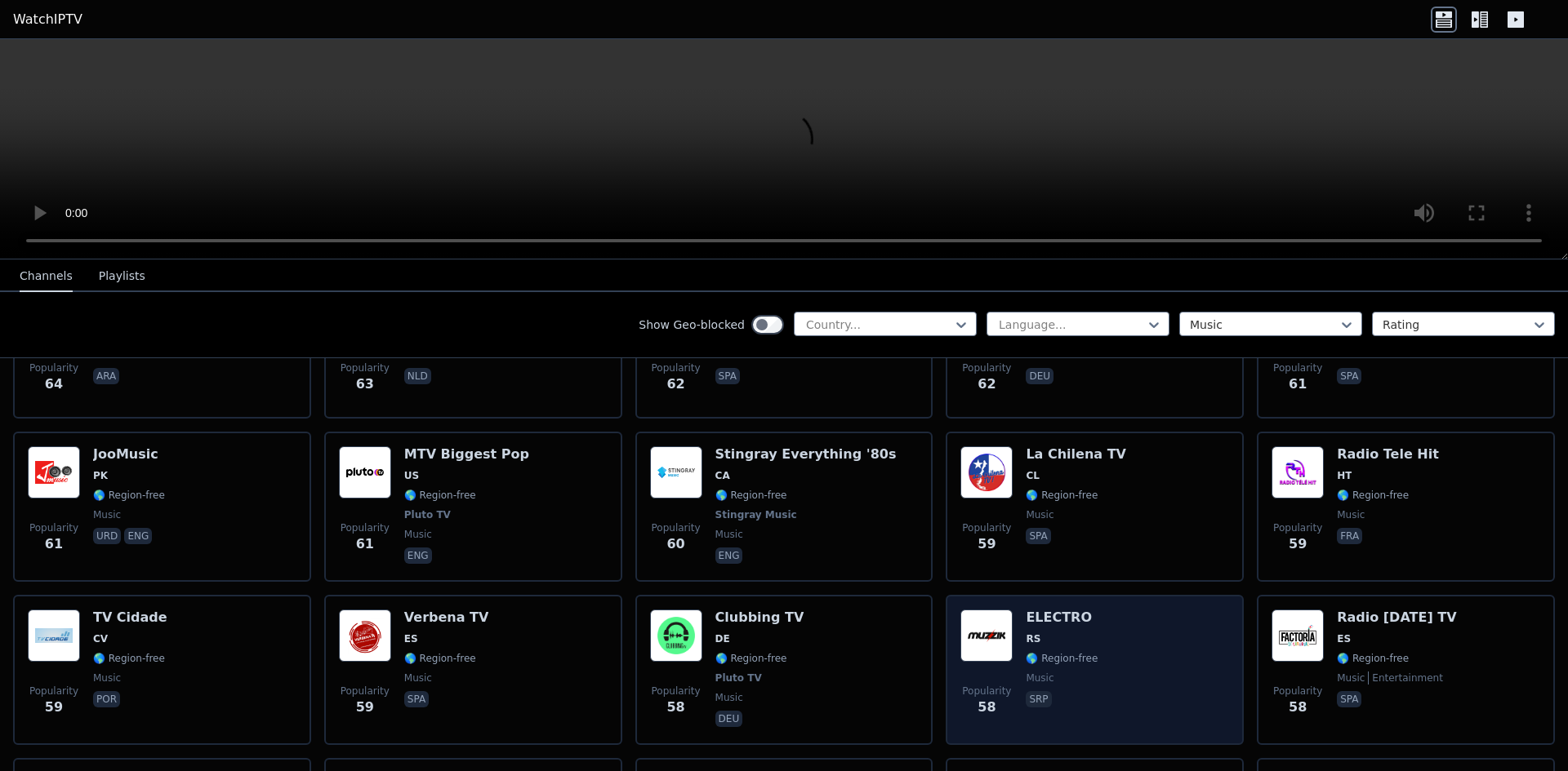
scroll to position [4327, 0]
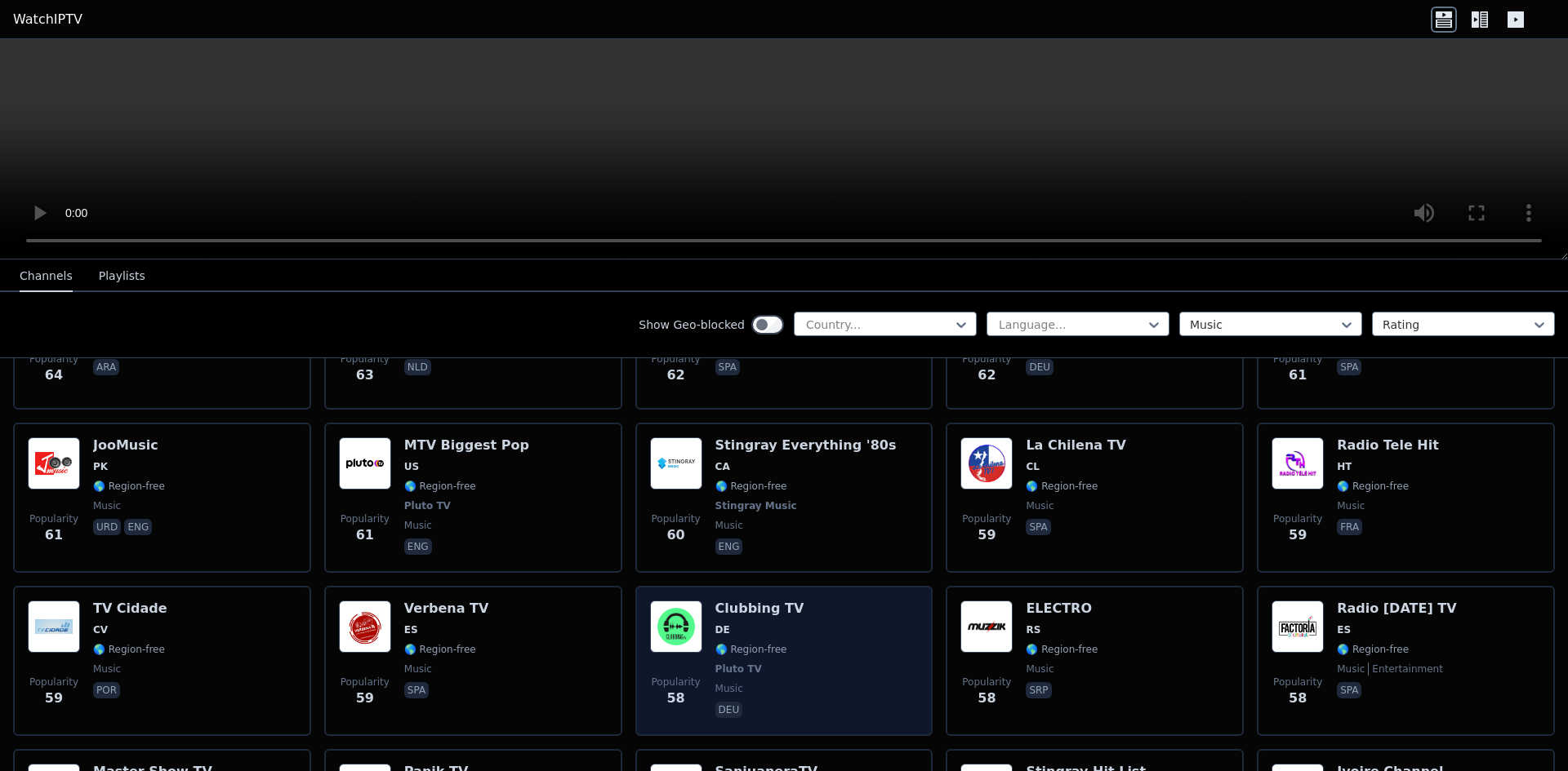
click at [763, 644] on span "🌎 Region-free" at bounding box center [750, 650] width 72 height 13
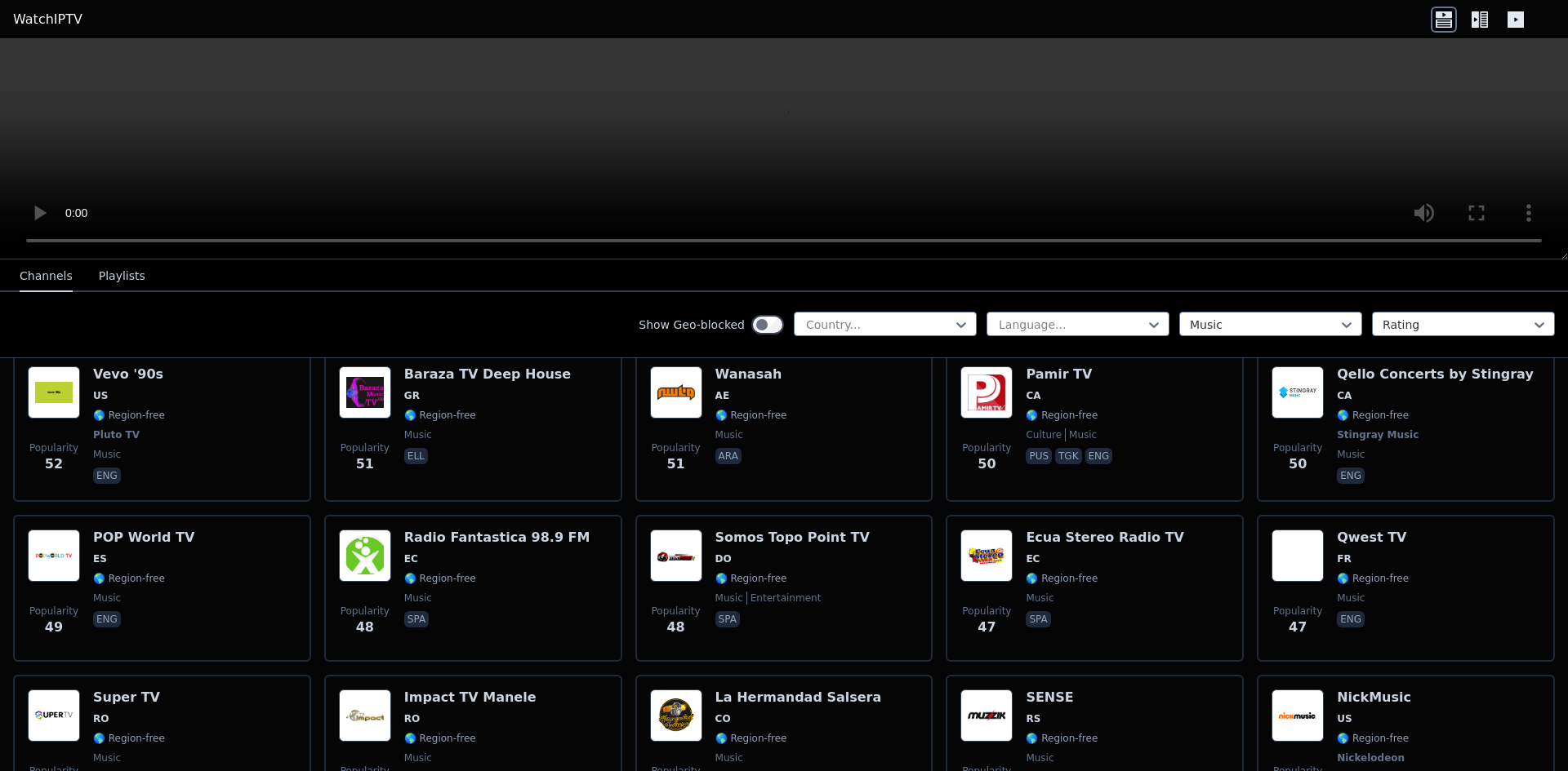
scroll to position [5470, 0]
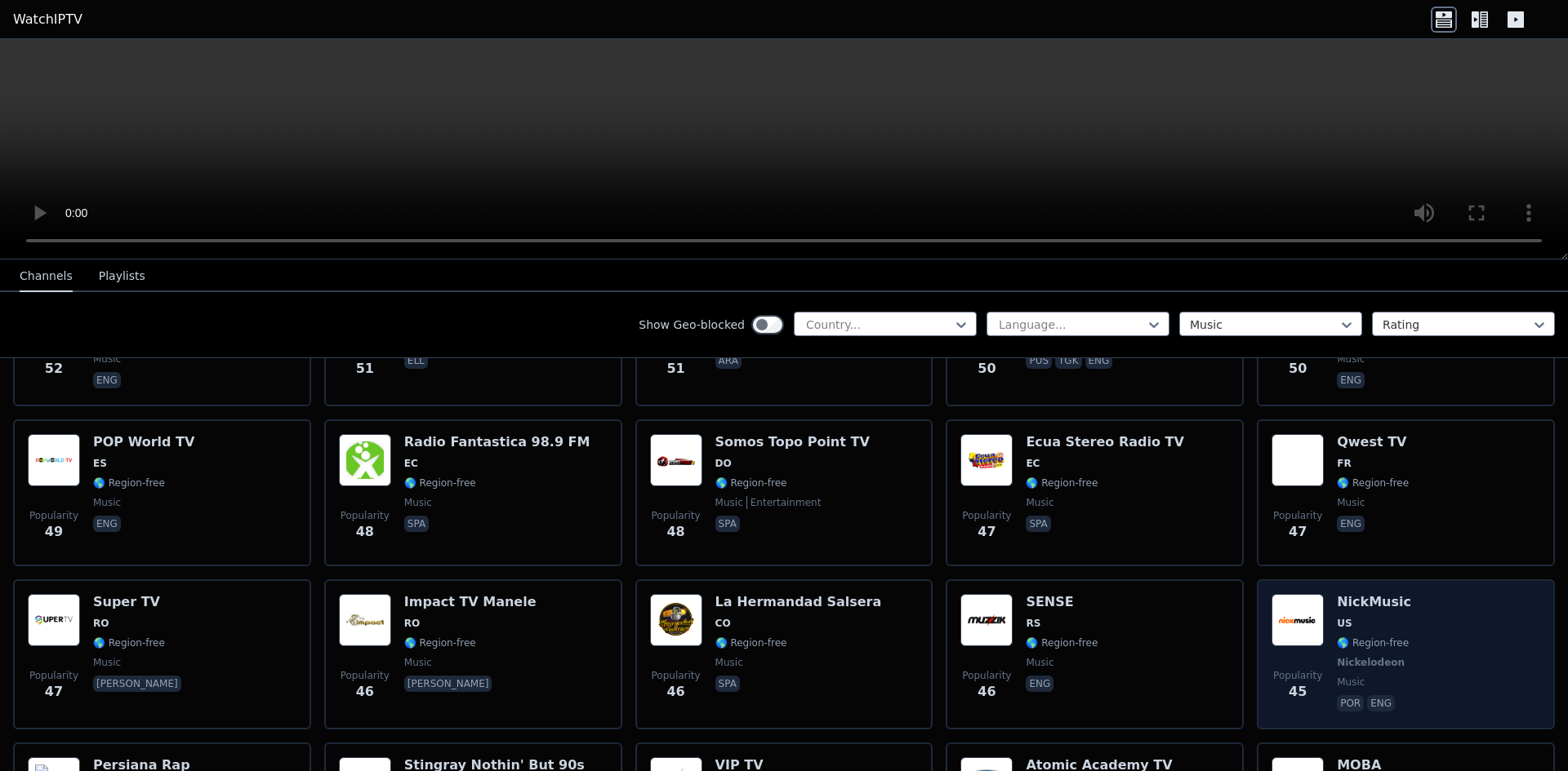
click at [1477, 610] on div "Popularity 45 NickMusic US 🌎 Region-free Nickelodeon music por eng" at bounding box center [1406, 655] width 269 height 120
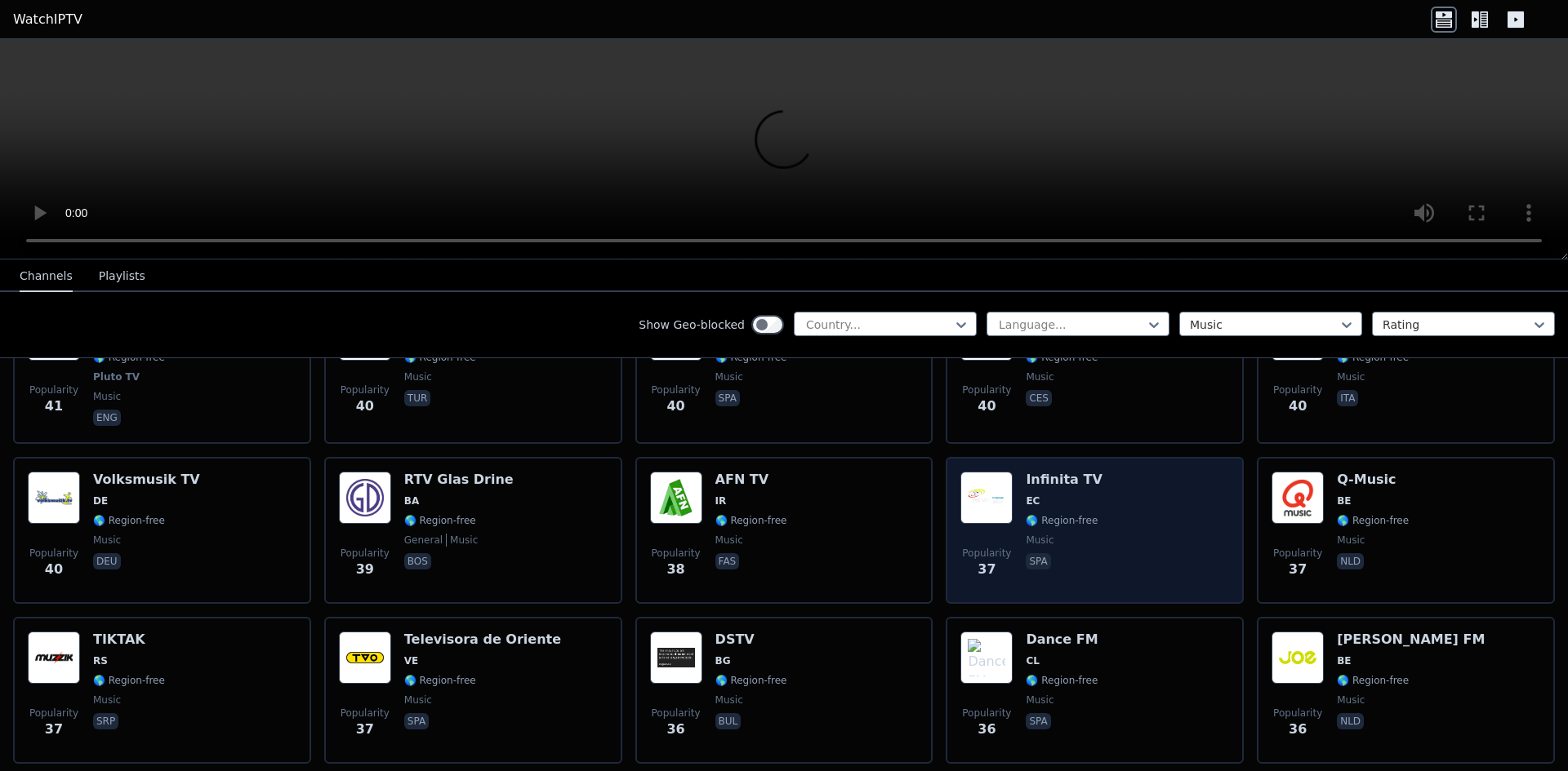
scroll to position [6367, 0]
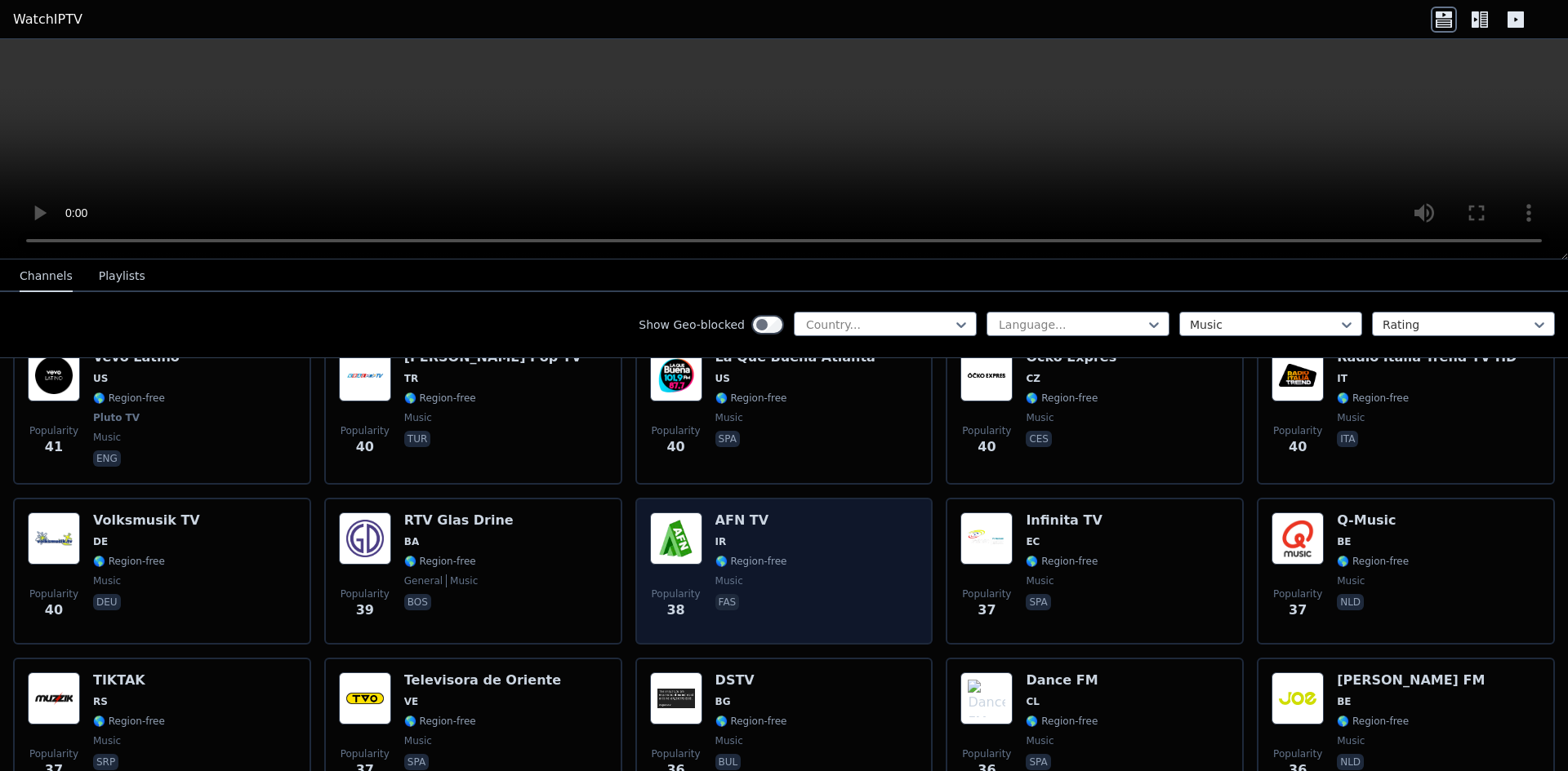
click at [794, 559] on div "Popularity 38 AFN TV IR 🌎 Region-free music fas" at bounding box center [784, 571] width 269 height 117
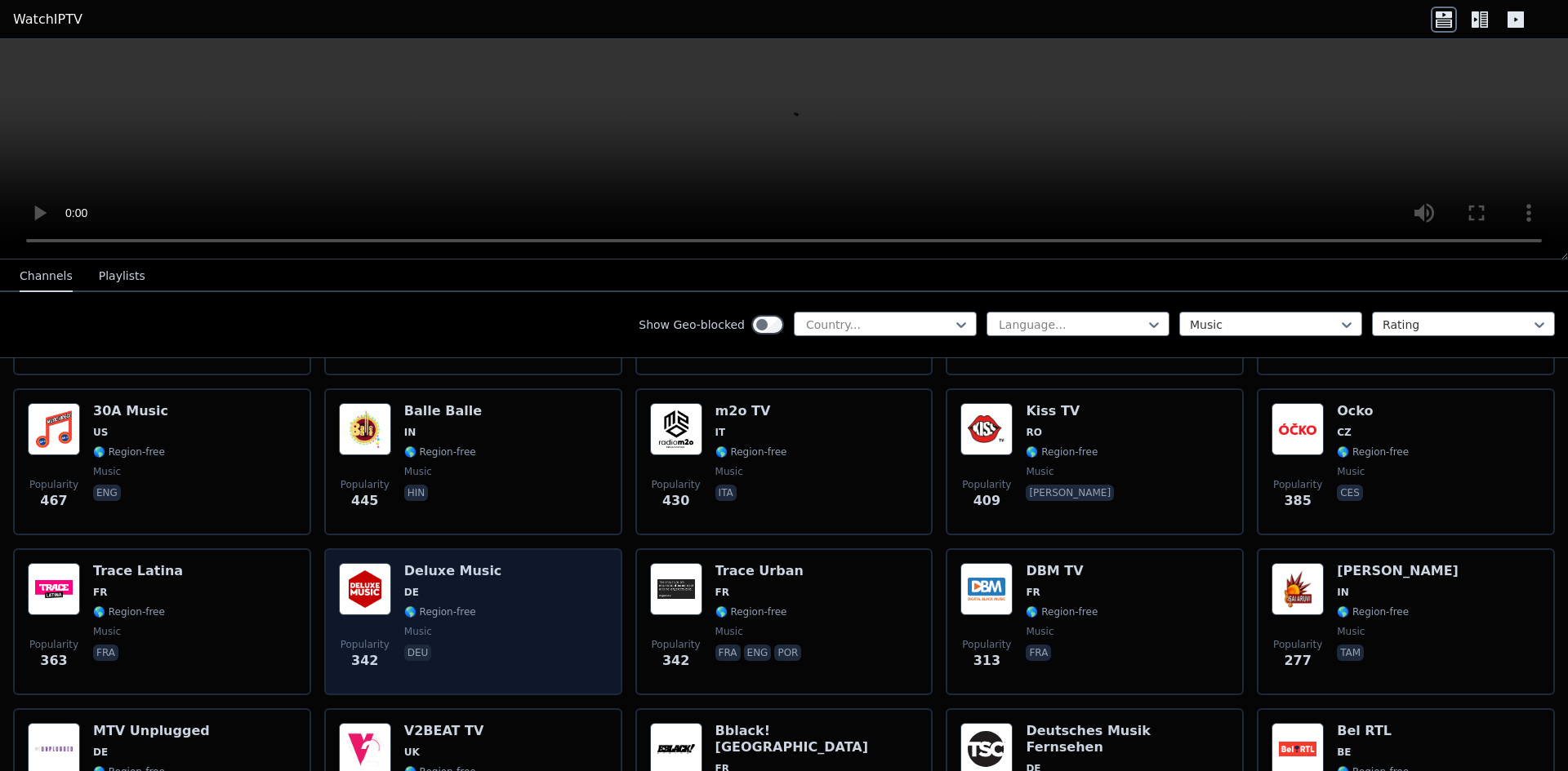
scroll to position [490, 0]
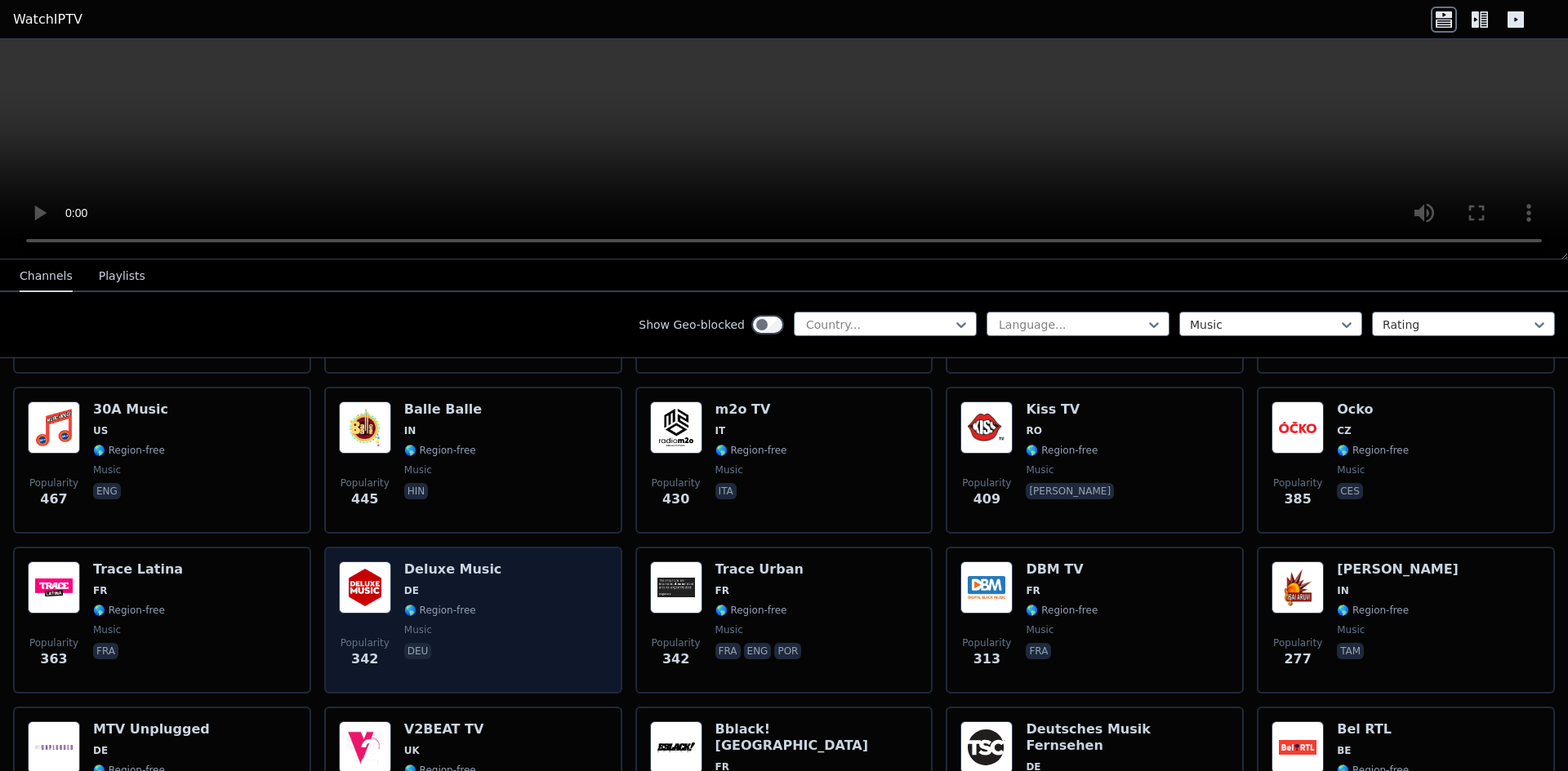
click at [463, 604] on span "🌎 Region-free" at bounding box center [439, 610] width 72 height 13
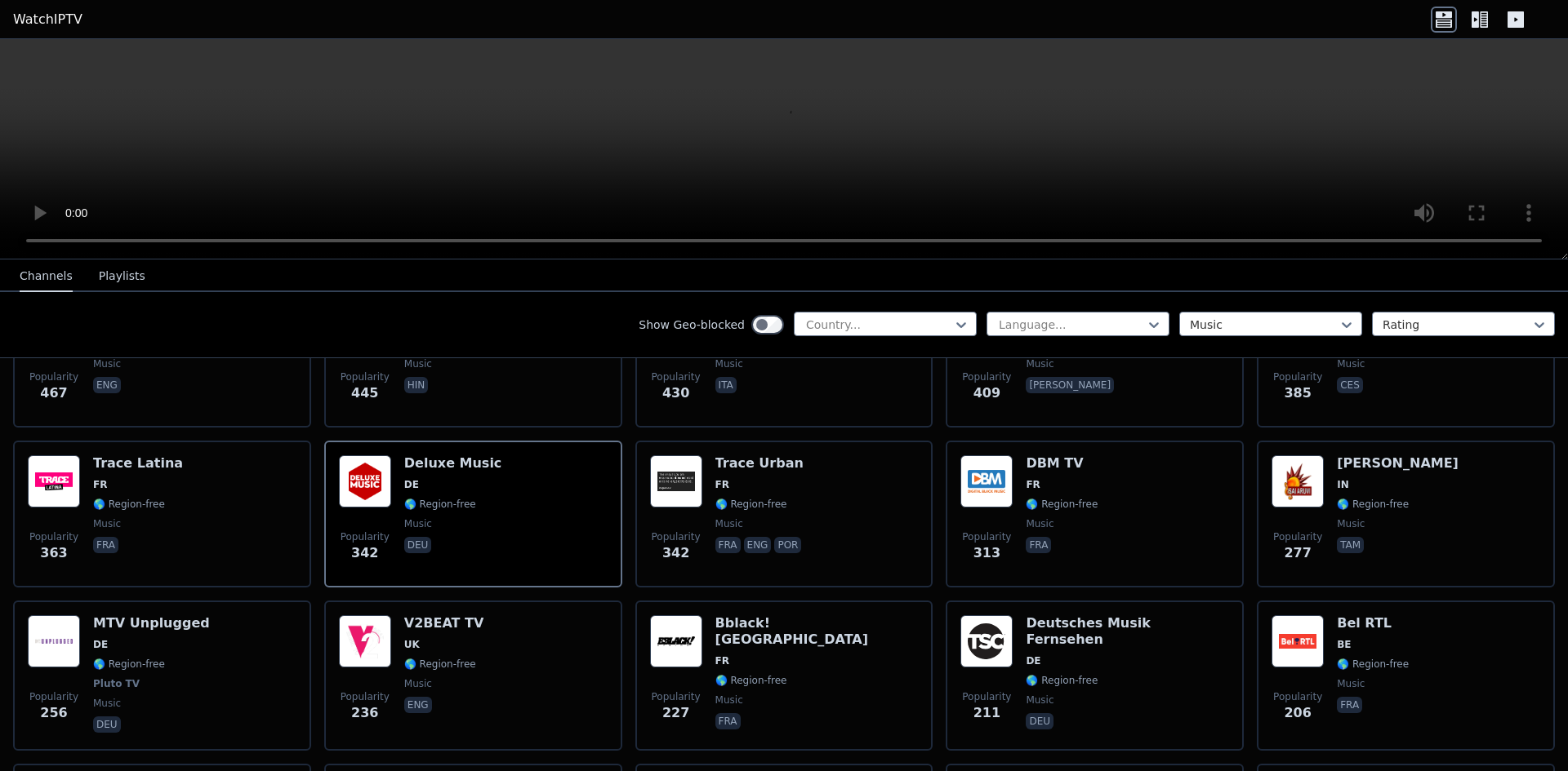
scroll to position [654, 0]
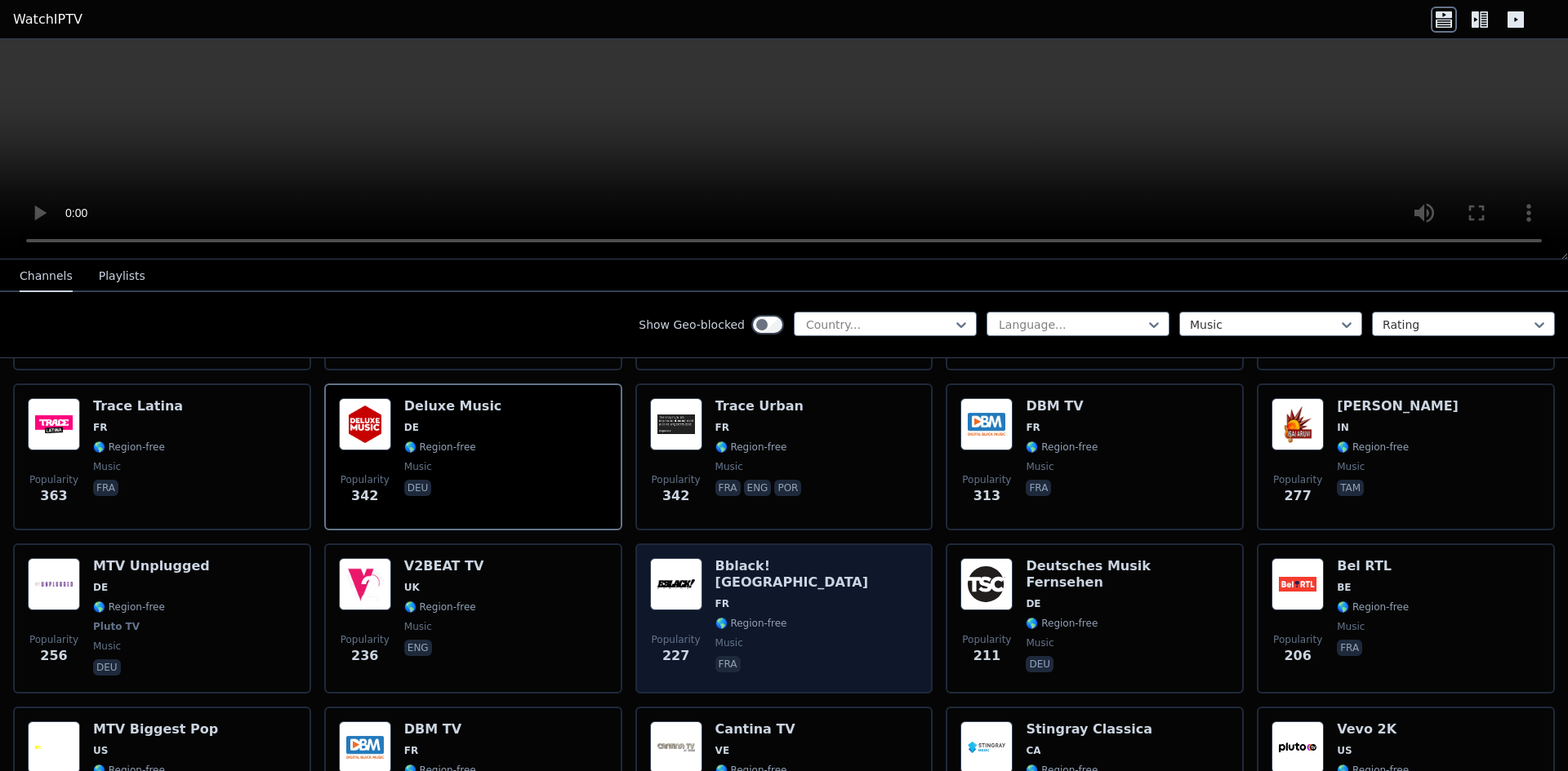
click at [764, 545] on div "Popularity 227 Bblack! [GEOGRAPHIC_DATA] FR 🌎 Region-free music fra" at bounding box center [784, 619] width 298 height 150
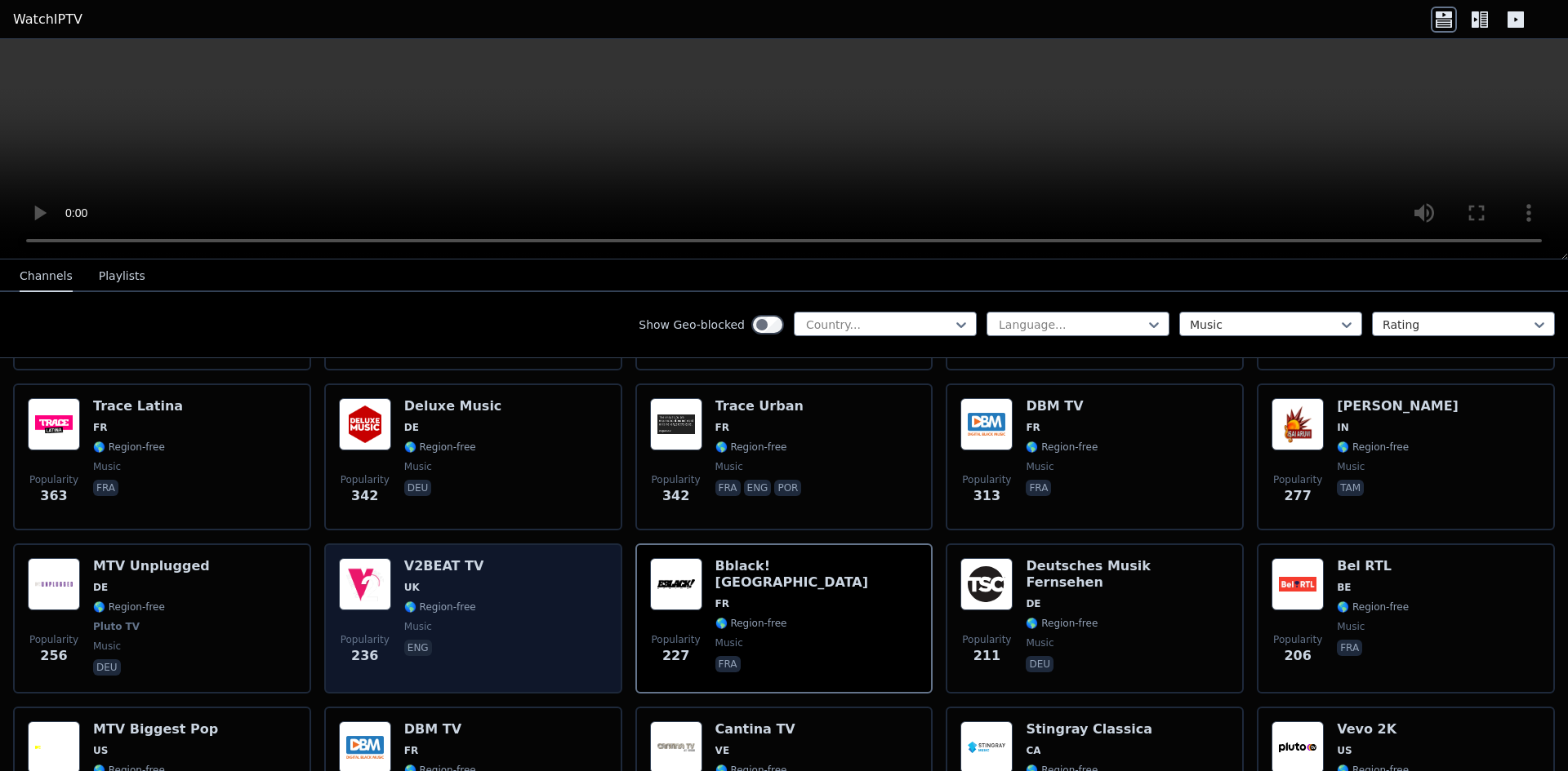
click at [465, 565] on div "V2BEAT TV UK 🌎 Region-free music eng" at bounding box center [443, 619] width 80 height 120
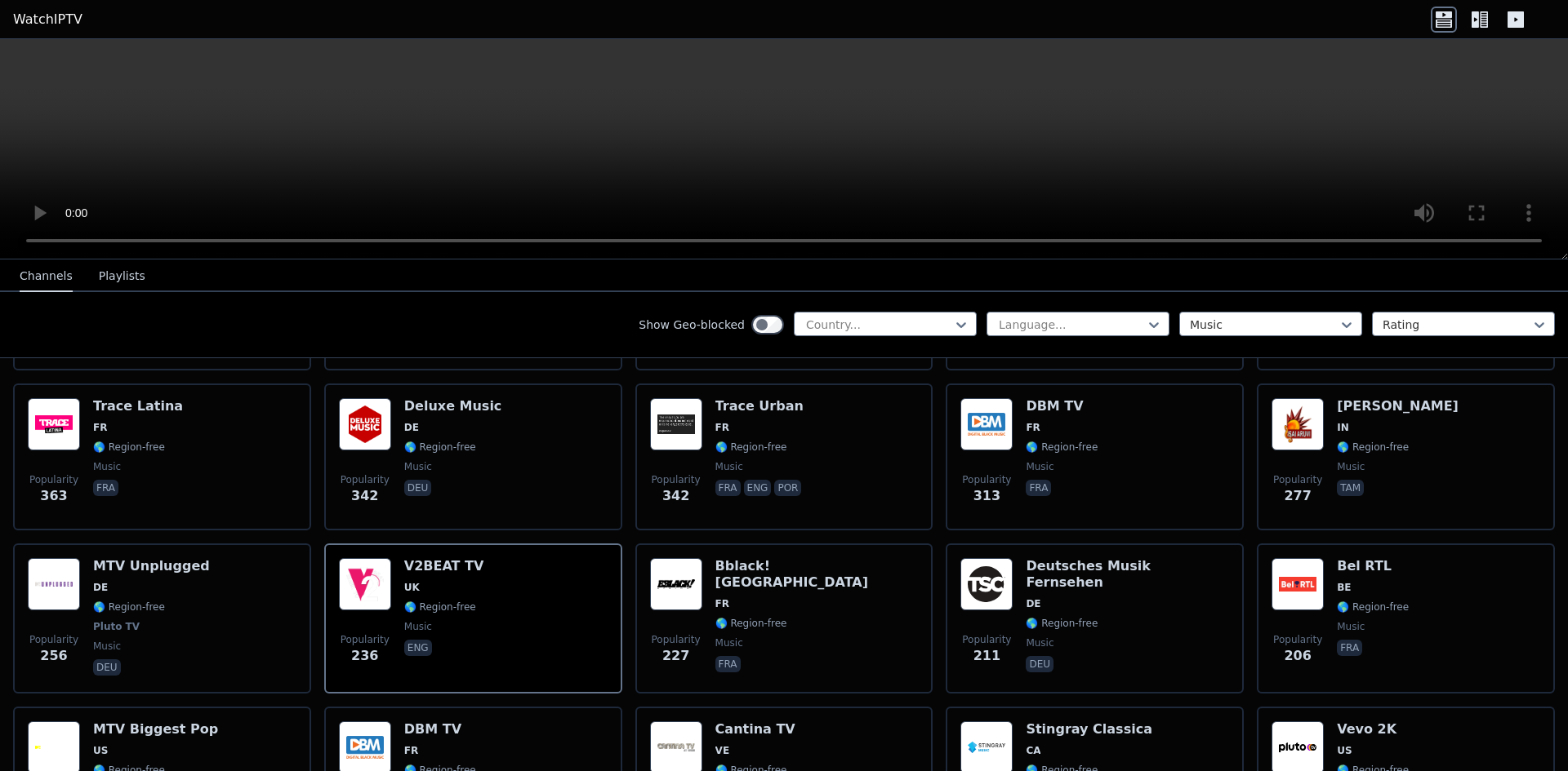
click at [1517, 22] on icon at bounding box center [1516, 20] width 17 height 17
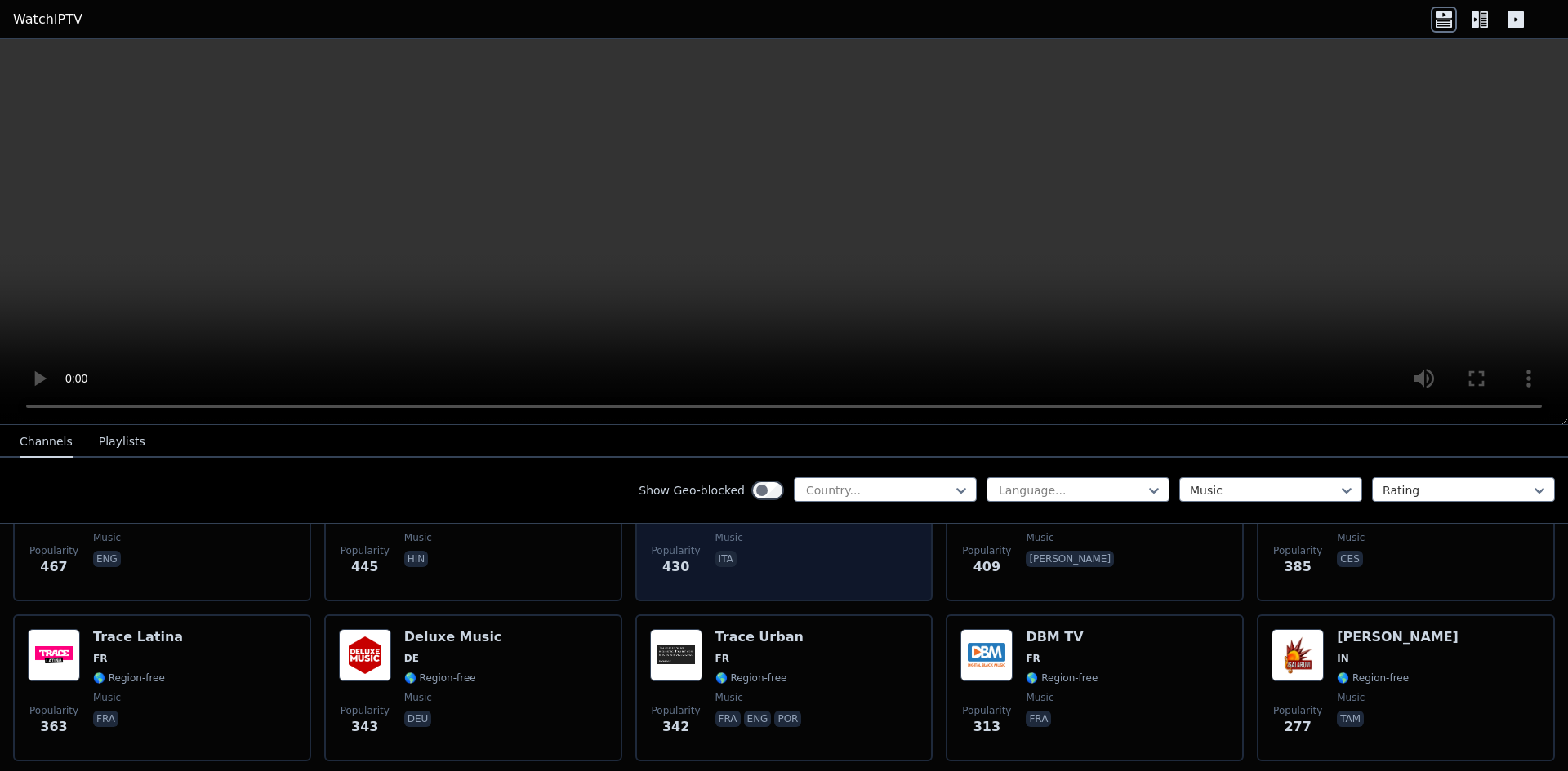
scroll to position [734, 0]
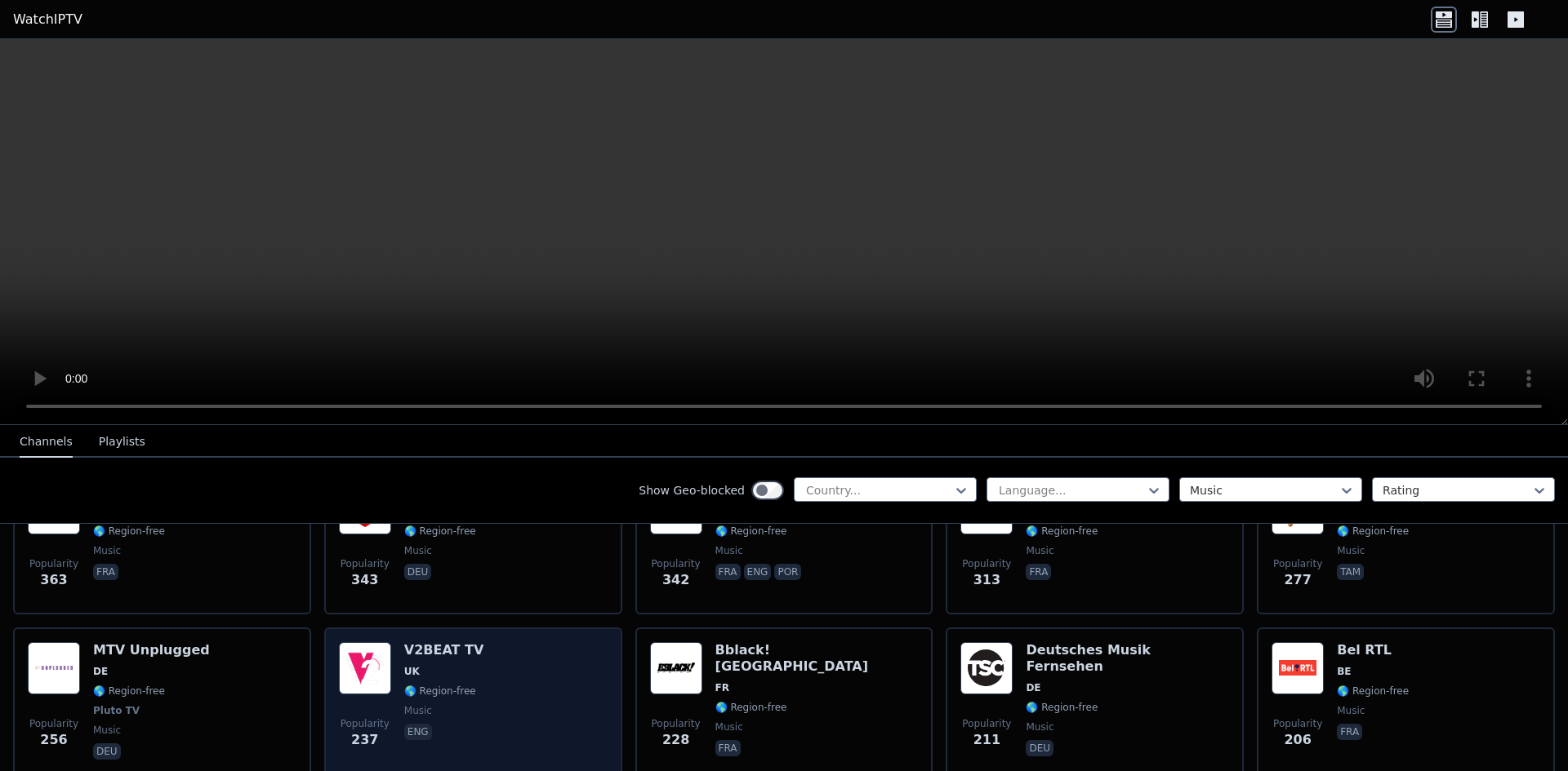
click at [484, 679] on div "Popularity 237 V2BEAT TV UK 🌎 Region-free music eng" at bounding box center [473, 703] width 269 height 120
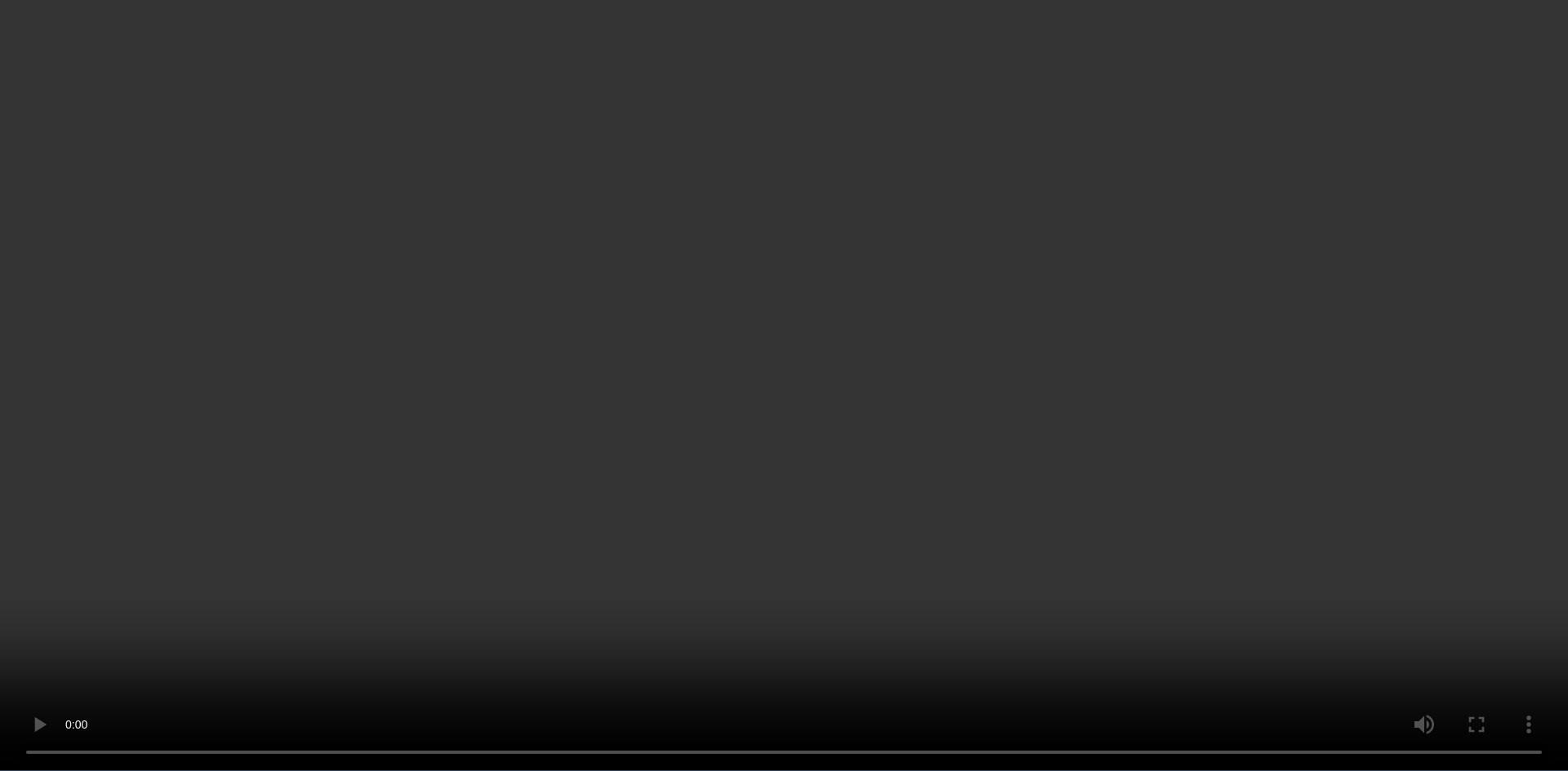
scroll to position [1061, 0]
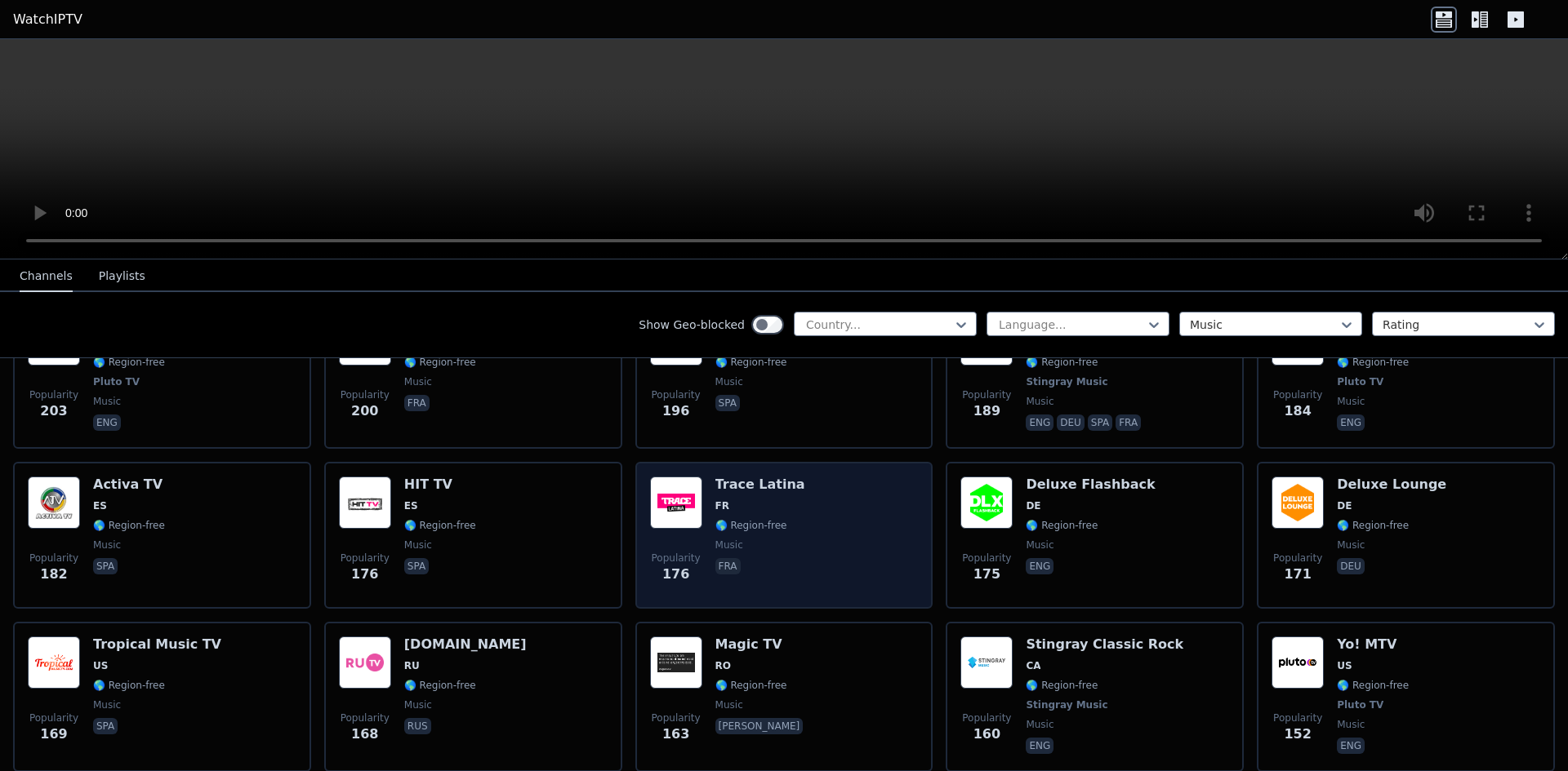
click at [810, 531] on div "Popularity 176 Trace Latina FR 🌎 Region-free music fra" at bounding box center [784, 535] width 269 height 117
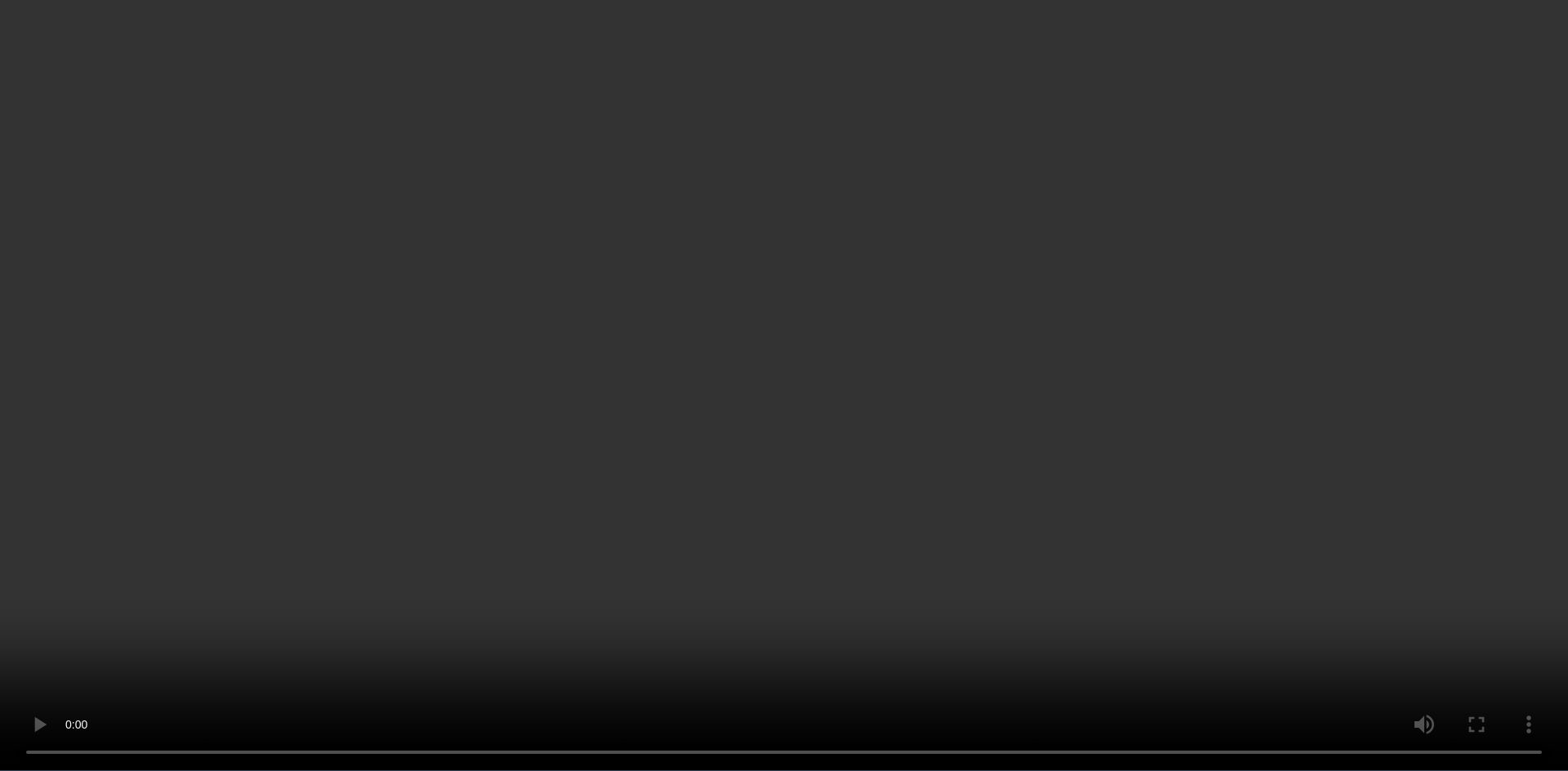
scroll to position [654, 0]
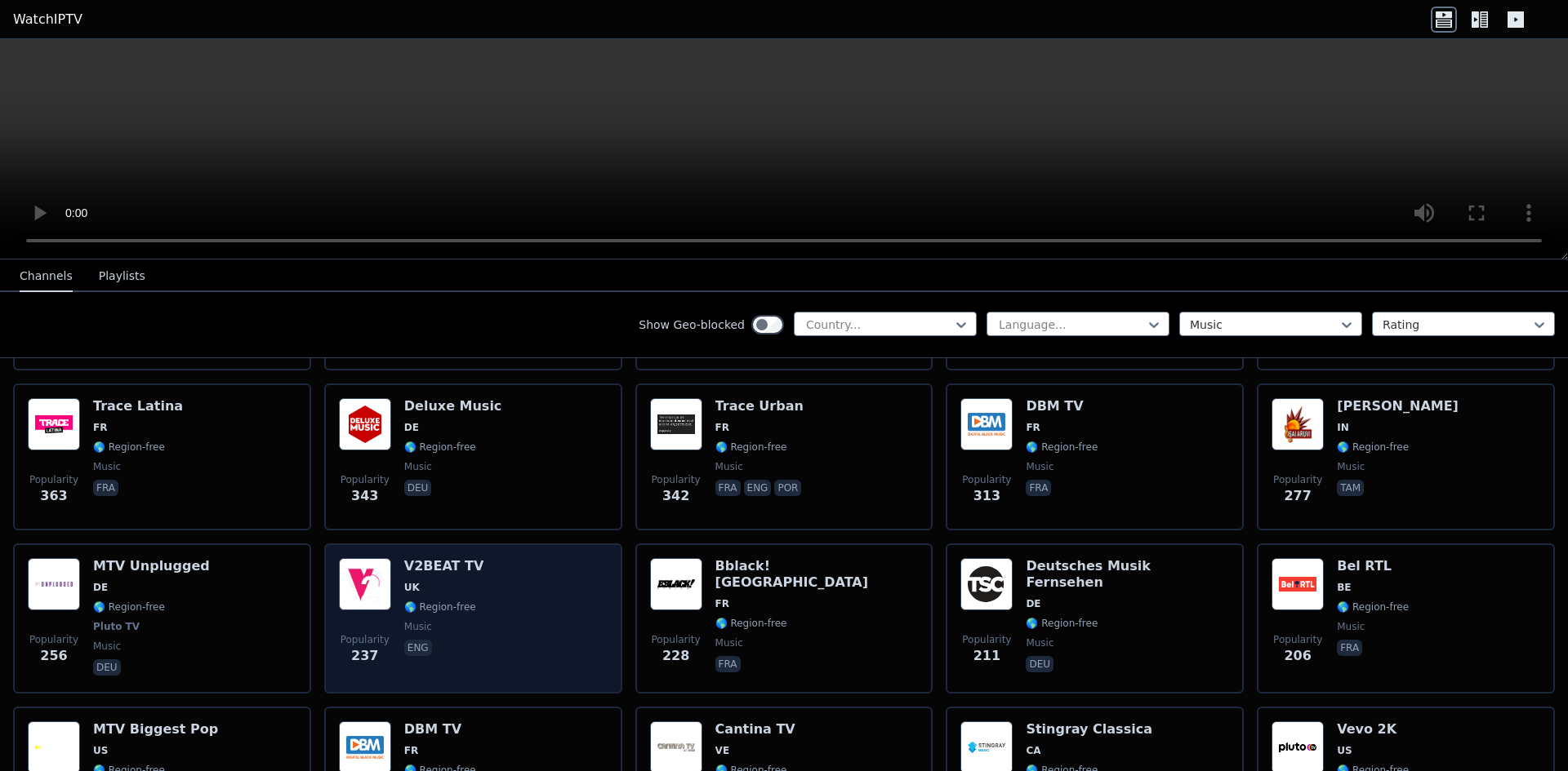
click at [476, 563] on div "Popularity 237 V2BEAT TV UK 🌎 Region-free music eng" at bounding box center [473, 619] width 269 height 120
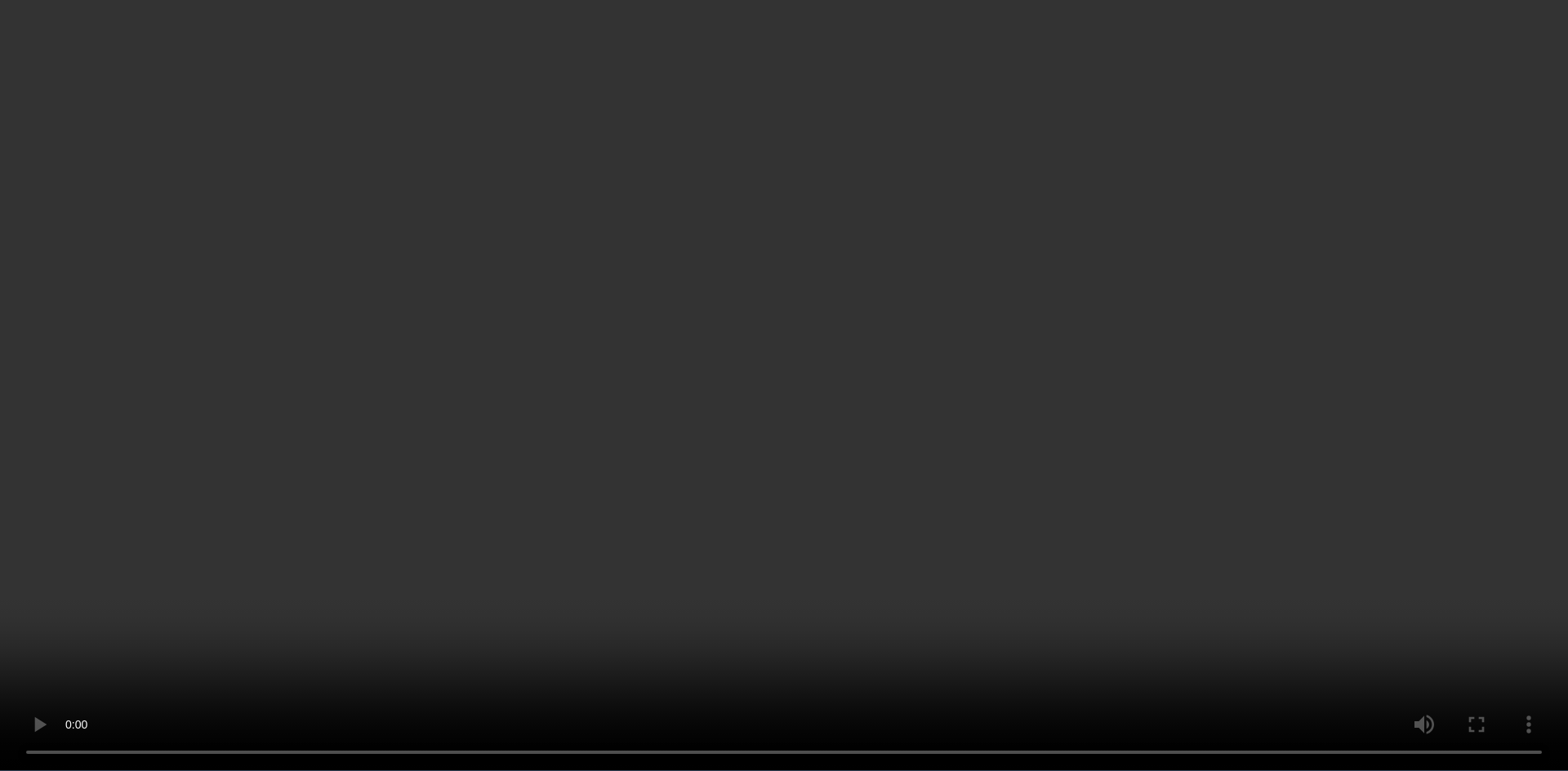
scroll to position [245, 0]
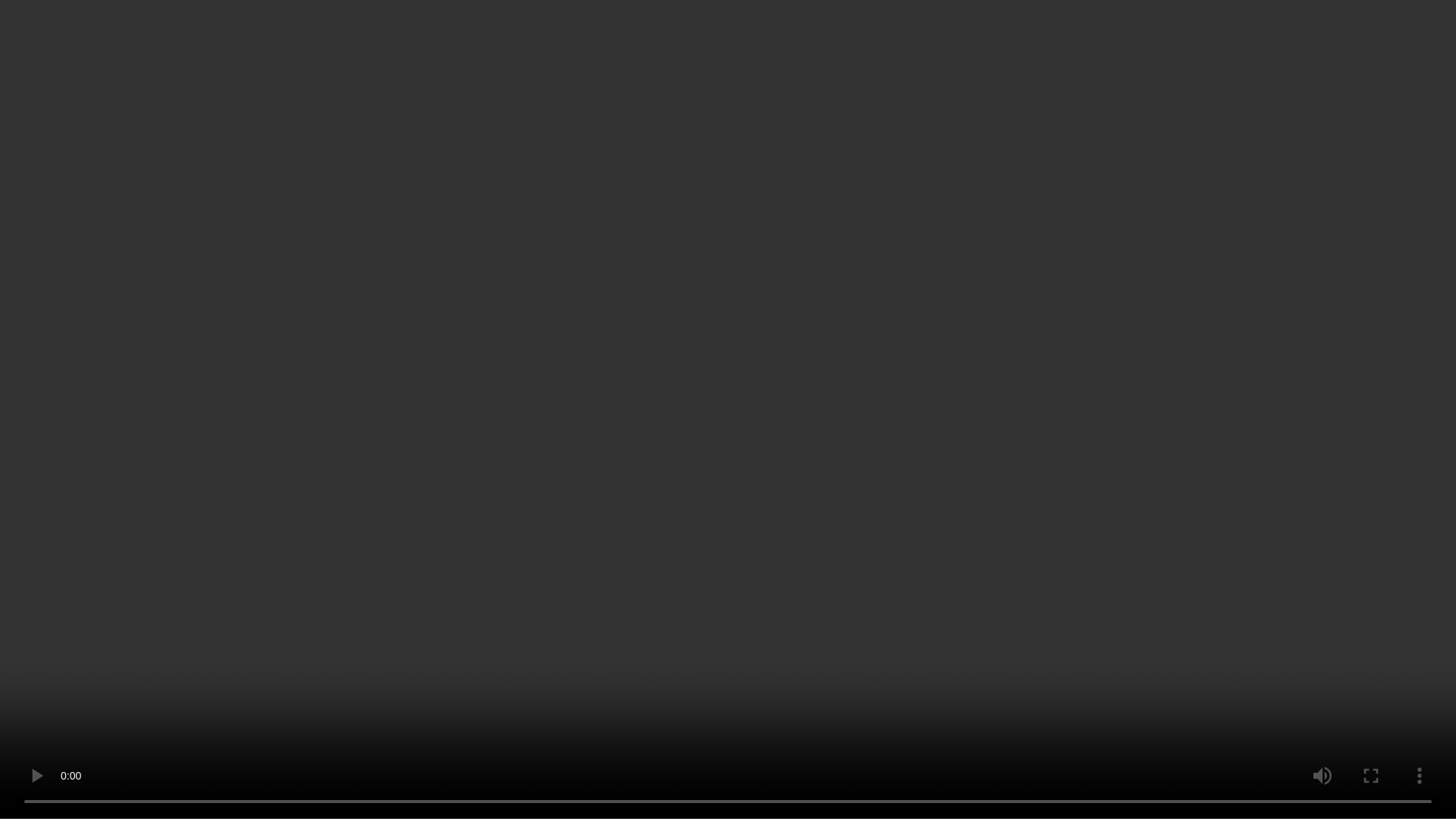
click at [709, 314] on video at bounding box center [728, 409] width 1456 height 819
click at [902, 278] on video at bounding box center [728, 409] width 1456 height 819
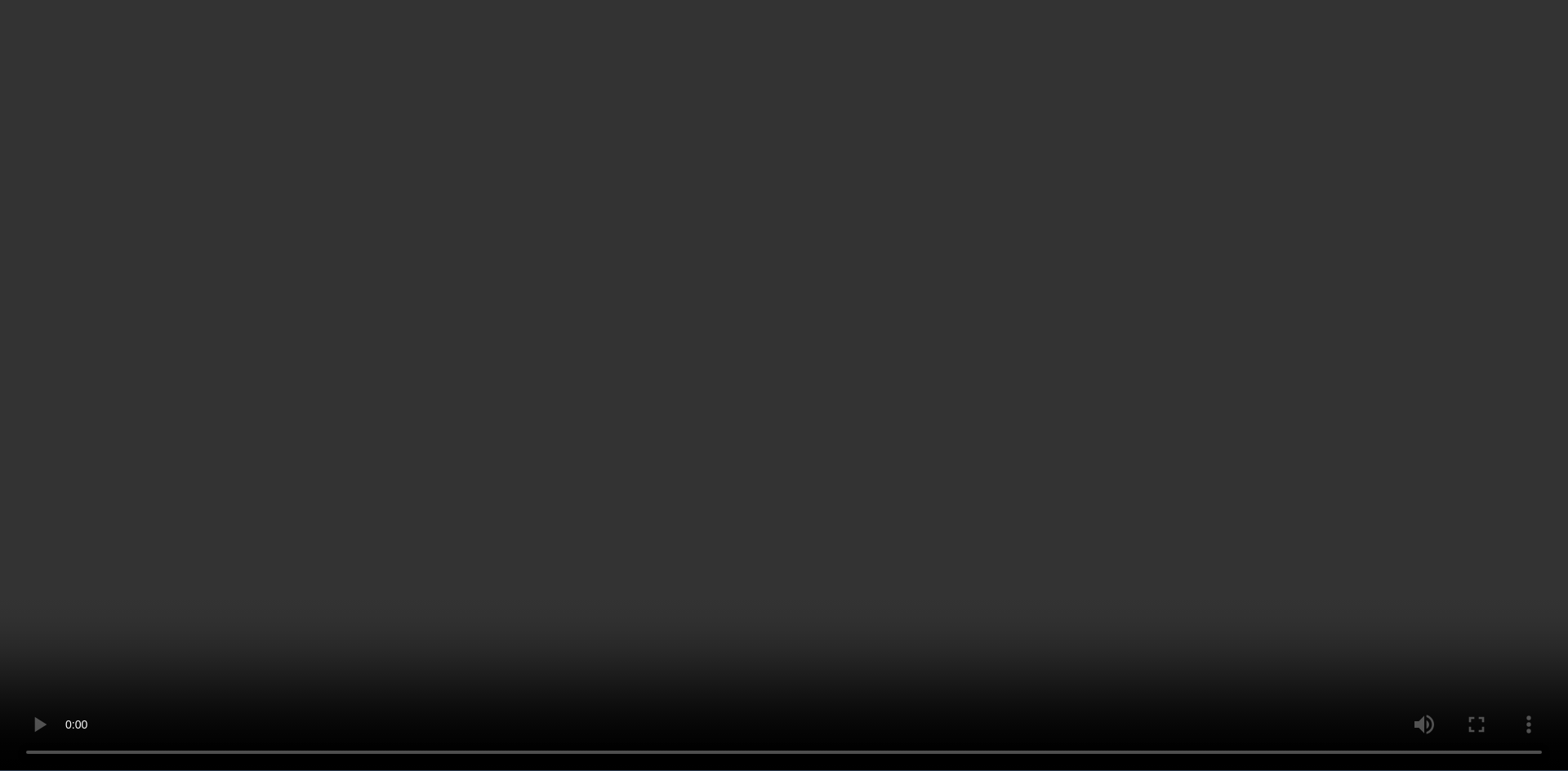
scroll to position [82, 0]
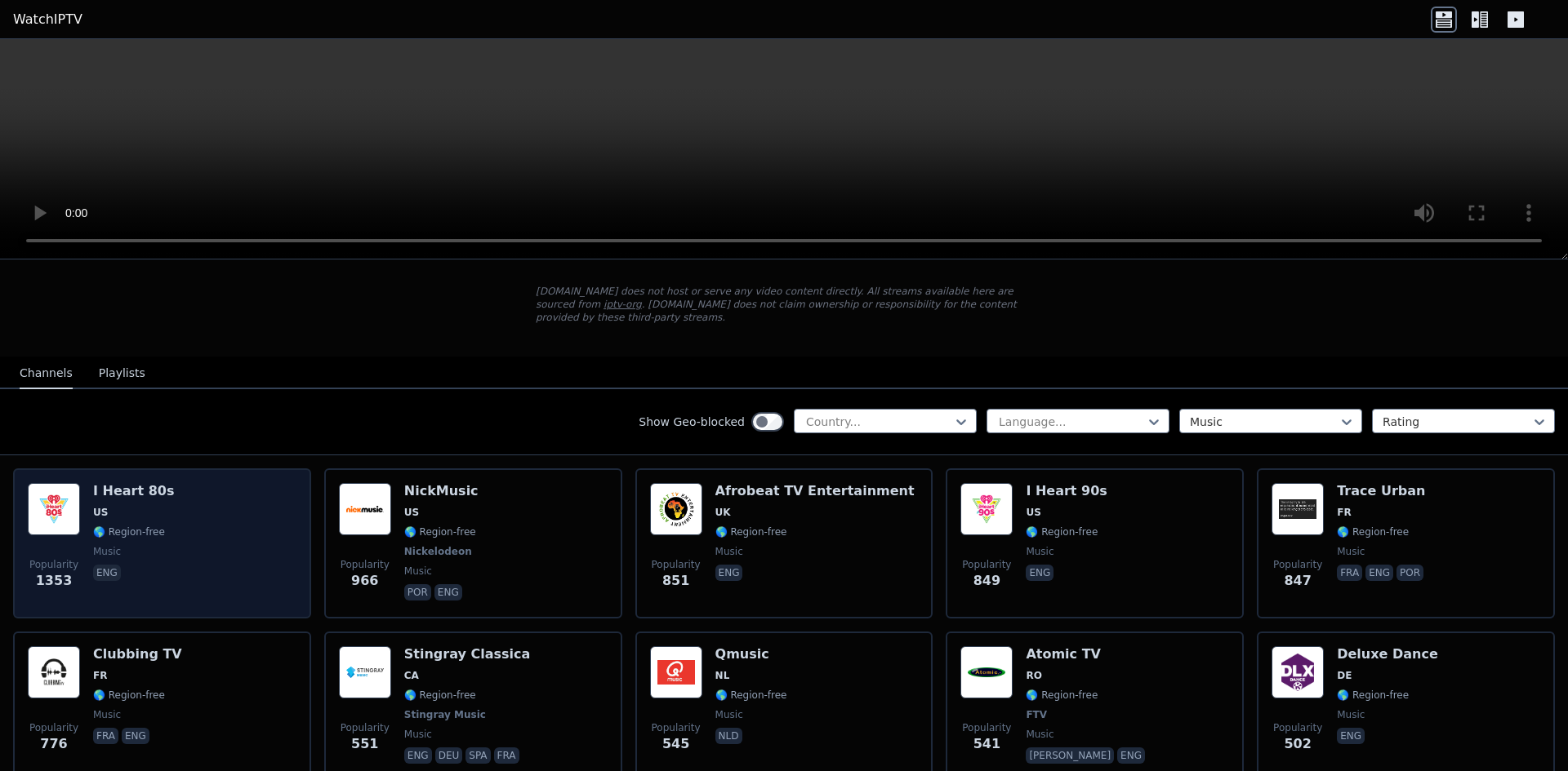
click at [191, 507] on div "Popularity 1353 I Heart 80s US 🌎 Region-free music eng" at bounding box center [162, 544] width 269 height 120
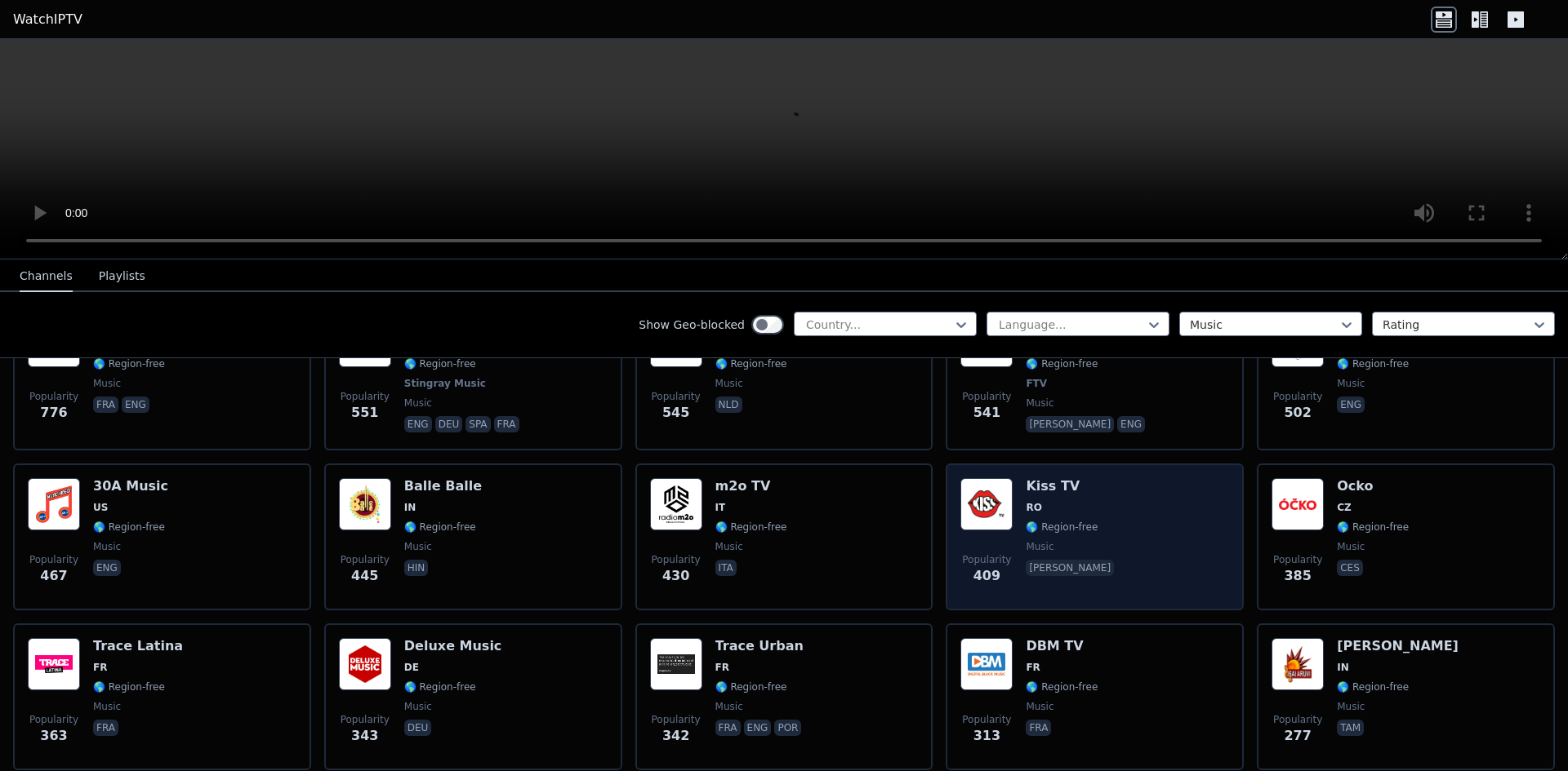
scroll to position [490, 0]
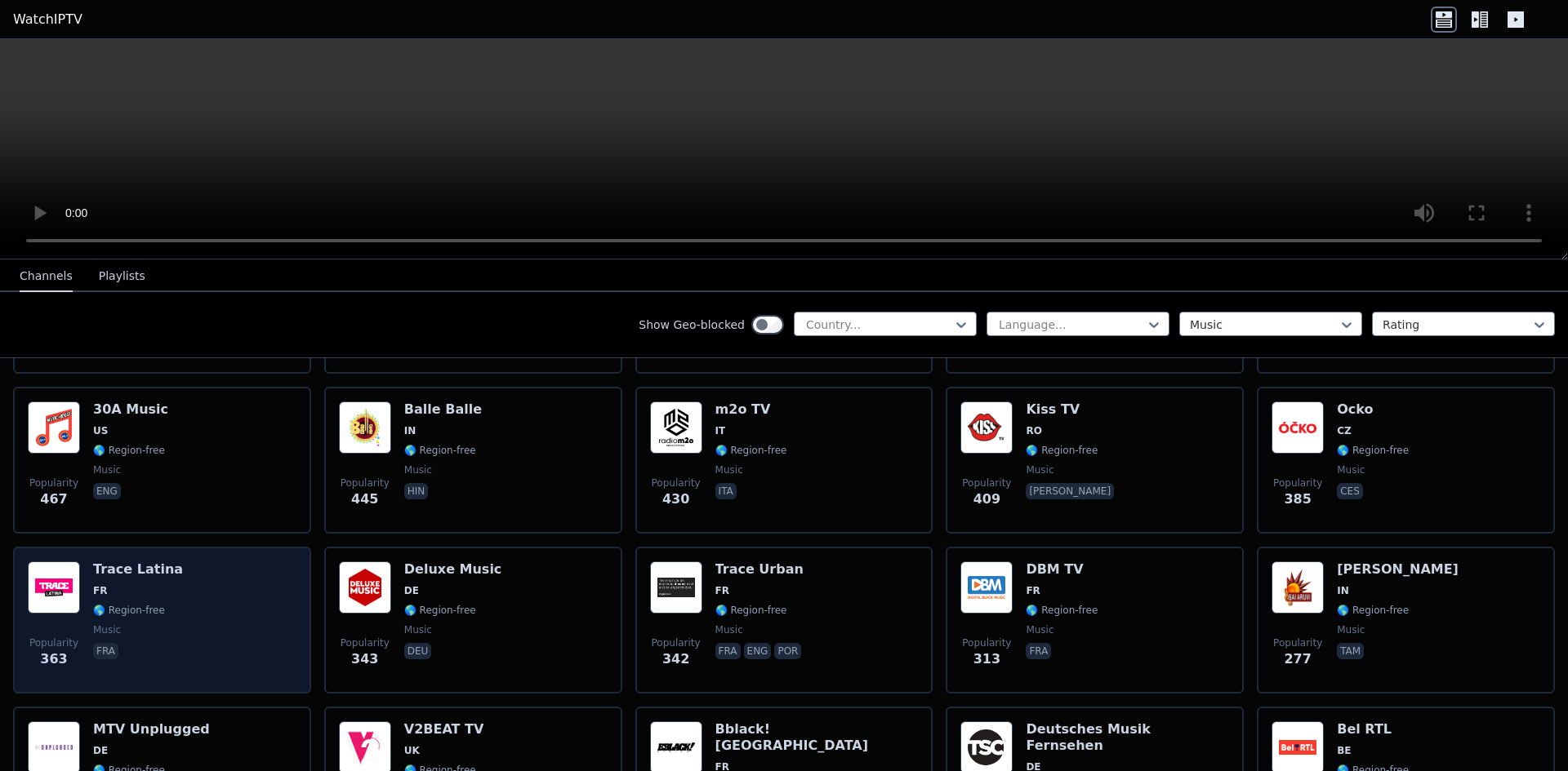
click at [144, 606] on div "Trace Latina FR 🌎 Region-free music fra" at bounding box center [137, 620] width 90 height 117
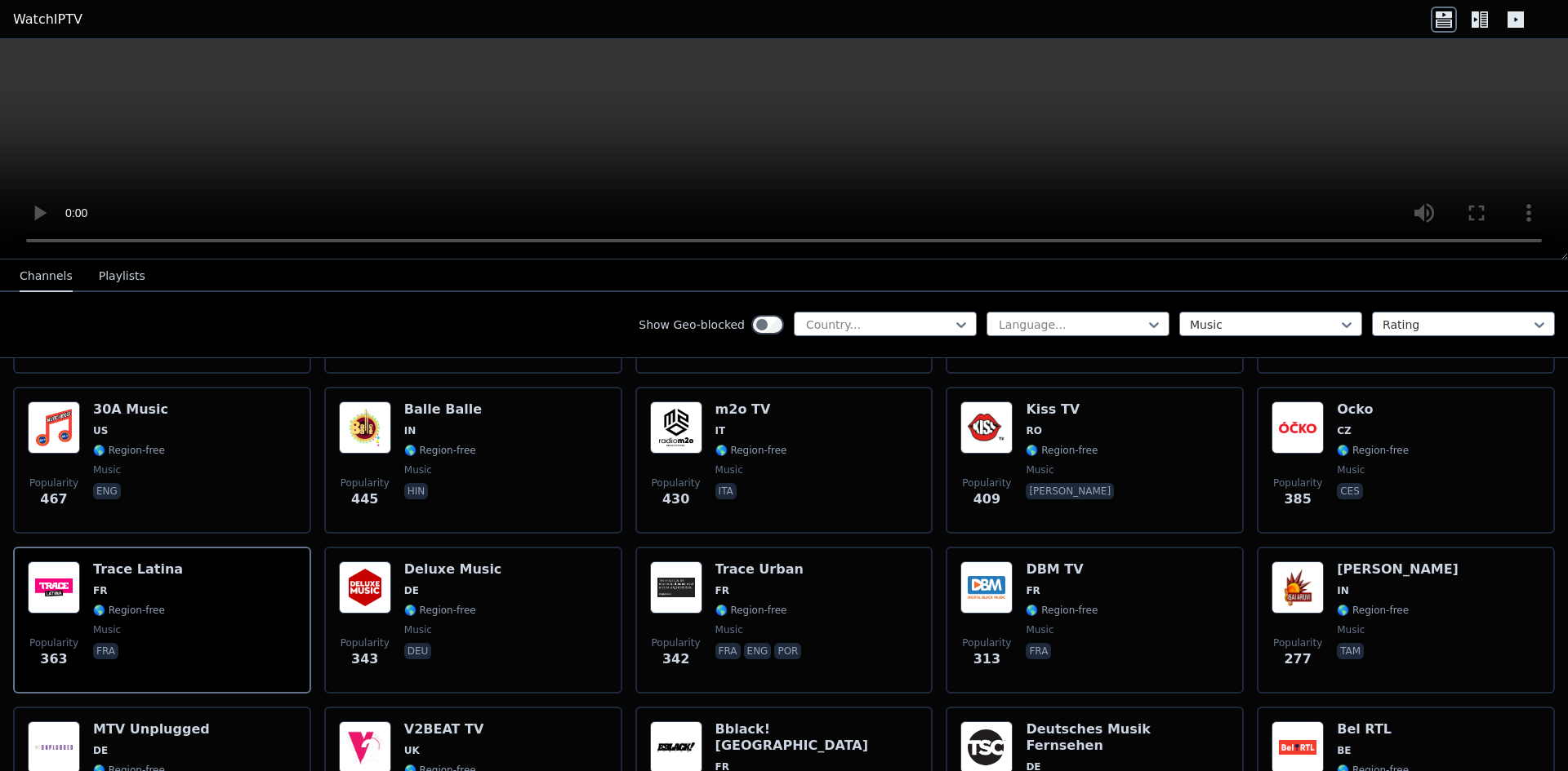
click at [1106, 168] on video at bounding box center [784, 149] width 1568 height 220
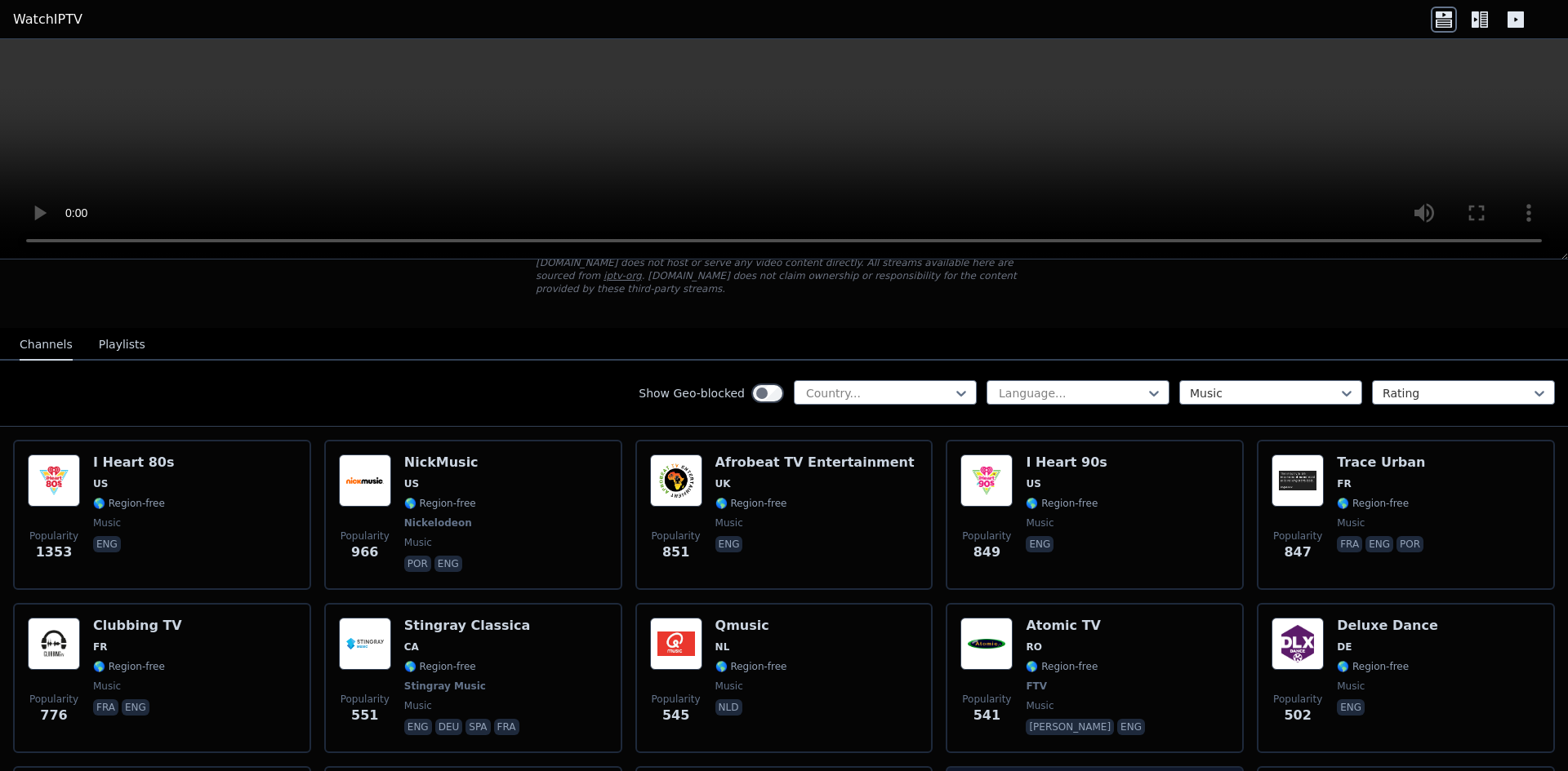
scroll to position [82, 0]
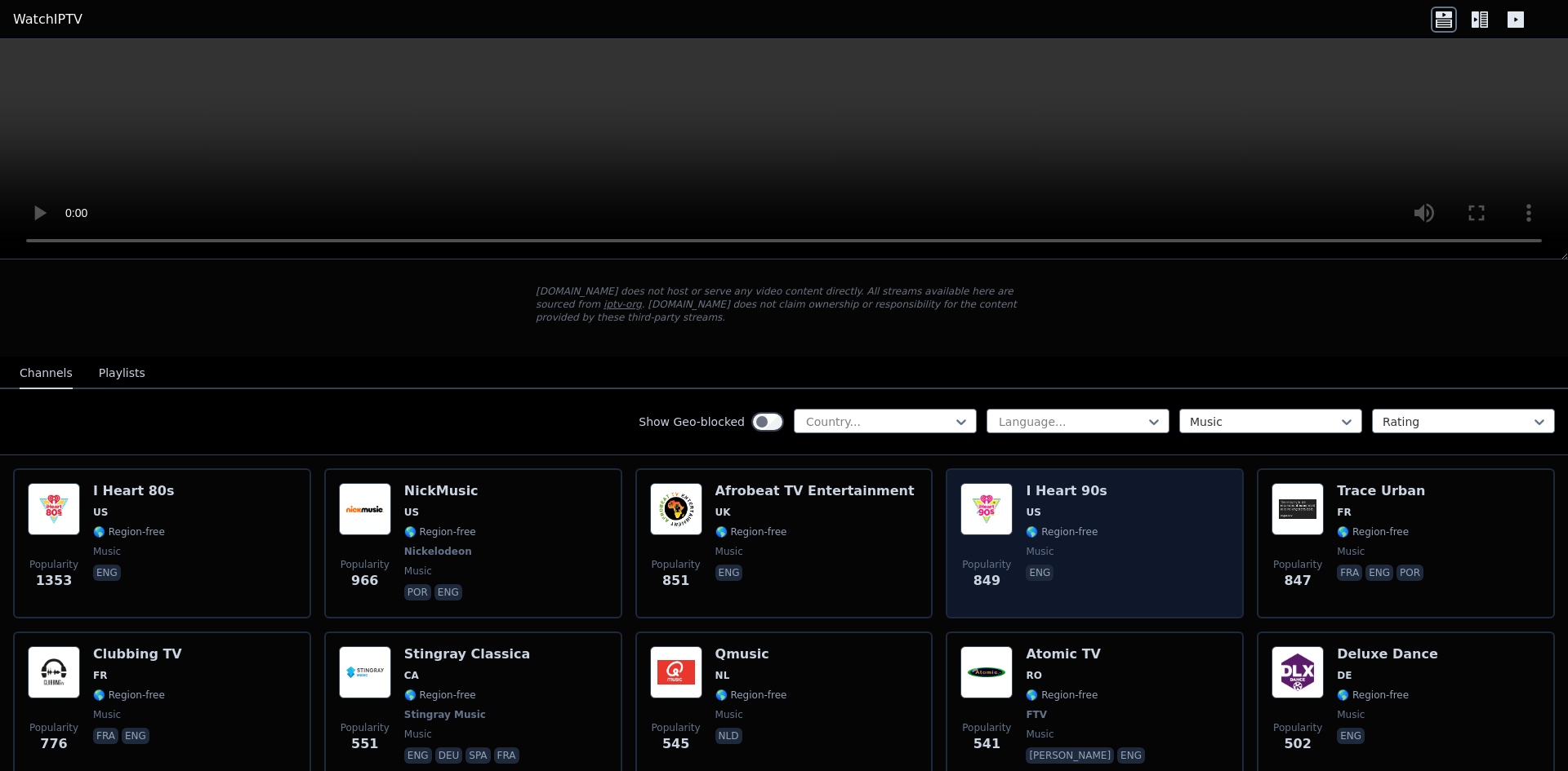
click at [1041, 511] on div "I Heart 90s US 🌎 Region-free music eng" at bounding box center [1066, 544] width 81 height 120
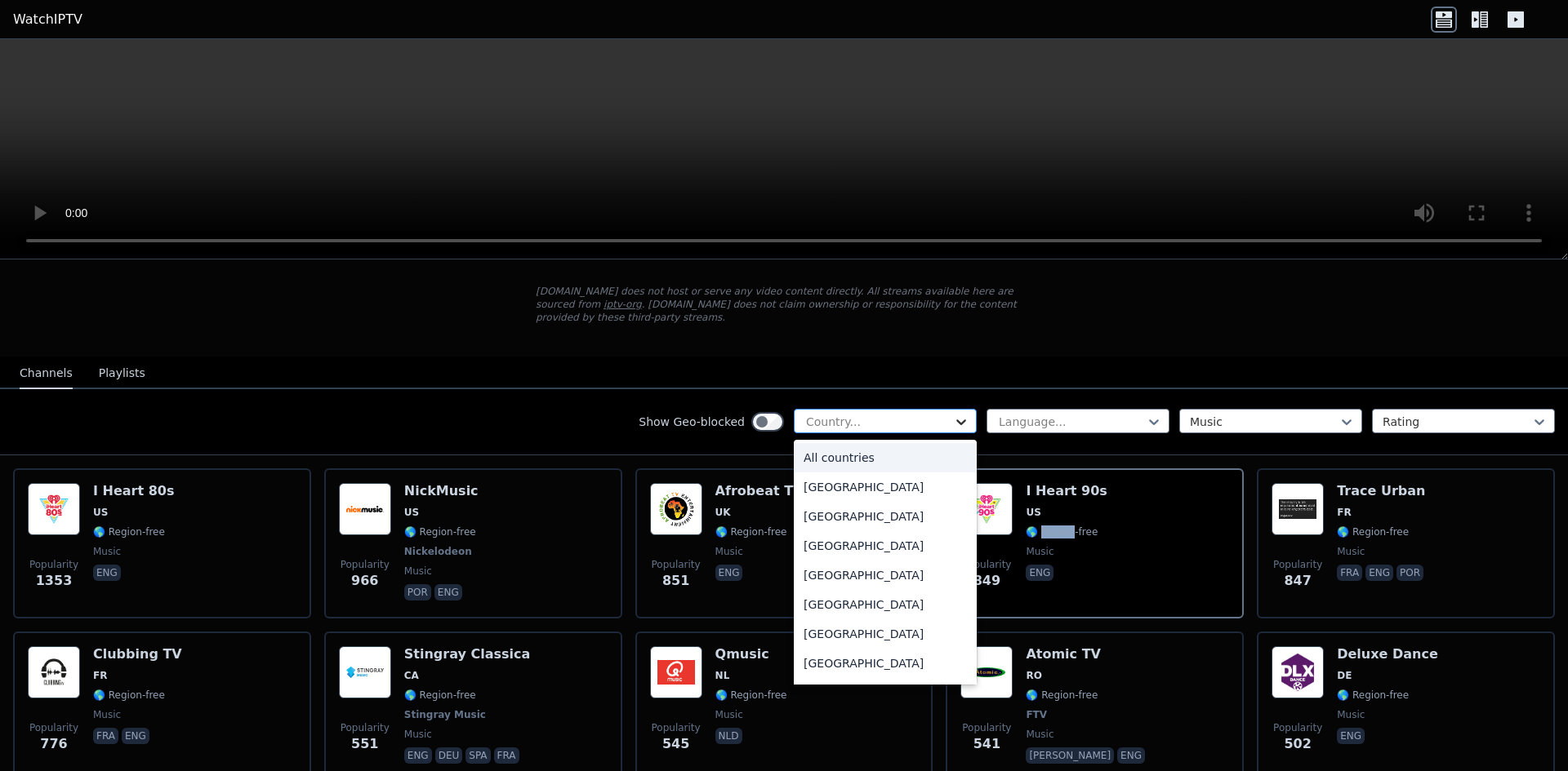
click at [956, 414] on icon at bounding box center [961, 422] width 17 height 17
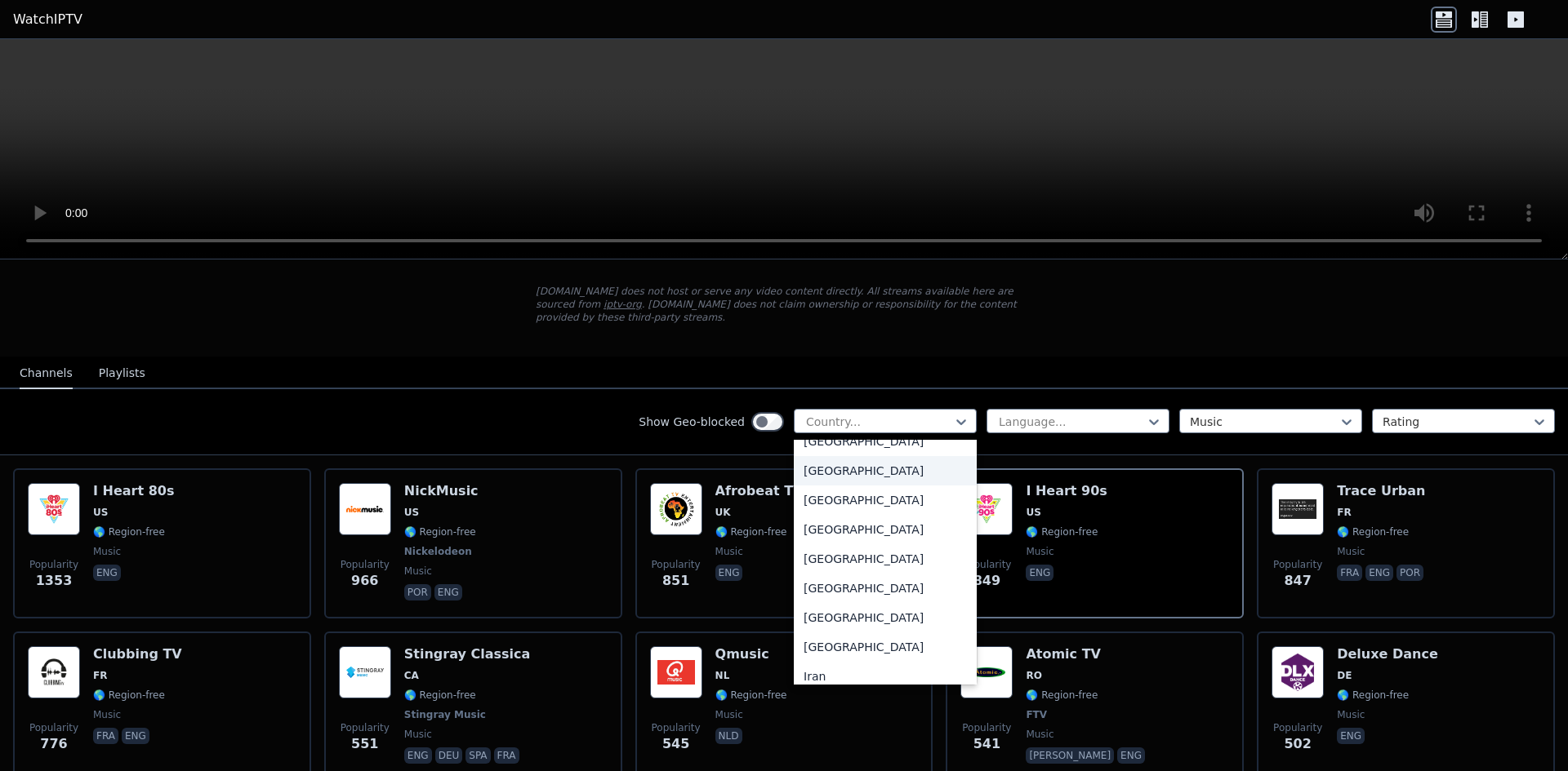
scroll to position [2449, 0]
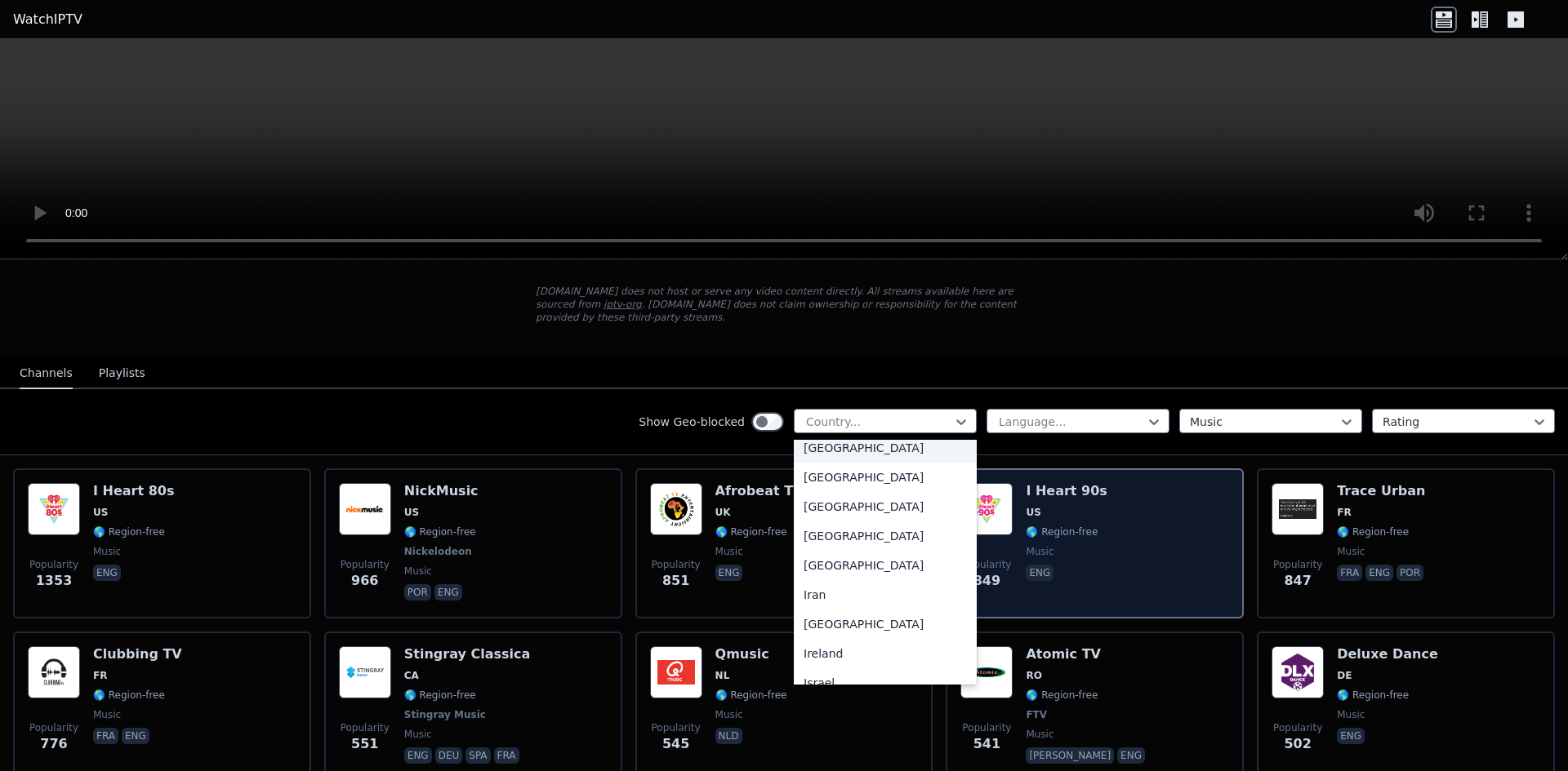
click at [1127, 486] on div "Popularity 849 I Heart 90s US 🌎 Region-free music eng" at bounding box center [1094, 544] width 269 height 120
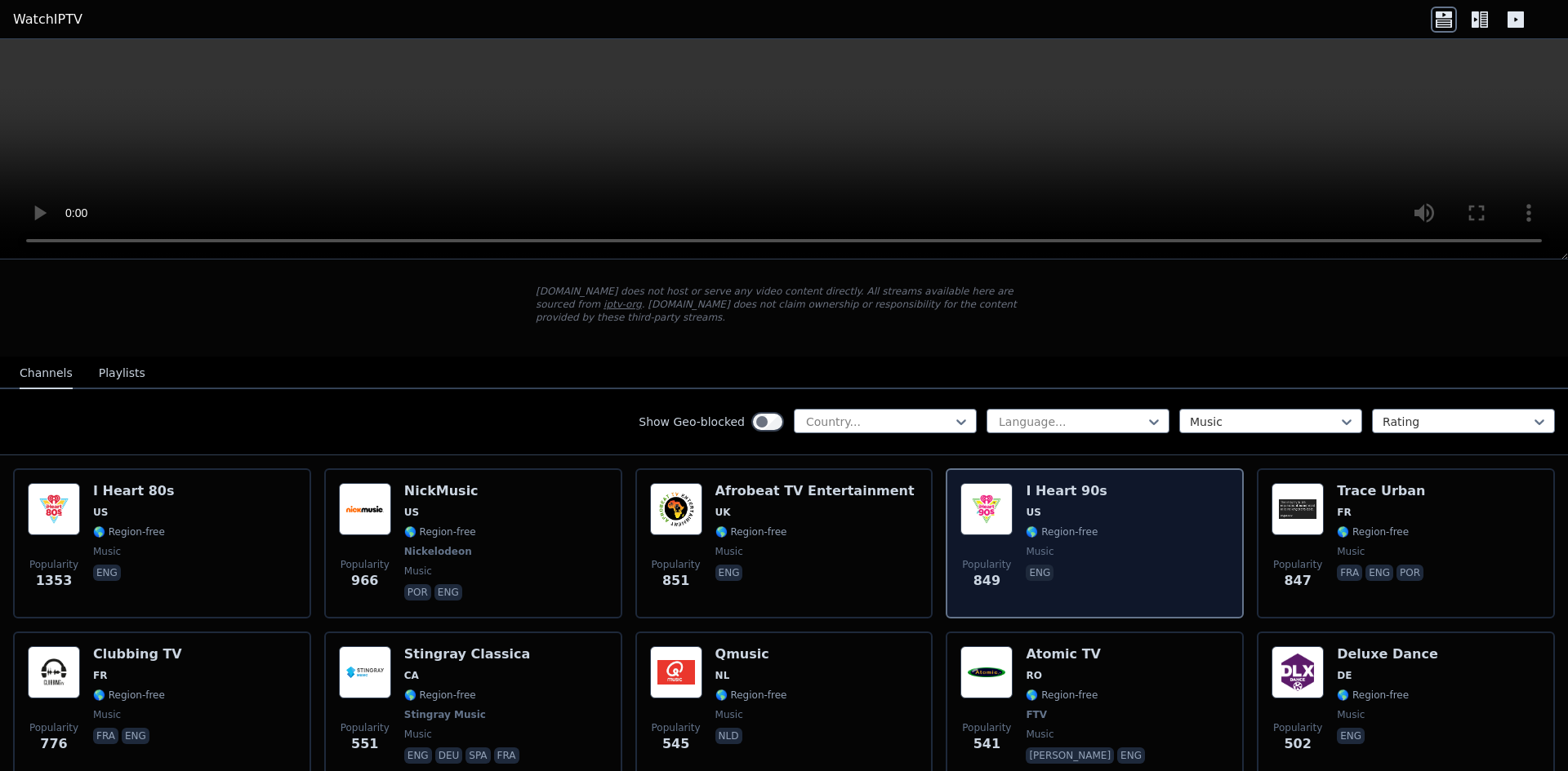
click at [1127, 486] on div "Popularity 849 I Heart 90s US 🌎 Region-free music eng" at bounding box center [1094, 544] width 269 height 120
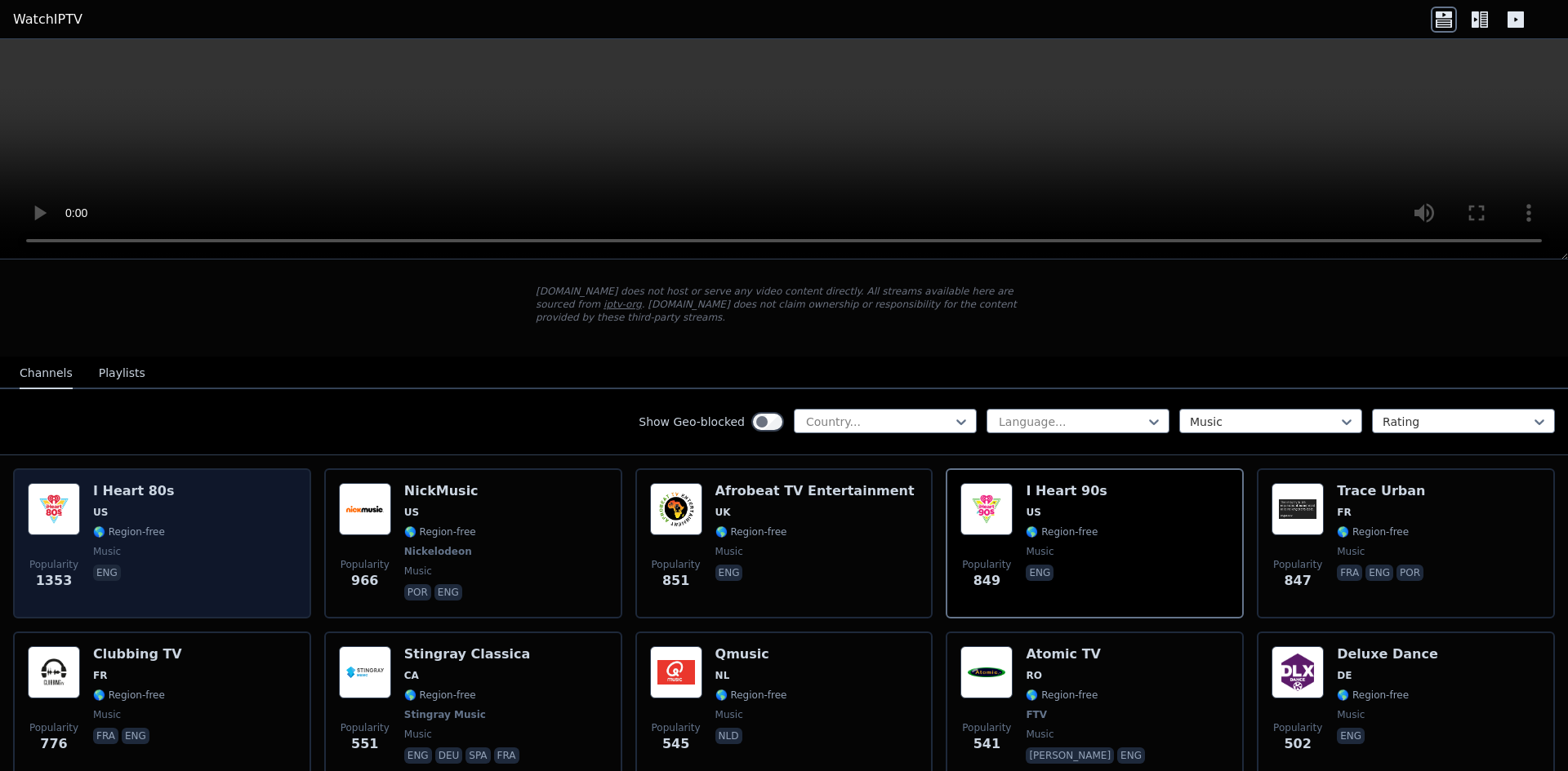
click at [192, 545] on div "Popularity 1353 I Heart 80s US 🌎 Region-free music eng" at bounding box center [162, 544] width 269 height 120
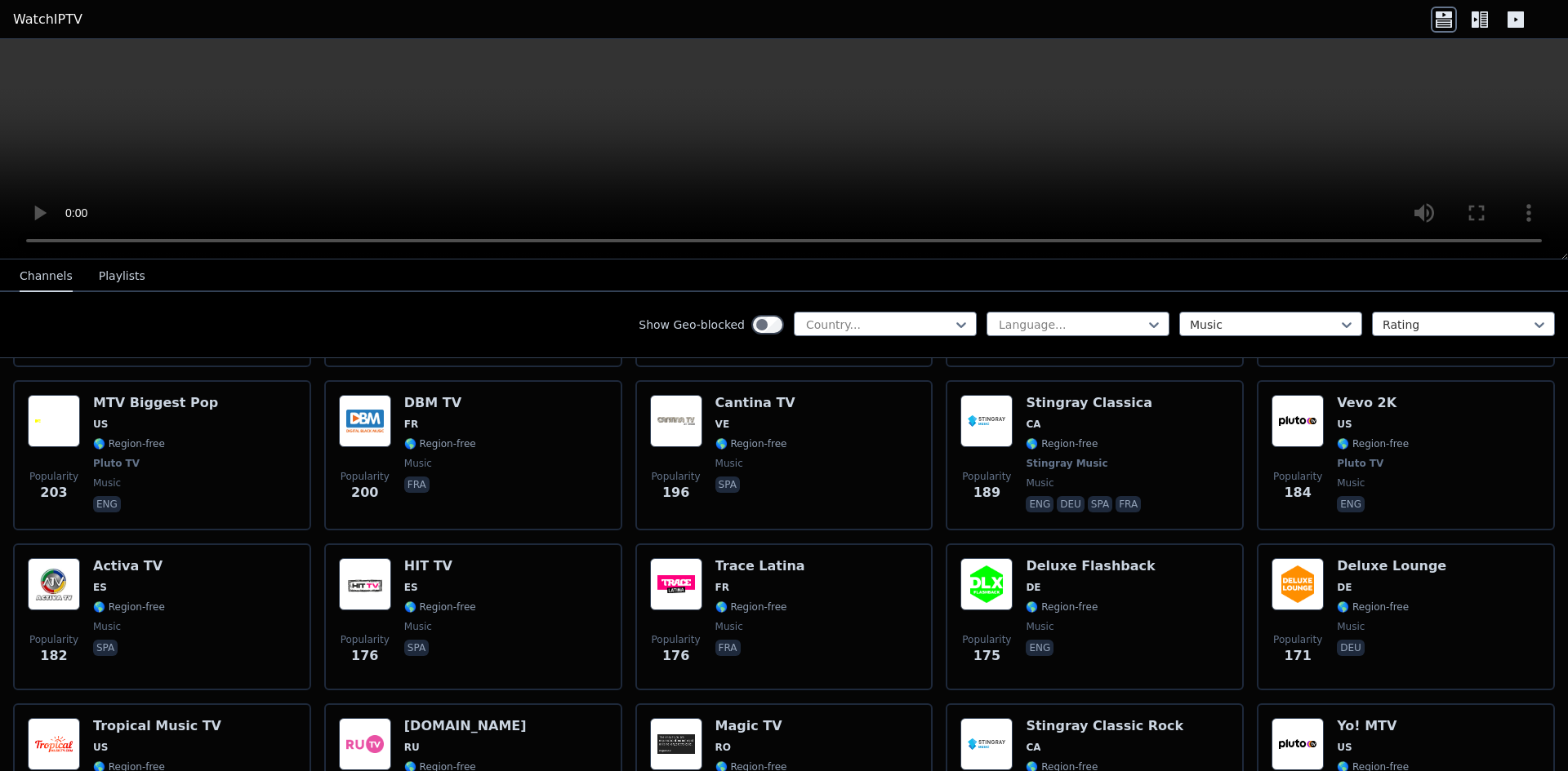
scroll to position [1061, 0]
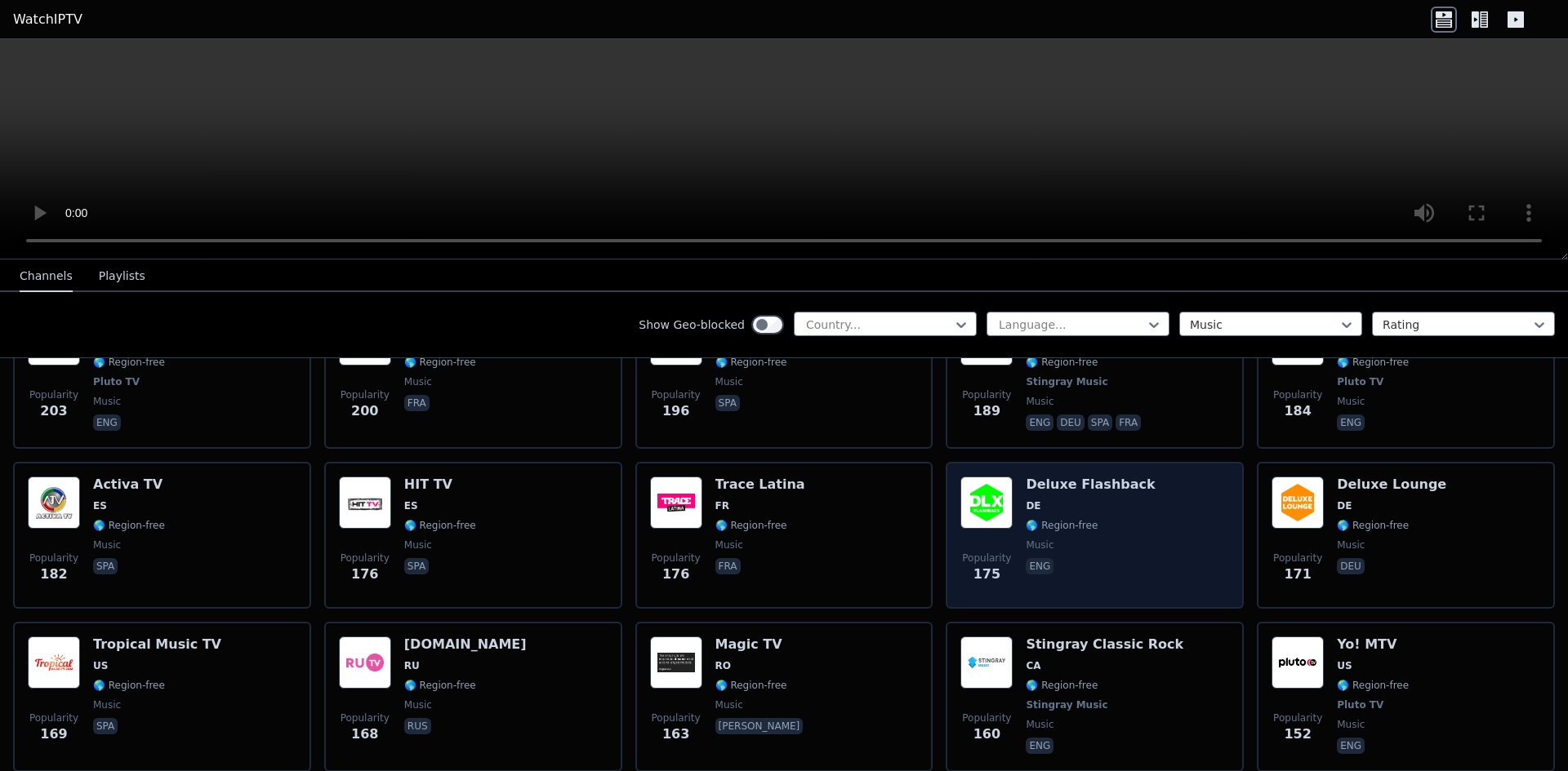
click at [1100, 500] on span "DE" at bounding box center [1090, 505] width 129 height 13
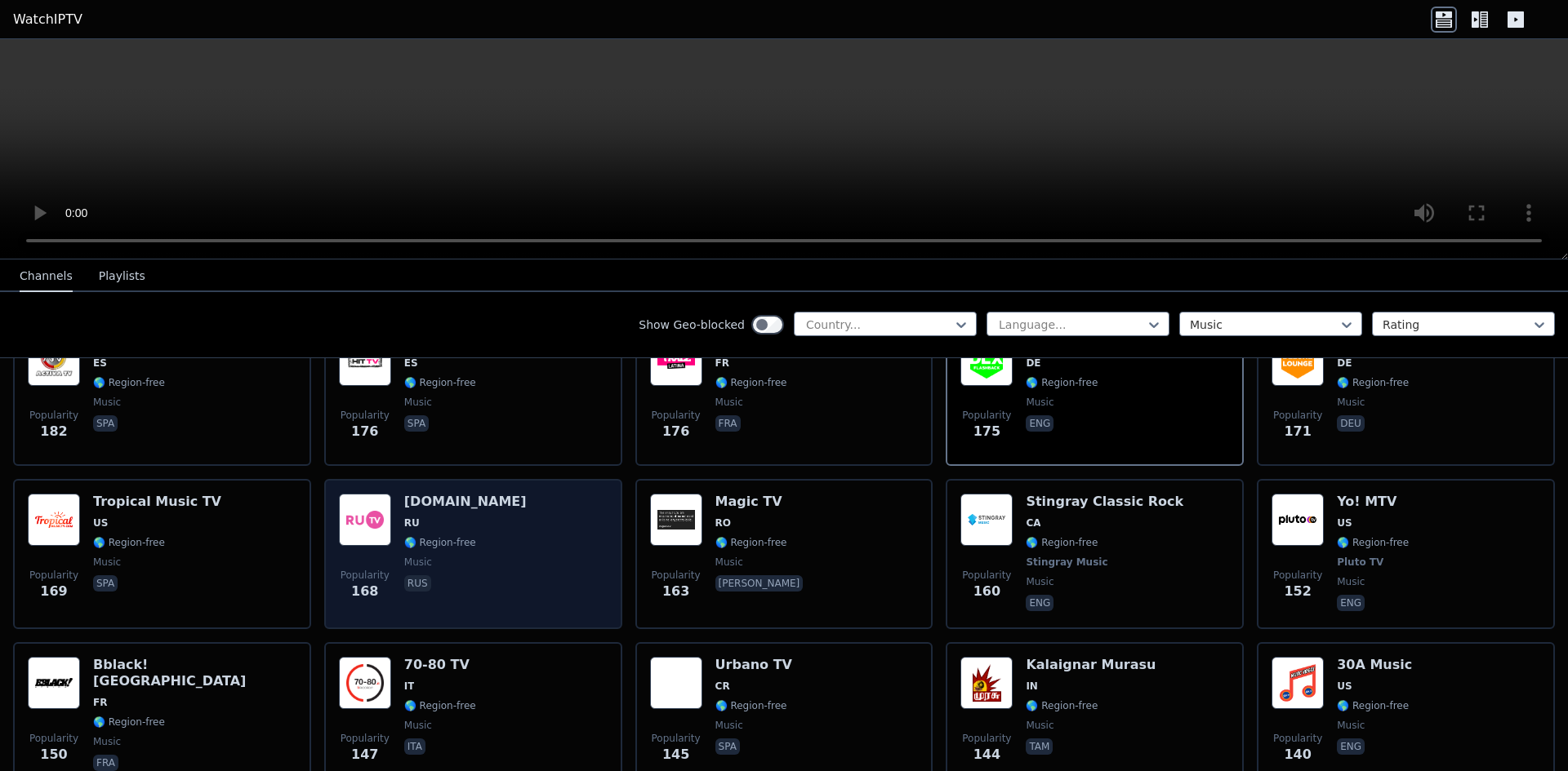
scroll to position [1224, 0]
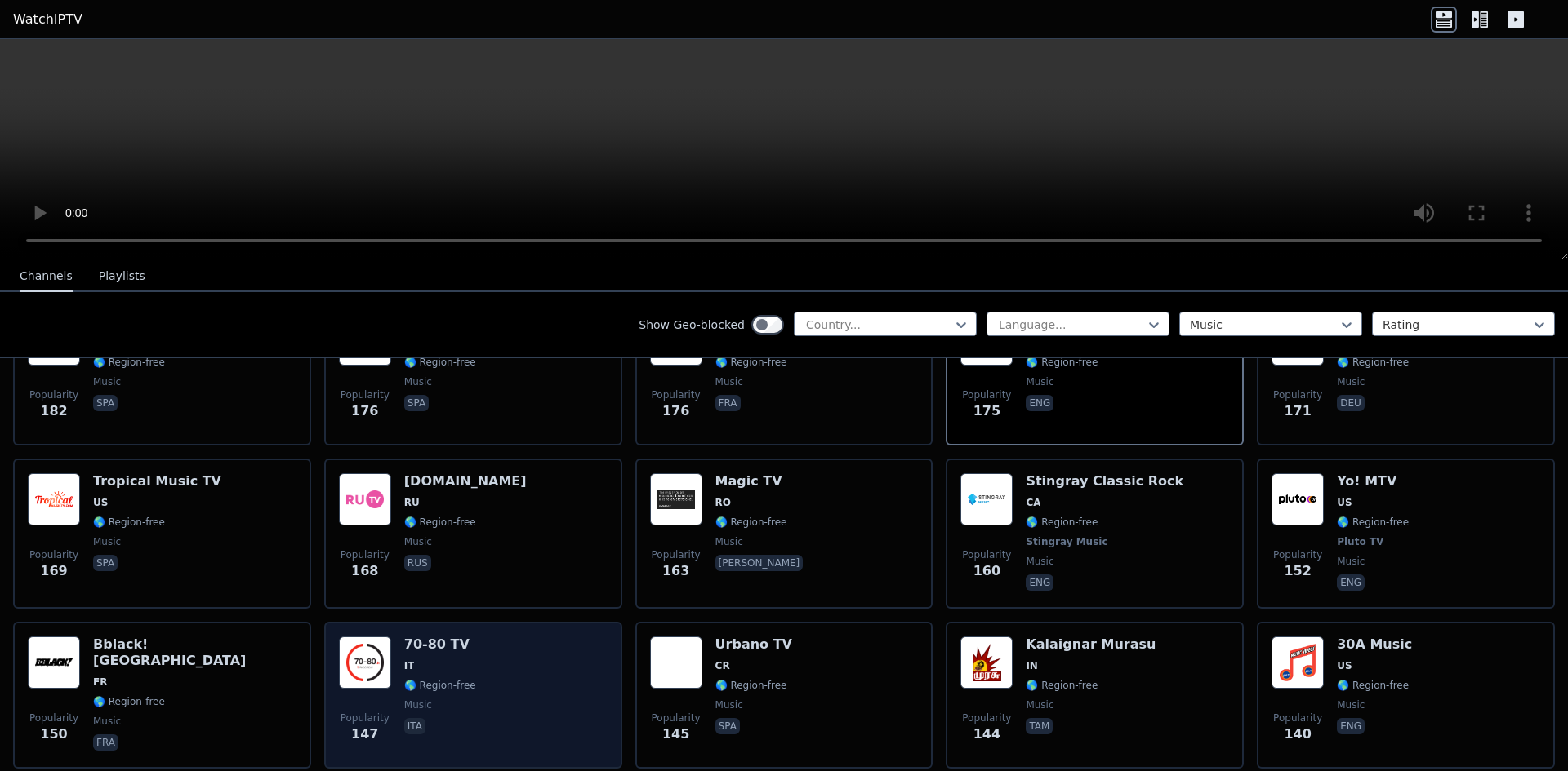
click at [511, 669] on div "Popularity 147 70-80 TV IT 🌎 Region-free music ita" at bounding box center [473, 695] width 269 height 117
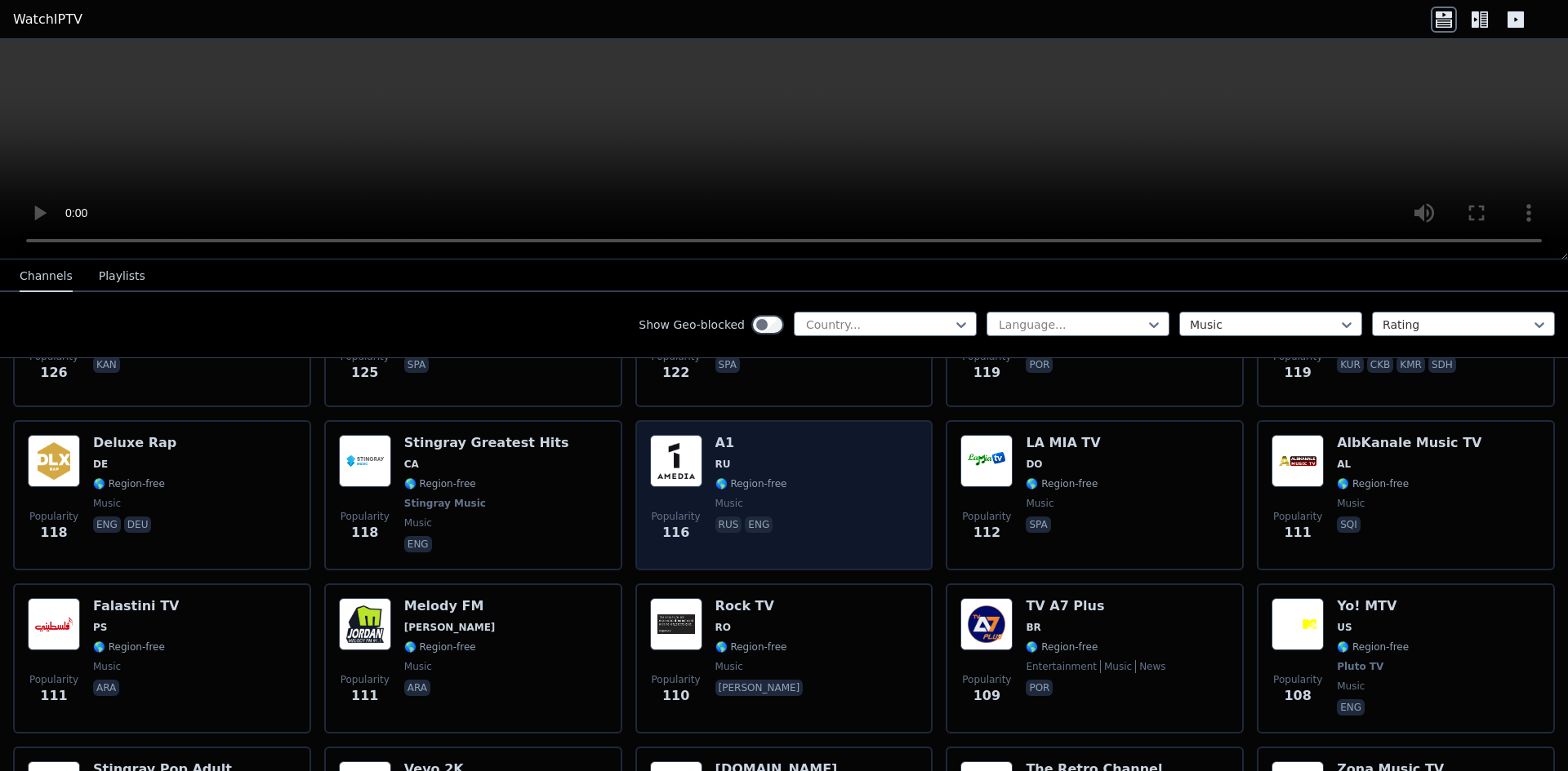
scroll to position [1960, 0]
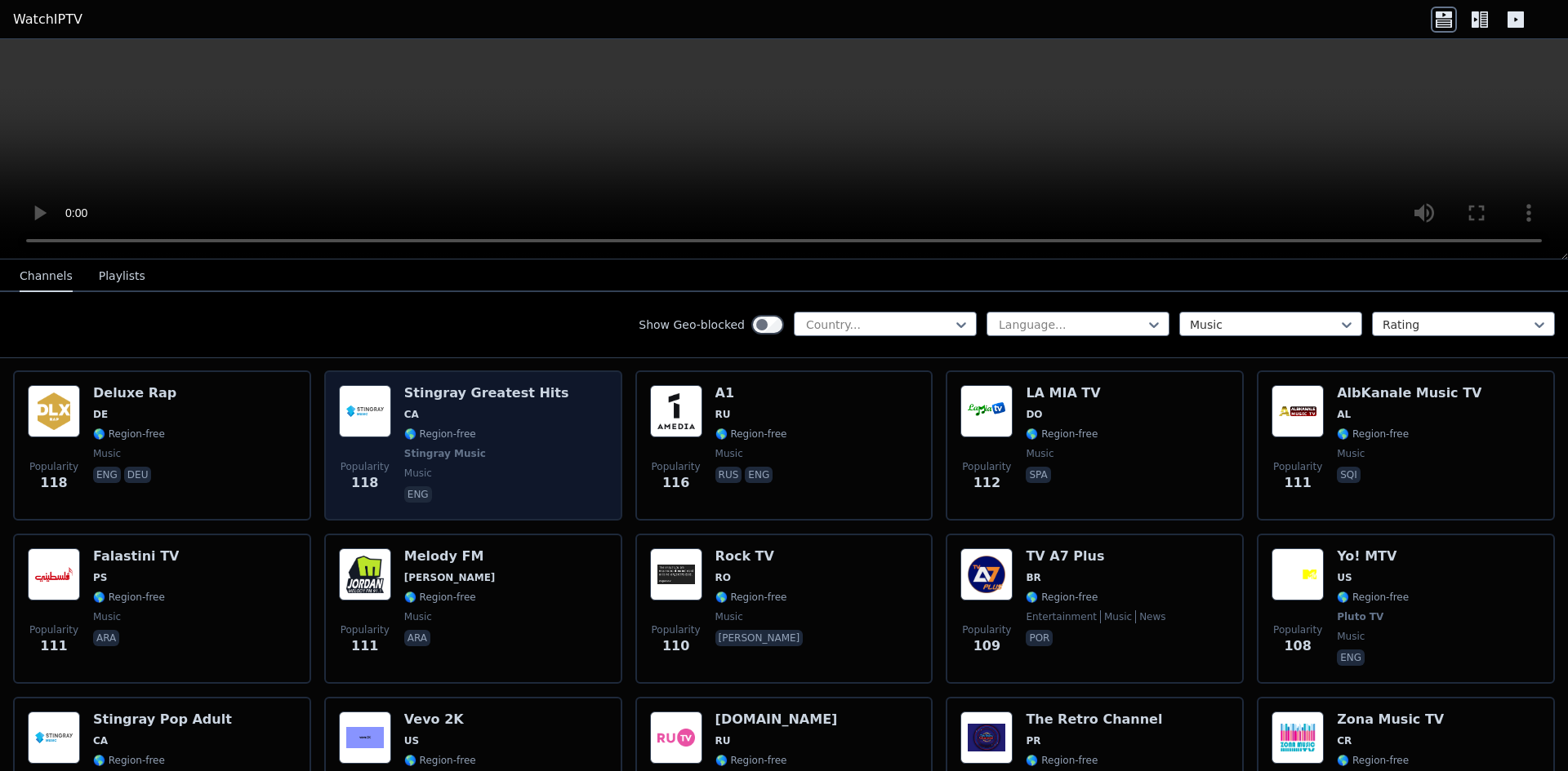
click at [567, 424] on div "Popularity 118 Stingray Greatest Hits CA 🌎 Region-free Stingray Music music eng" at bounding box center [473, 445] width 269 height 120
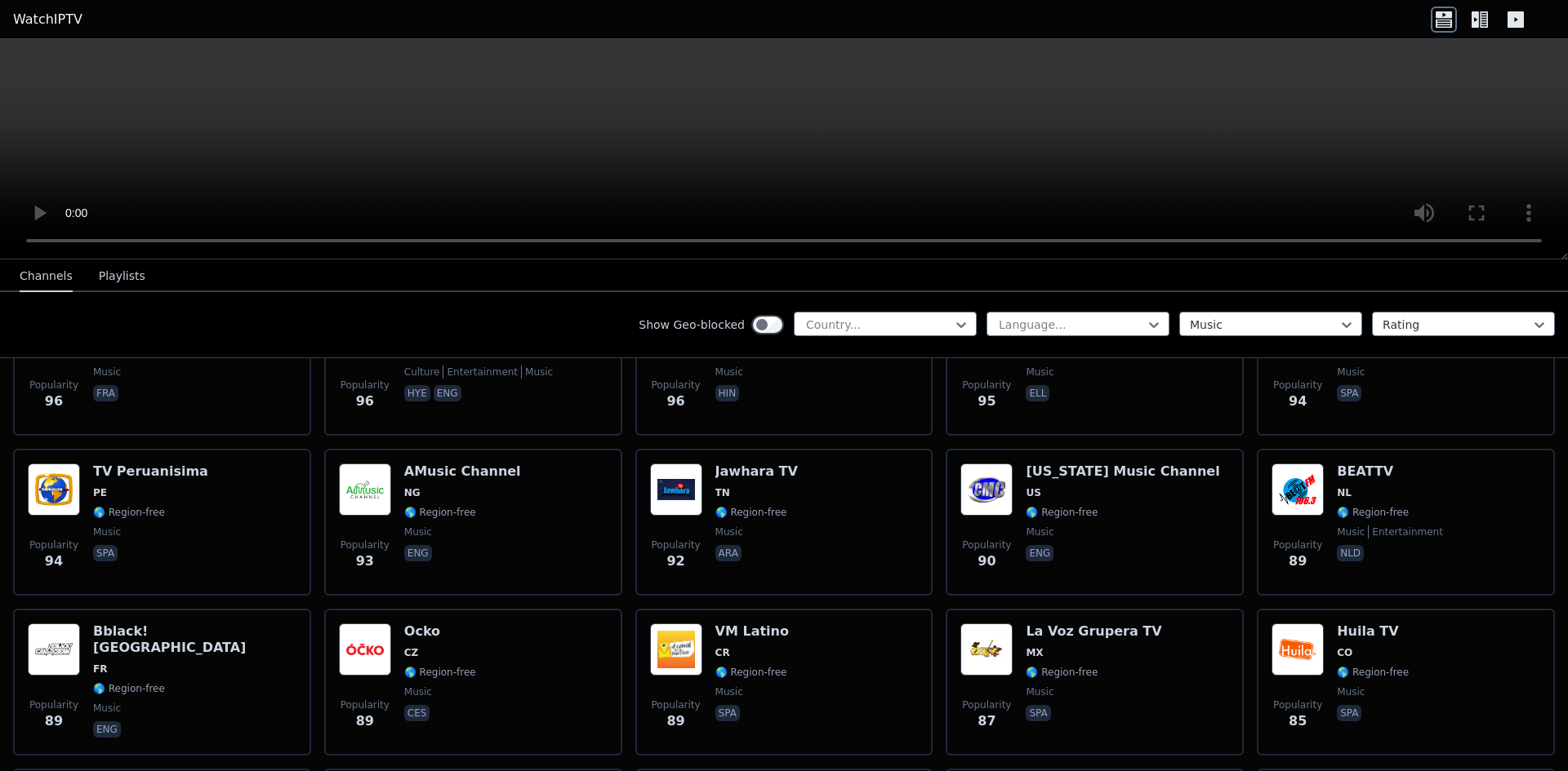
scroll to position [2776, 0]
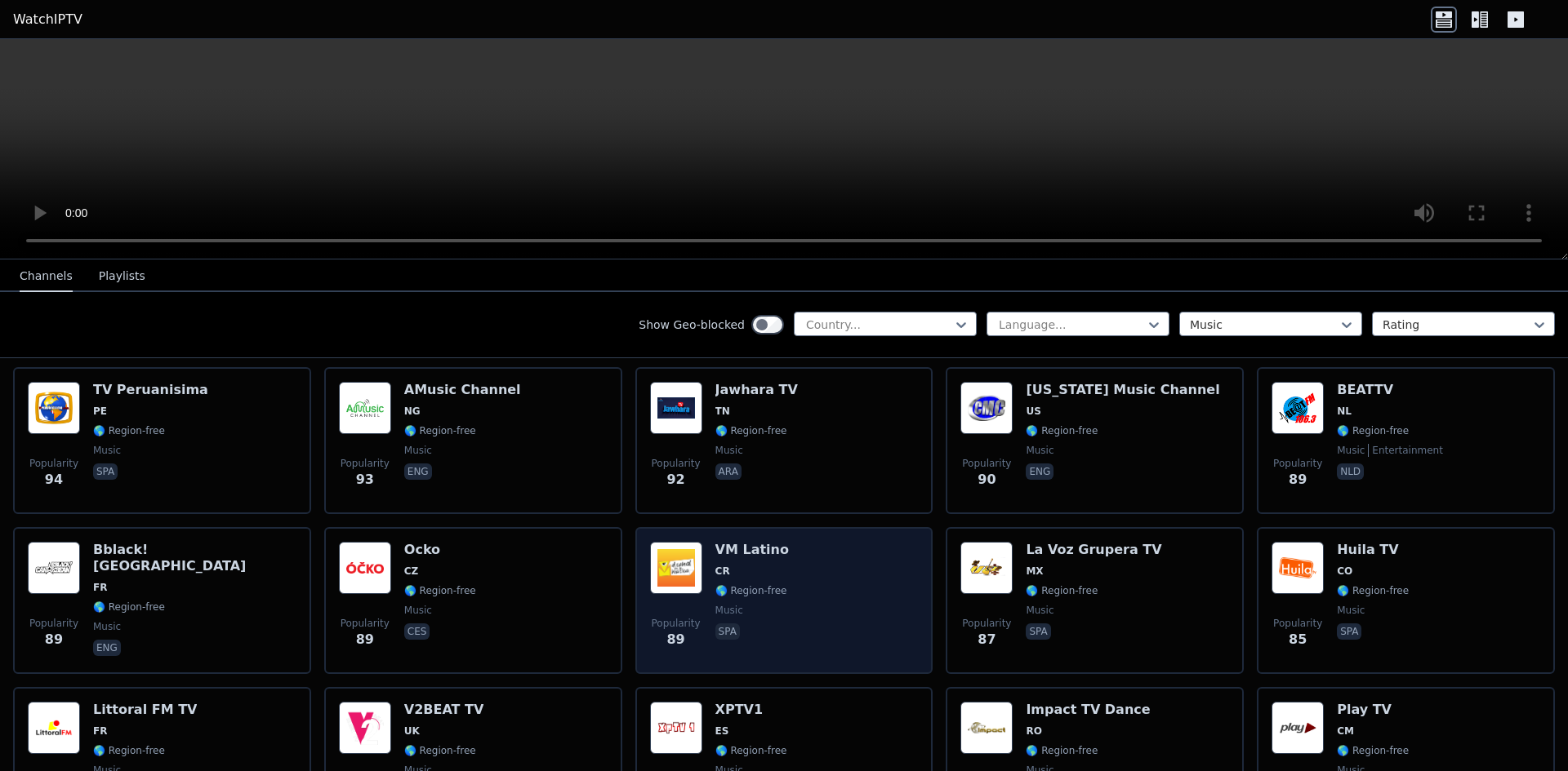
click at [820, 542] on div "Popularity 89 VM Latino CR 🌎 Region-free music spa" at bounding box center [784, 600] width 269 height 117
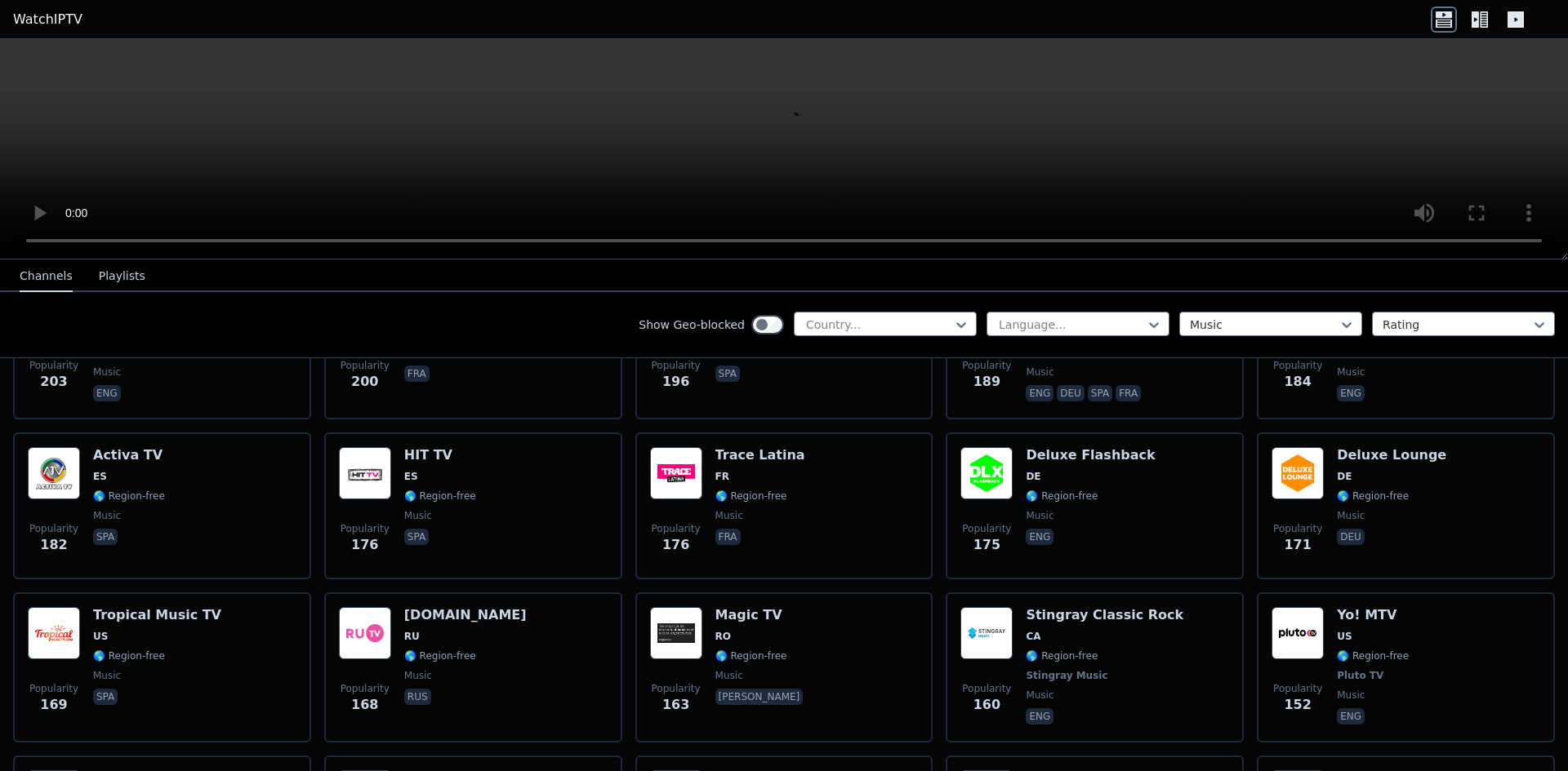
scroll to position [1061, 0]
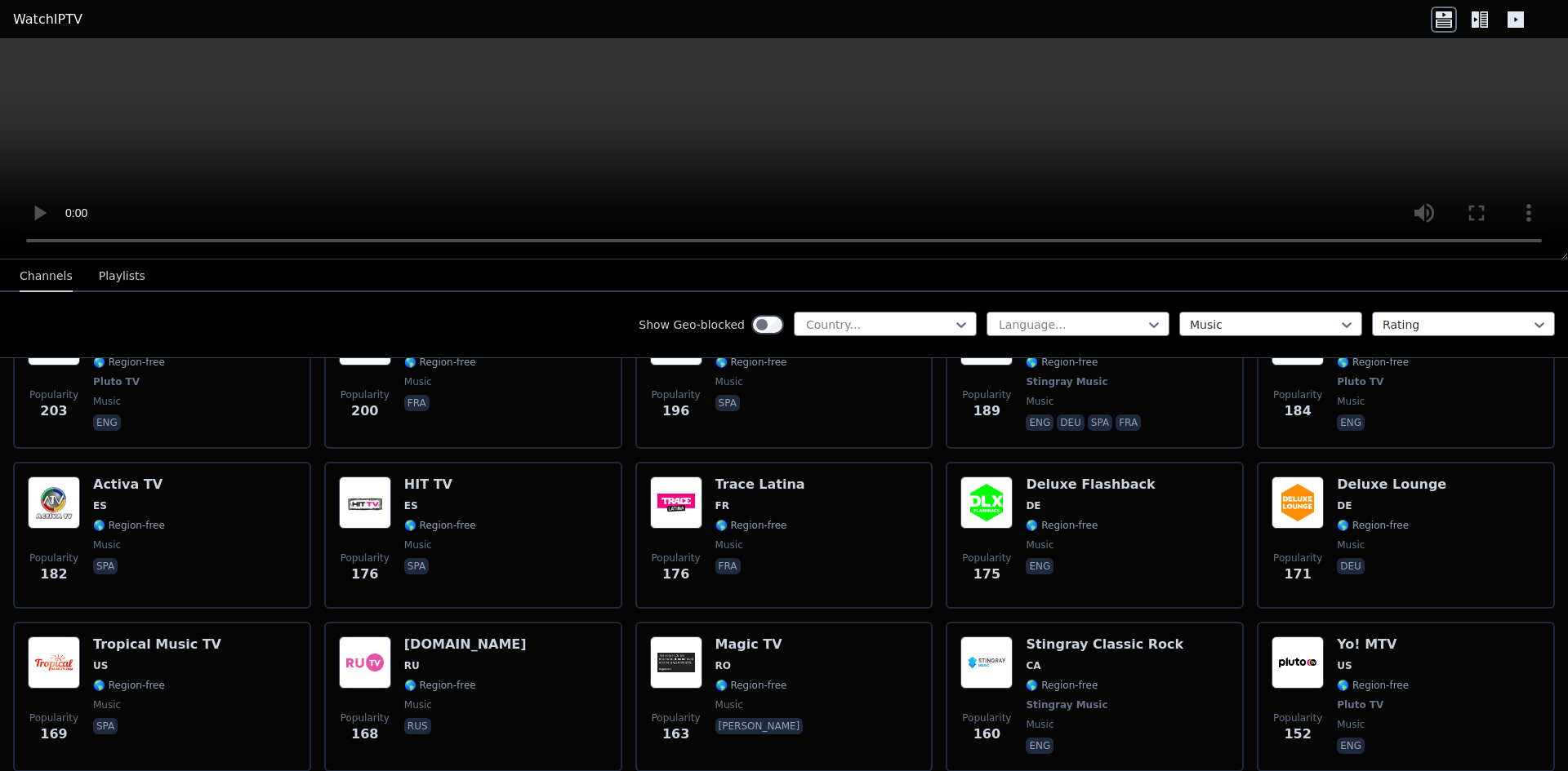
click at [768, 539] on span "music" at bounding box center [759, 545] width 90 height 13
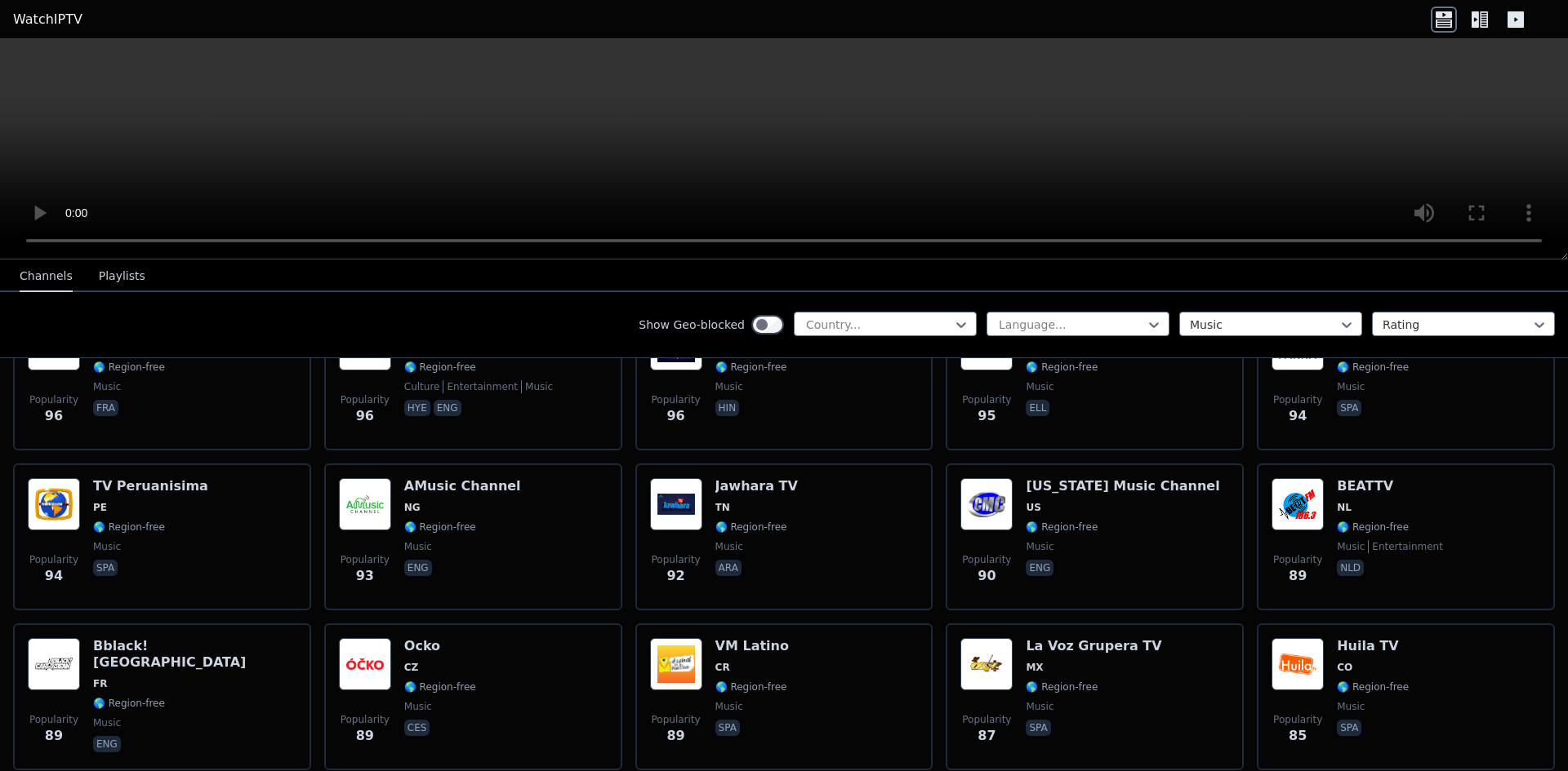
scroll to position [2694, 0]
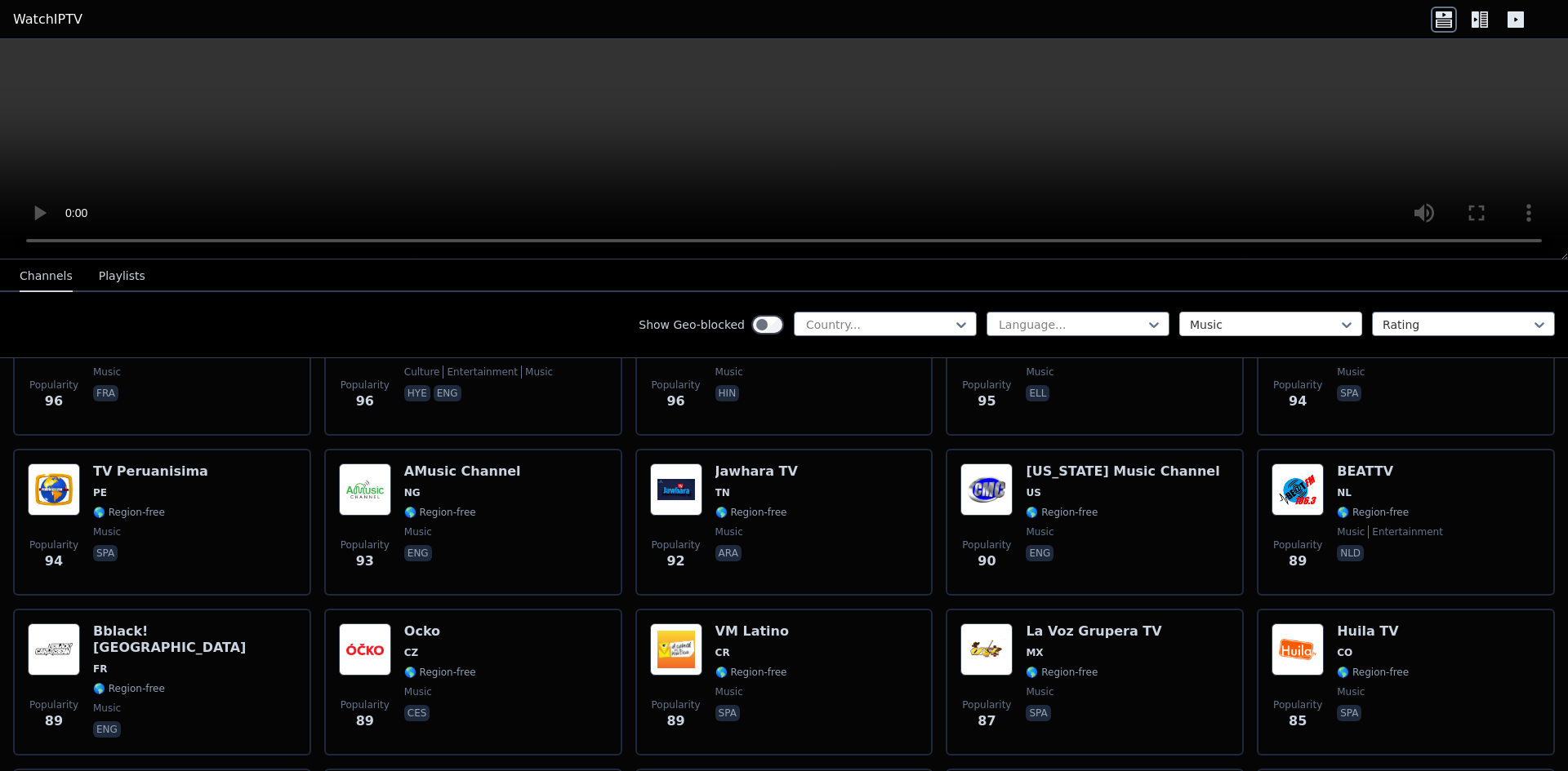
click at [1223, 326] on div at bounding box center [1264, 325] width 149 height 17
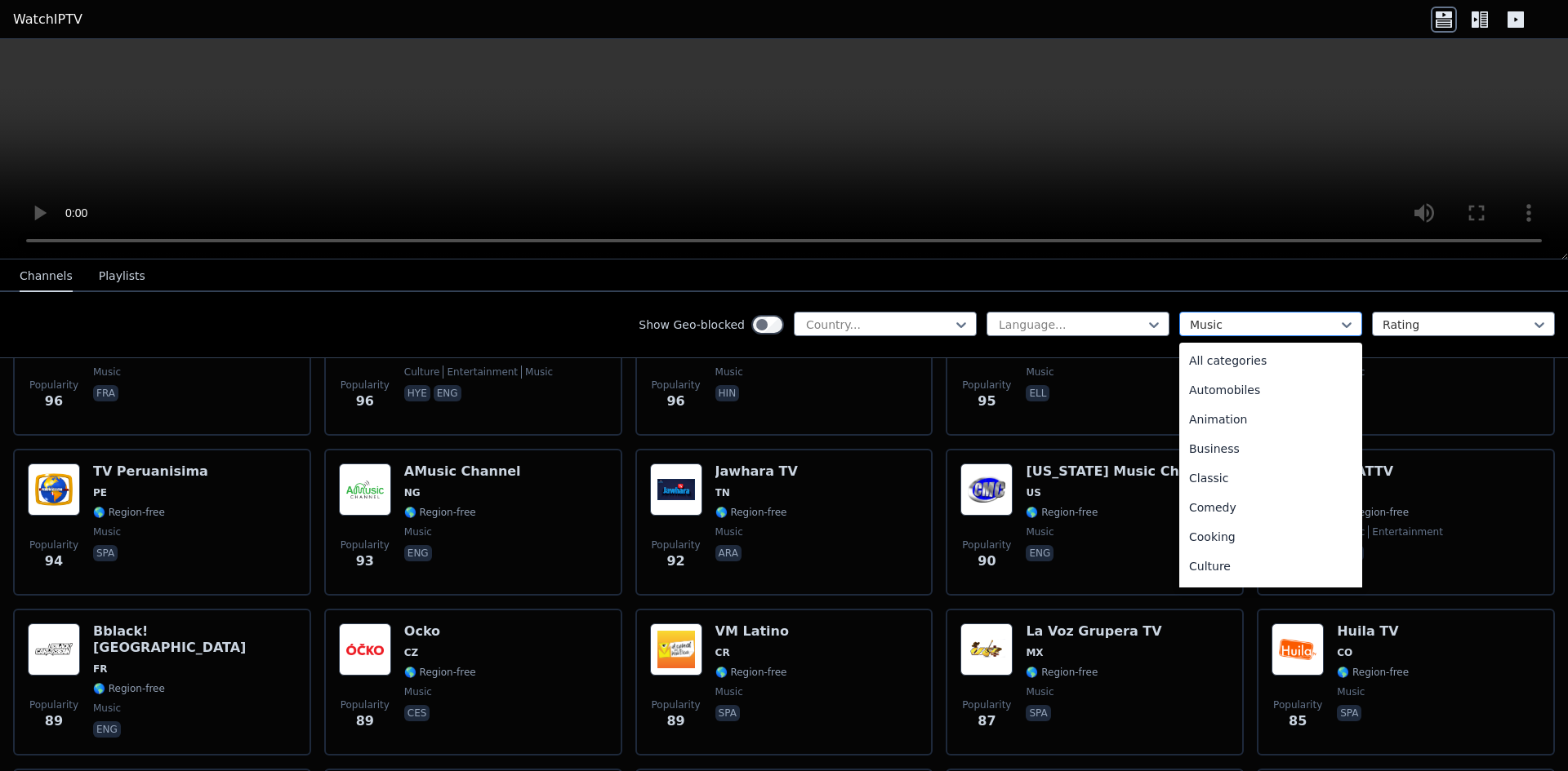
scroll to position [268, 0]
click at [1491, 322] on div at bounding box center [1456, 325] width 149 height 17
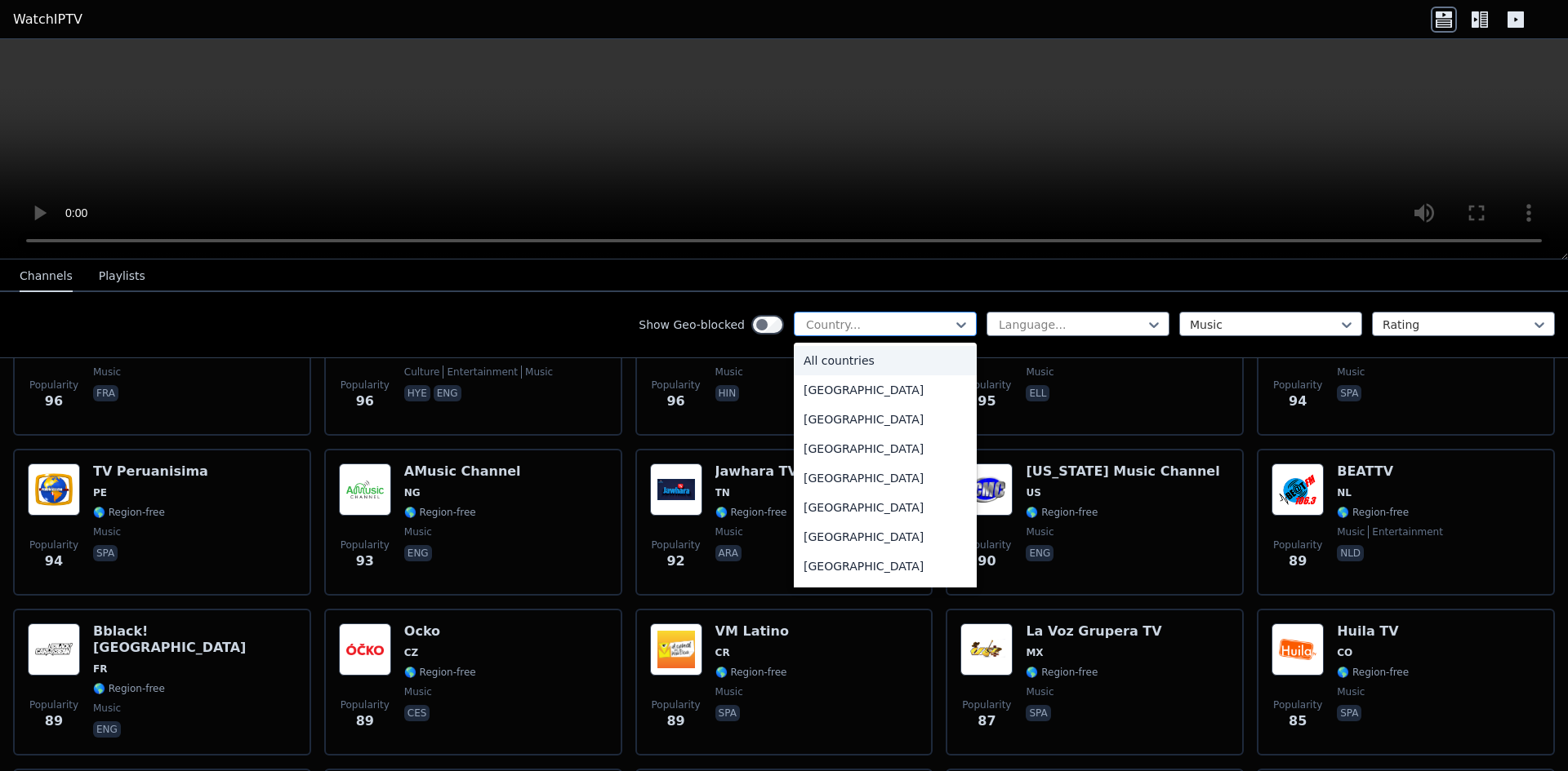
click at [885, 323] on div at bounding box center [879, 325] width 149 height 17
click at [904, 302] on div "Show Geo-blocked 206 results available. Use Up and Down to choose options, pres…" at bounding box center [784, 325] width 1568 height 66
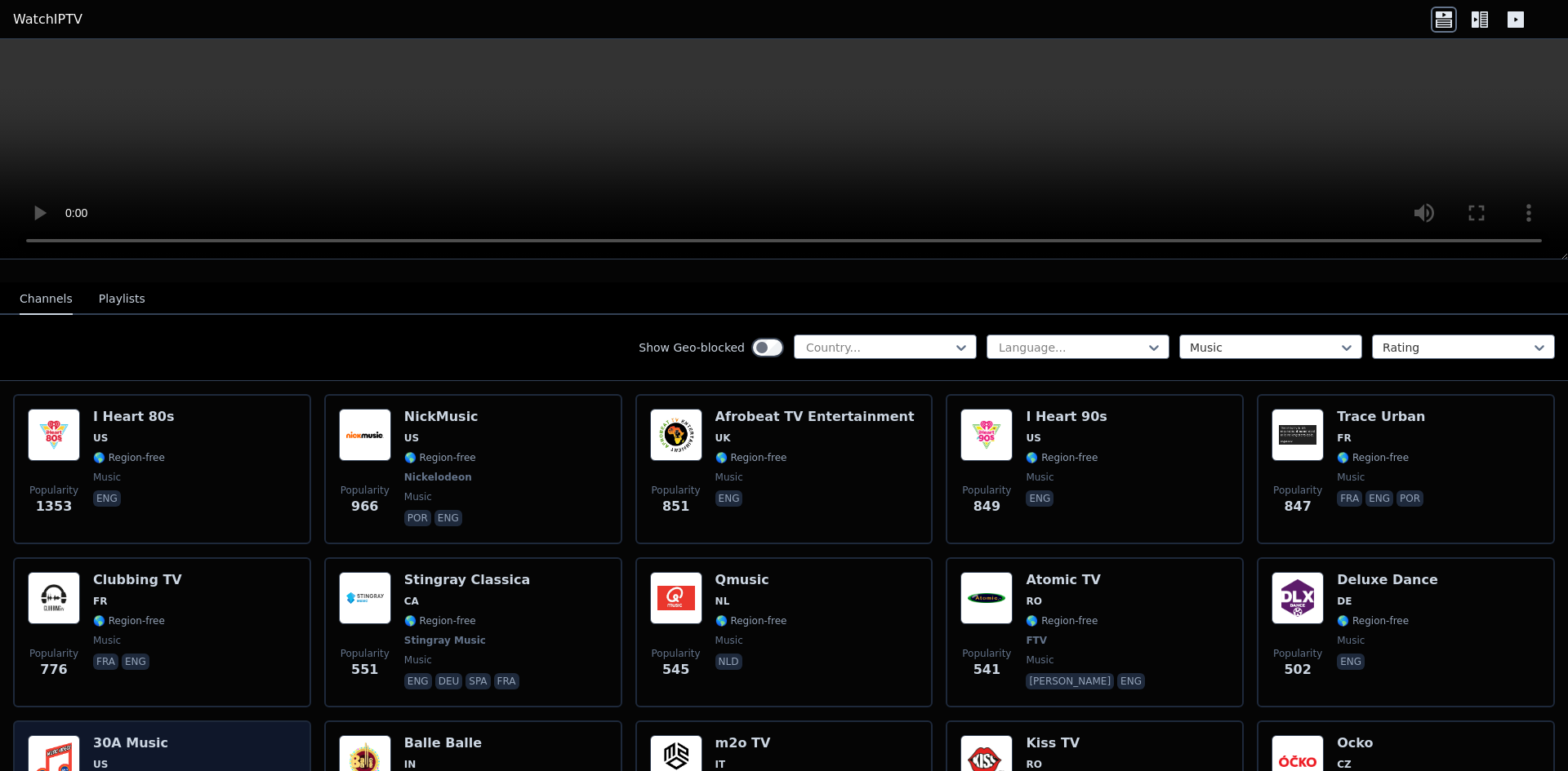
scroll to position [82, 0]
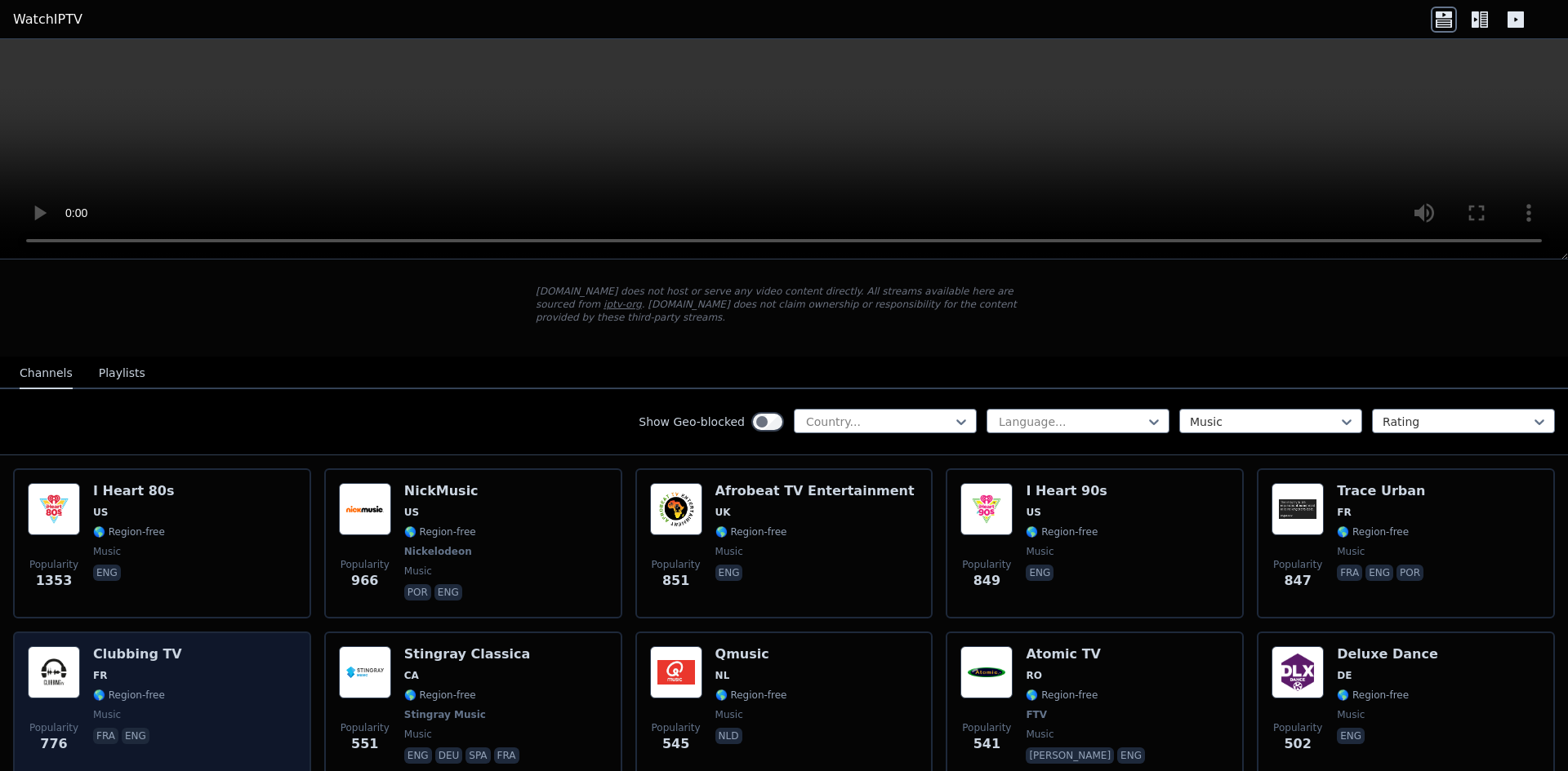
click at [233, 668] on div "Popularity 776 Clubbing TV FR 🌎 Region-free music fra eng" at bounding box center [162, 707] width 269 height 120
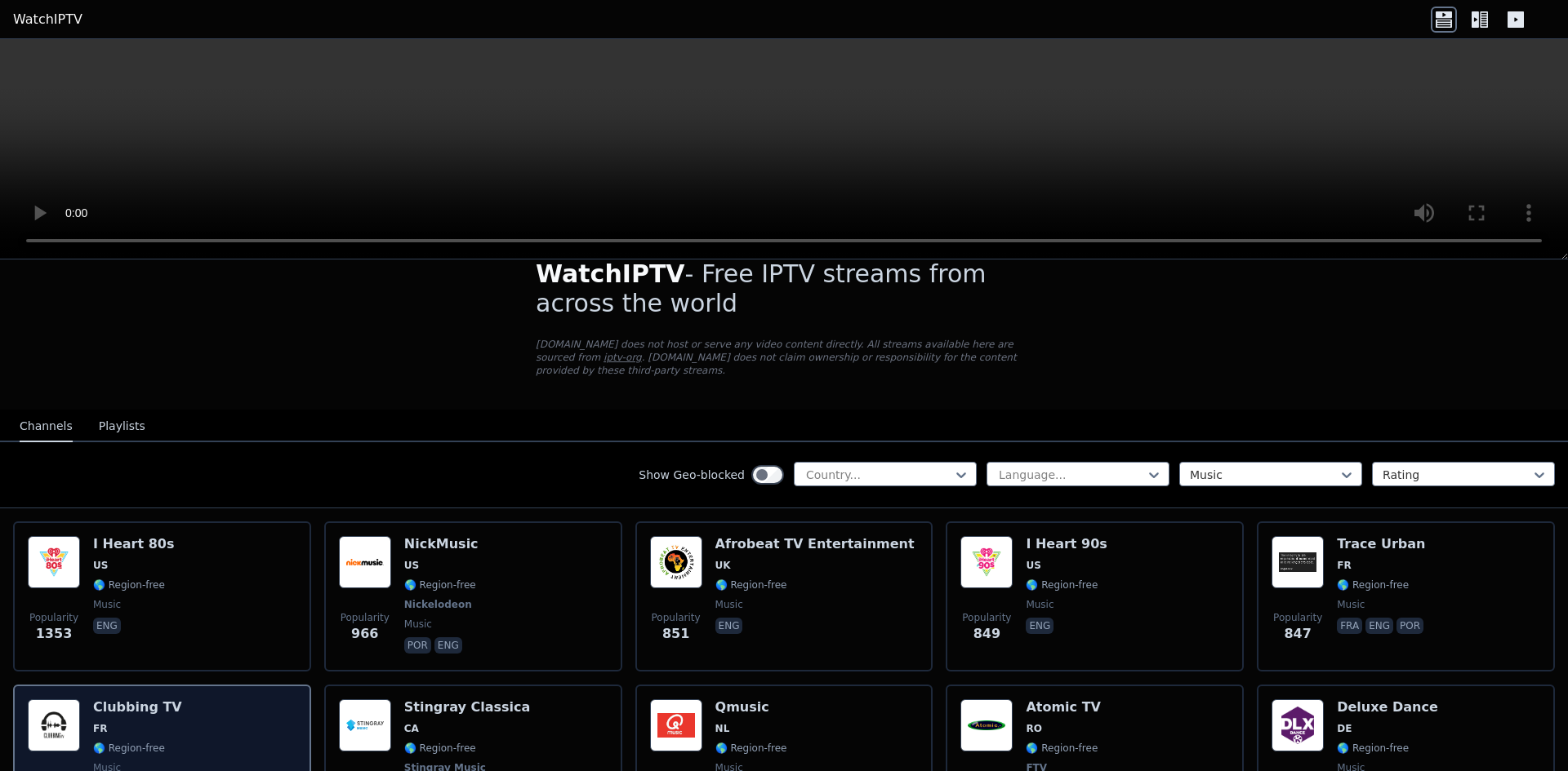
scroll to position [0, 0]
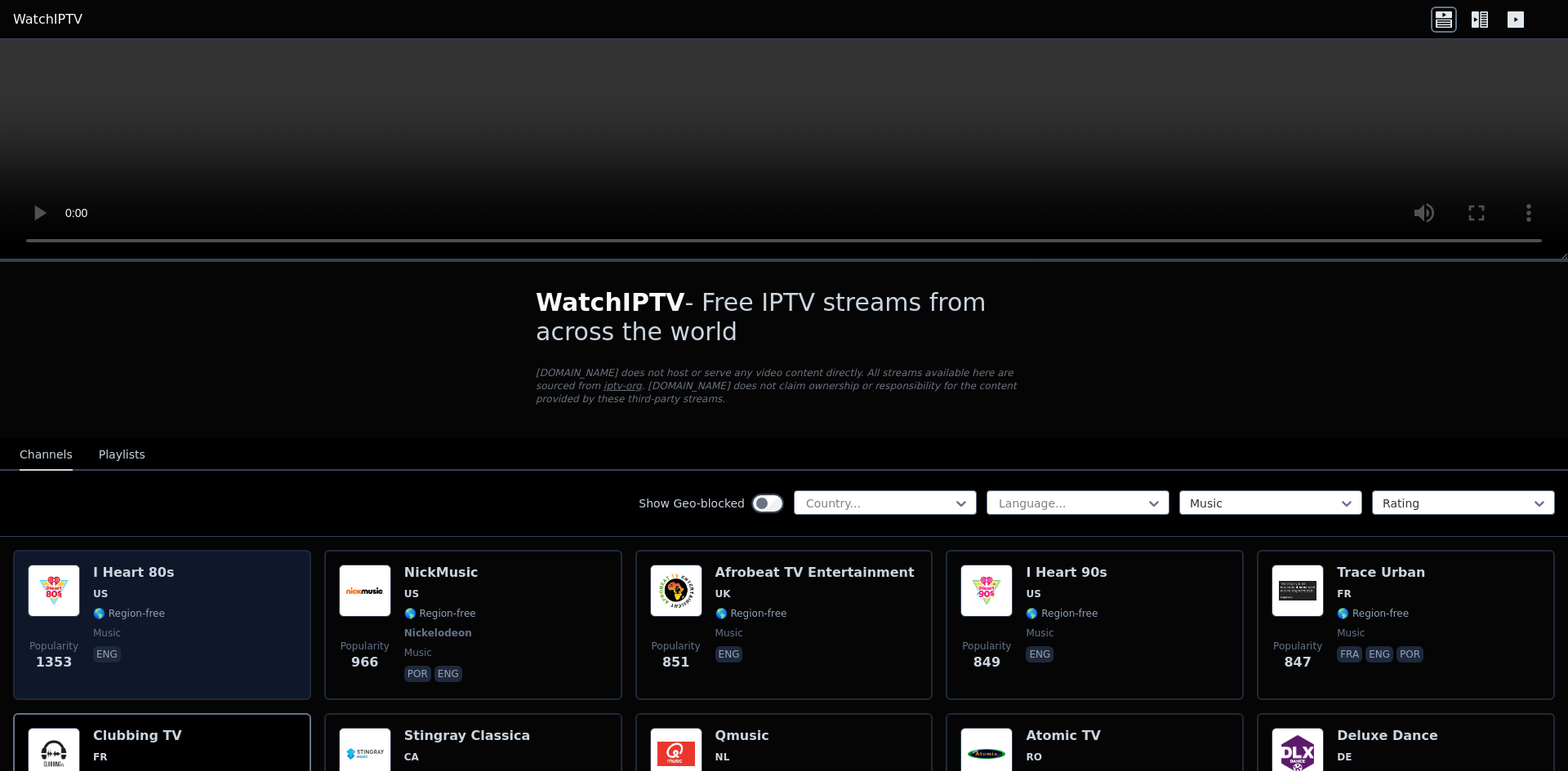
click at [274, 604] on div "Popularity 1353 I Heart 80s US 🌎 Region-free music eng" at bounding box center [162, 625] width 269 height 120
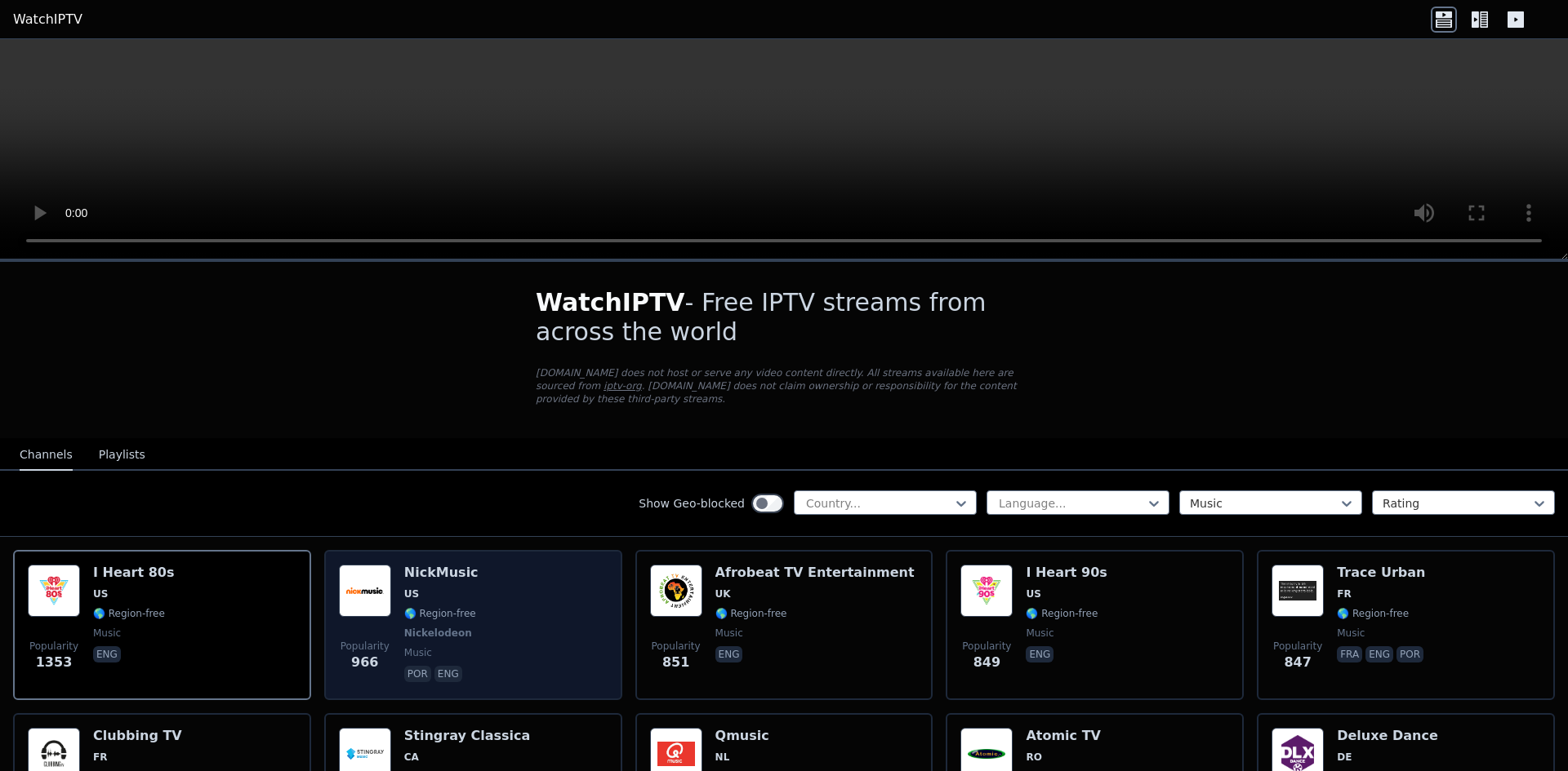
click at [520, 604] on div "Popularity 966 NickMusic US 🌎 Region-free Nickelodeon music por eng" at bounding box center [473, 625] width 269 height 120
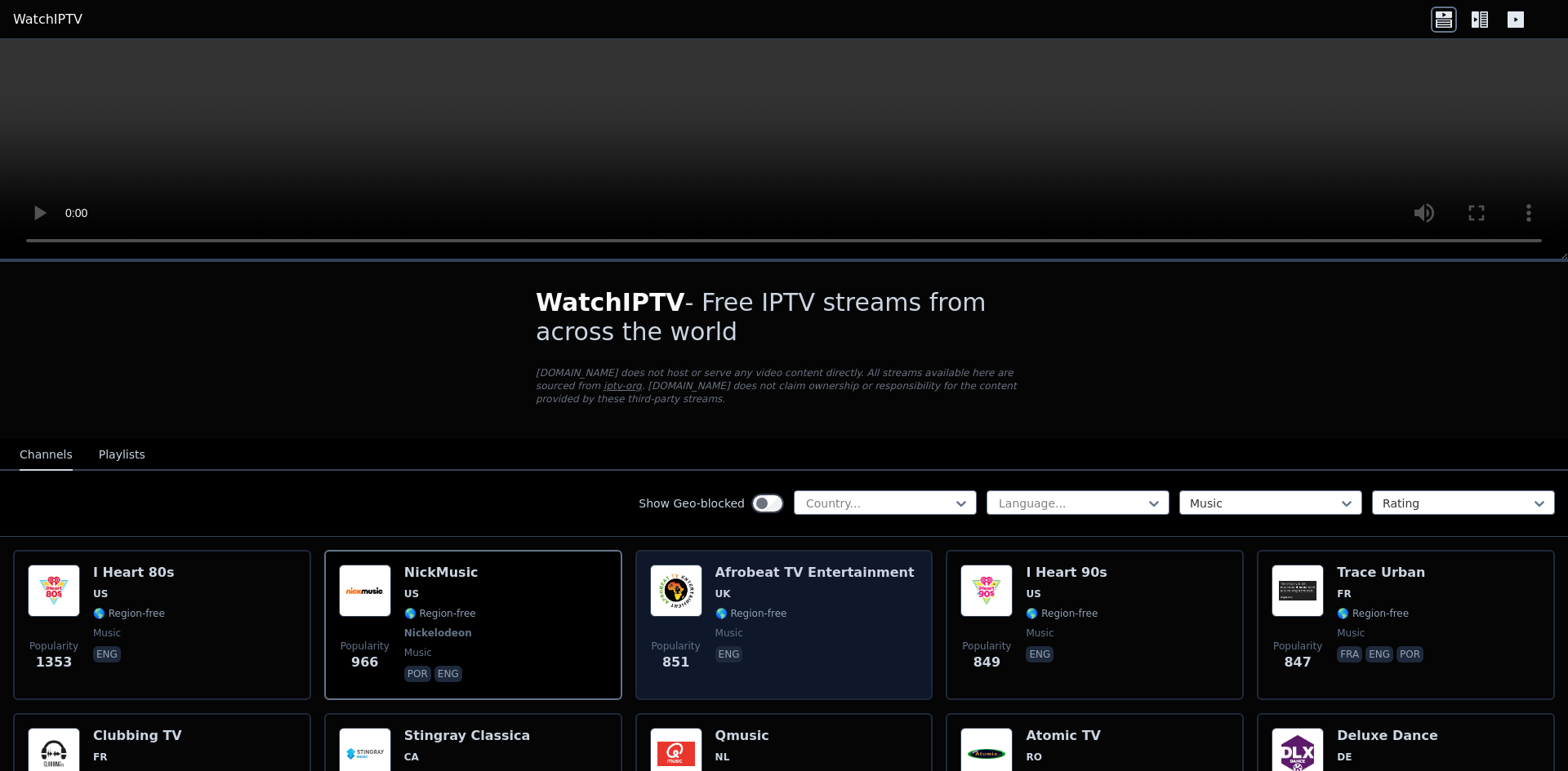
click at [864, 607] on span "🌎 Region-free" at bounding box center [815, 613] width 199 height 13
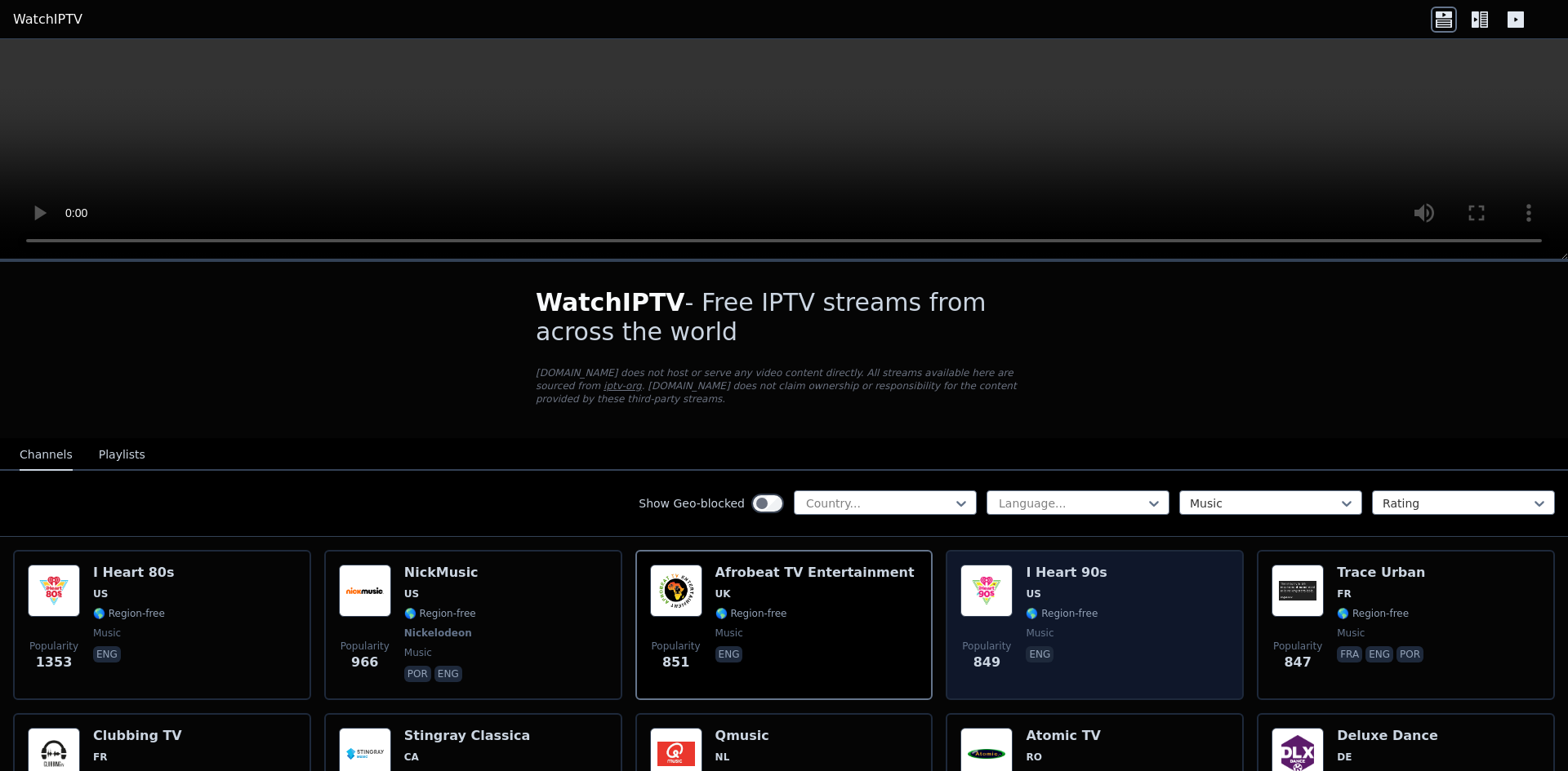
click at [1117, 583] on div "Popularity 849 I Heart 90s US 🌎 Region-free music eng" at bounding box center [1094, 625] width 269 height 120
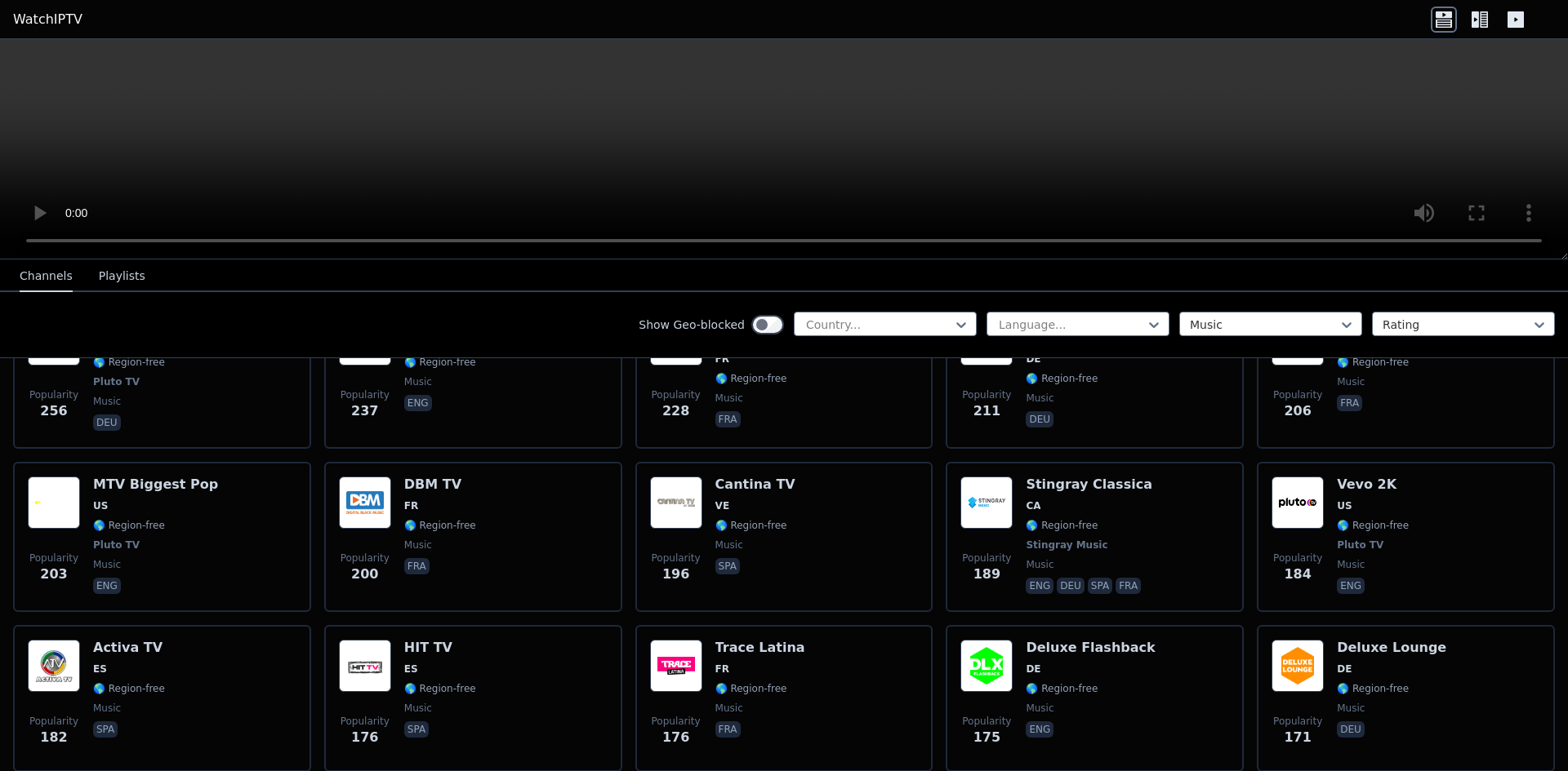
scroll to position [979, 0]
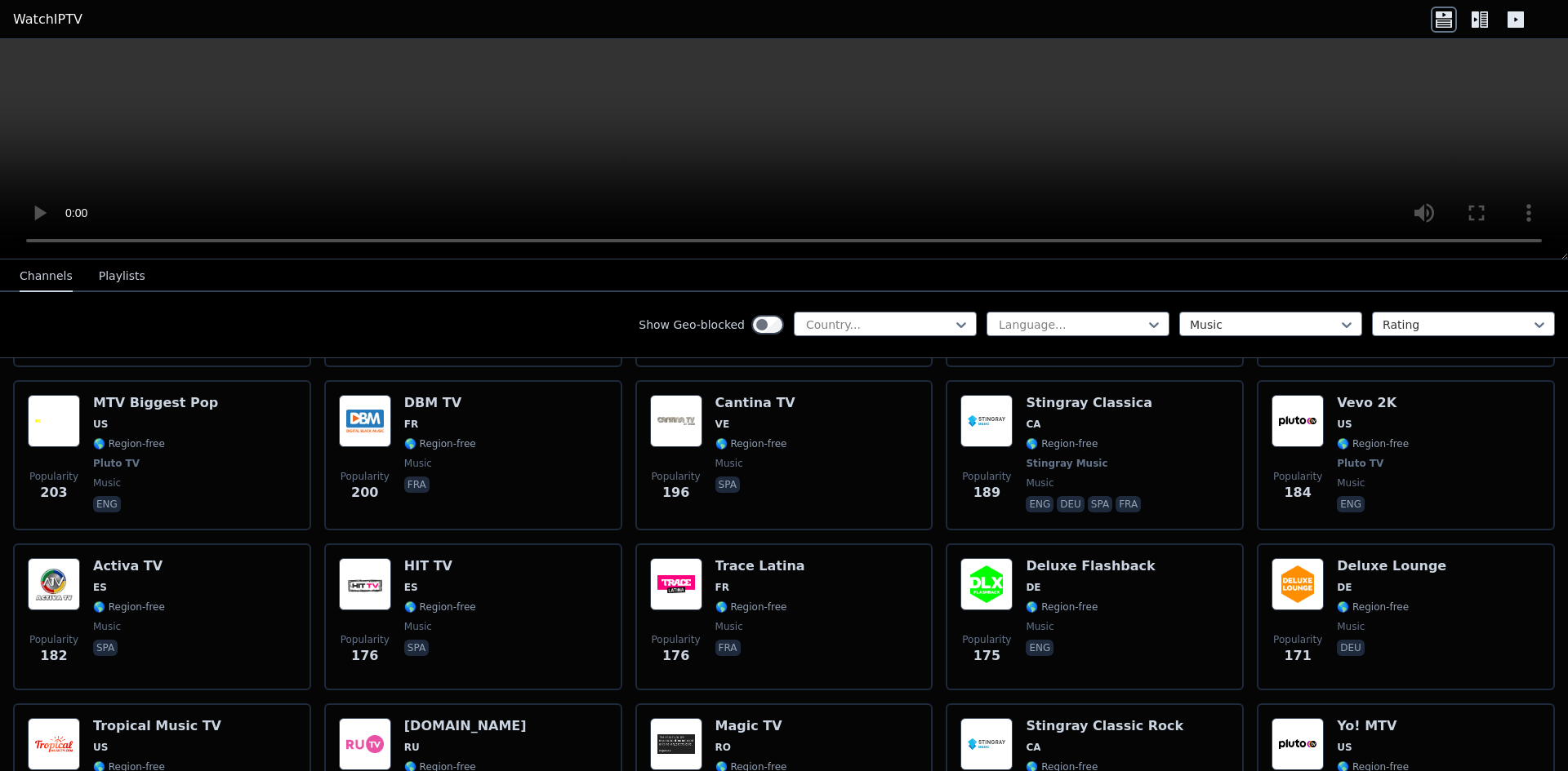
click at [874, 582] on div "Popularity 176 Trace Latina FR 🌎 Region-free music fra" at bounding box center [784, 617] width 269 height 117
click at [128, 280] on button "Playlists" at bounding box center [121, 276] width 46 height 31
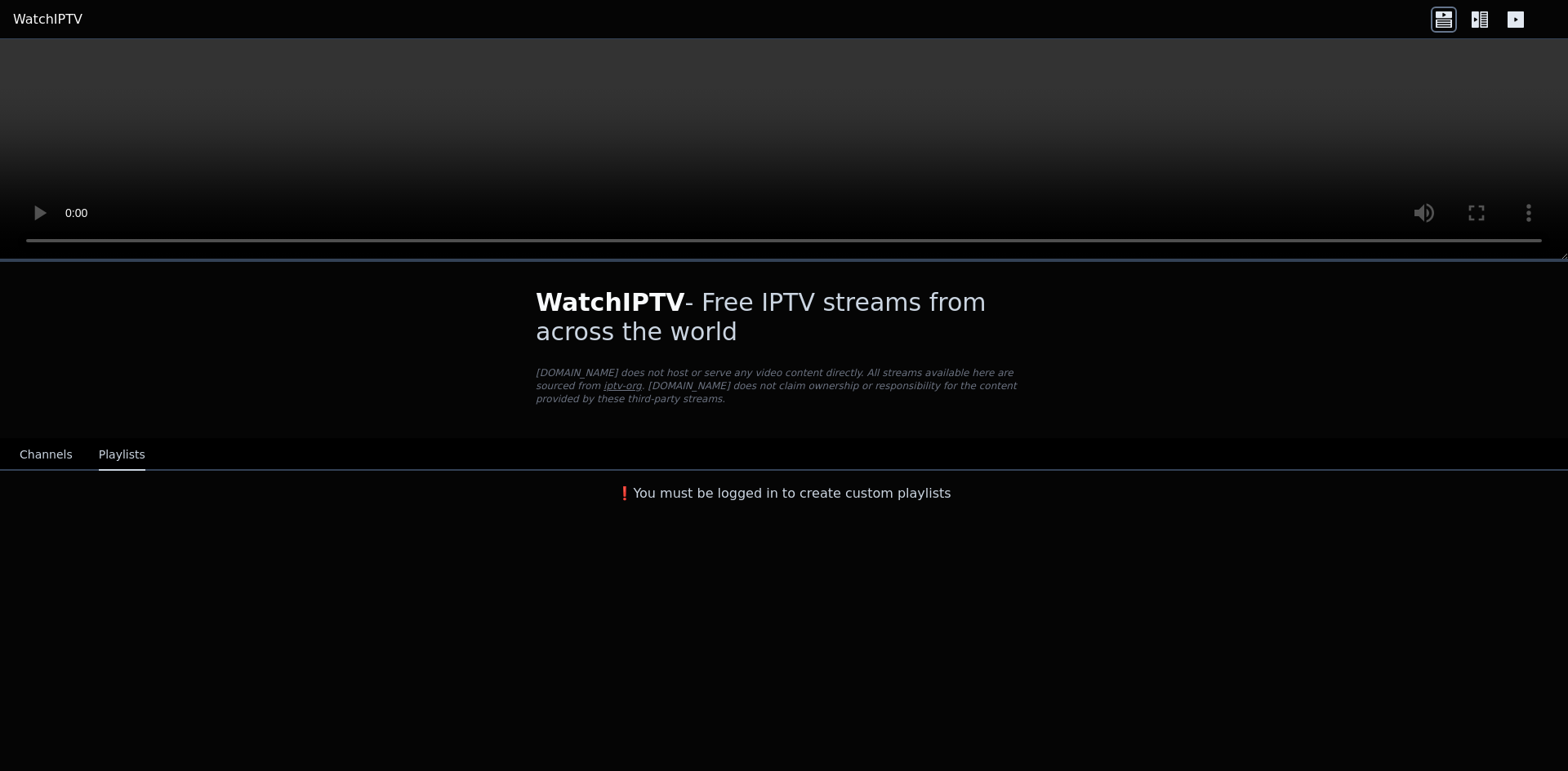
click at [38, 440] on button "Channels" at bounding box center [46, 455] width 53 height 31
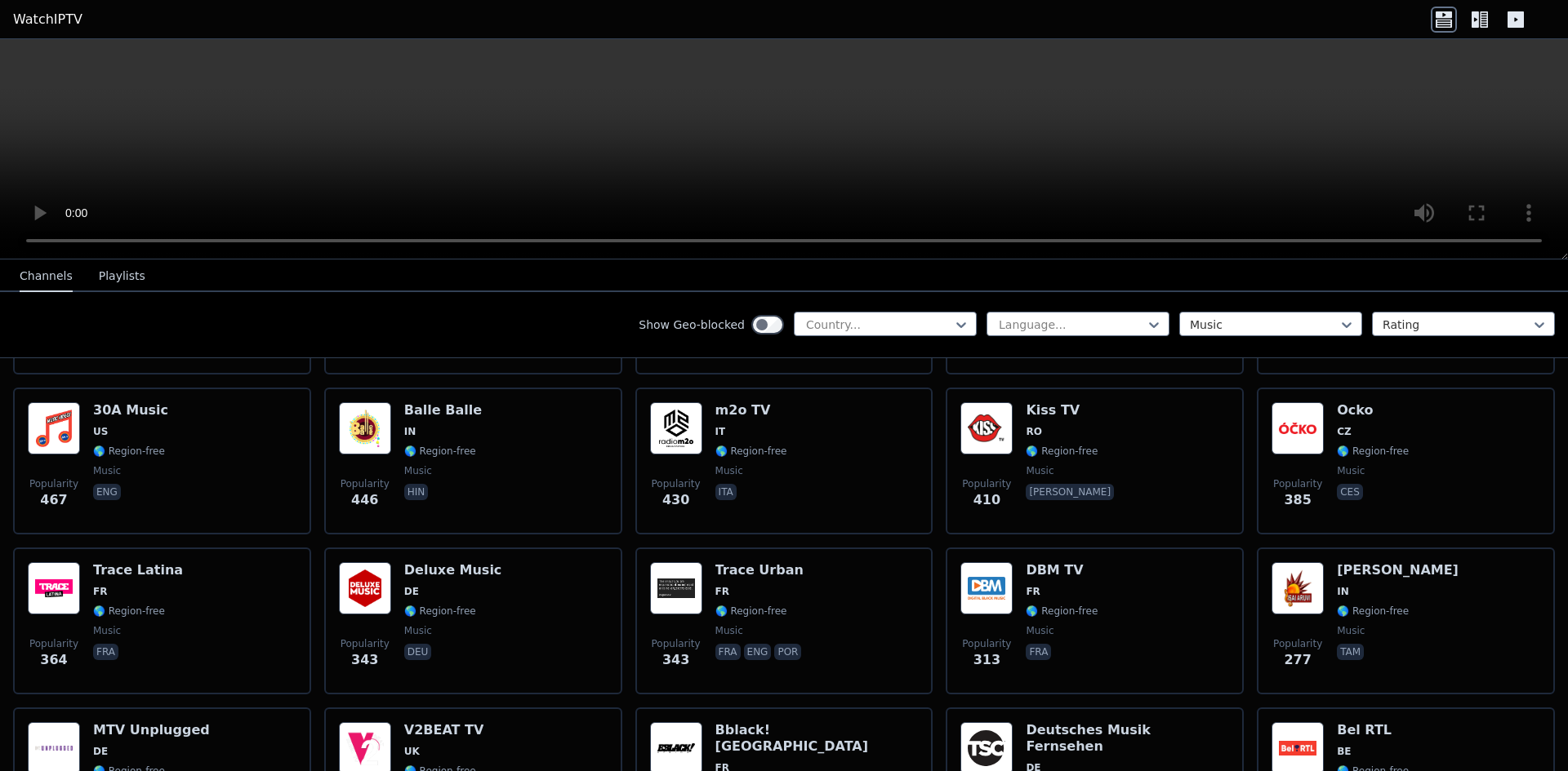
scroll to position [490, 0]
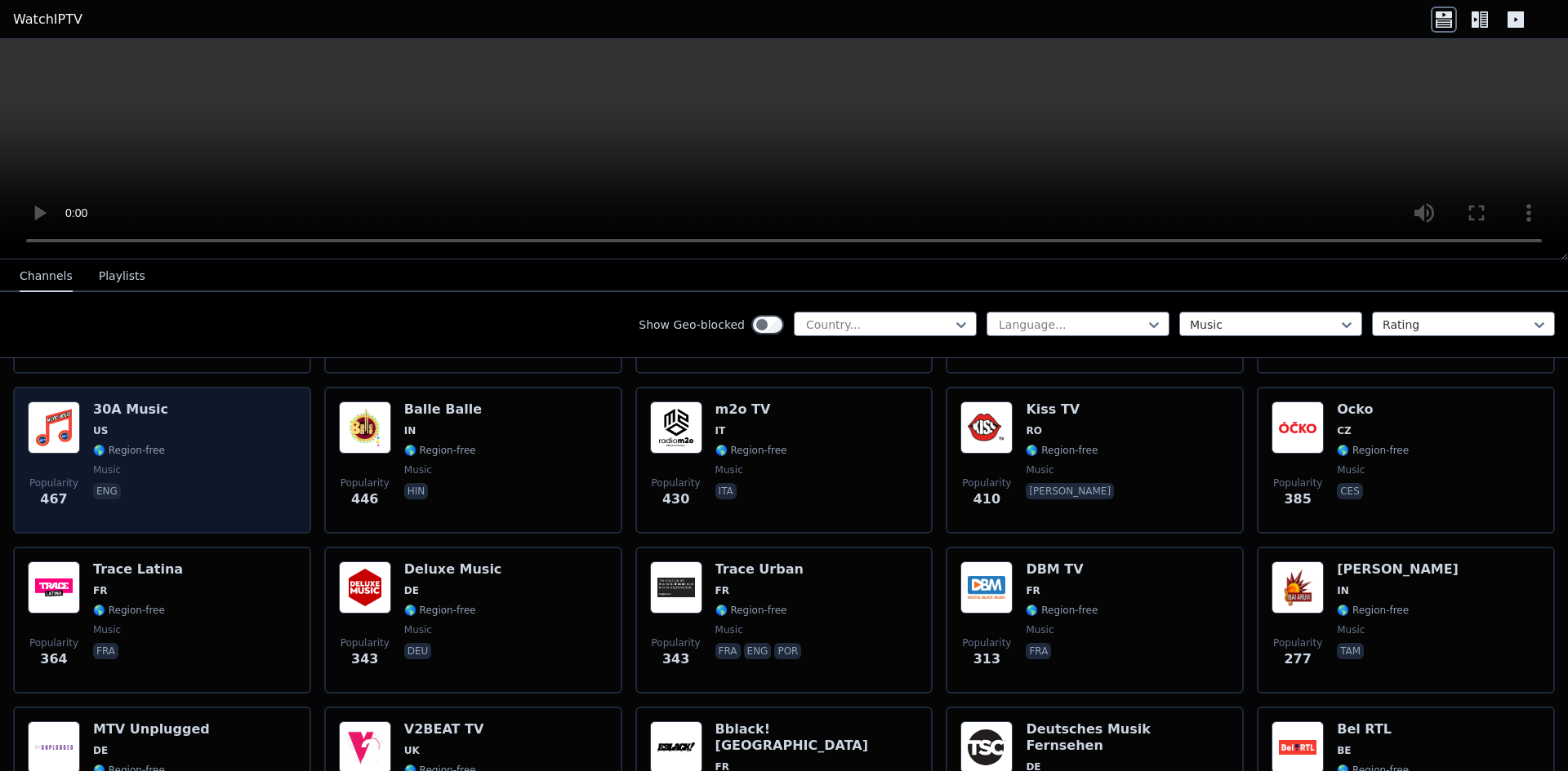
click at [203, 435] on div "Popularity 467 30A Music US 🌎 Region-free music eng" at bounding box center [162, 460] width 269 height 117
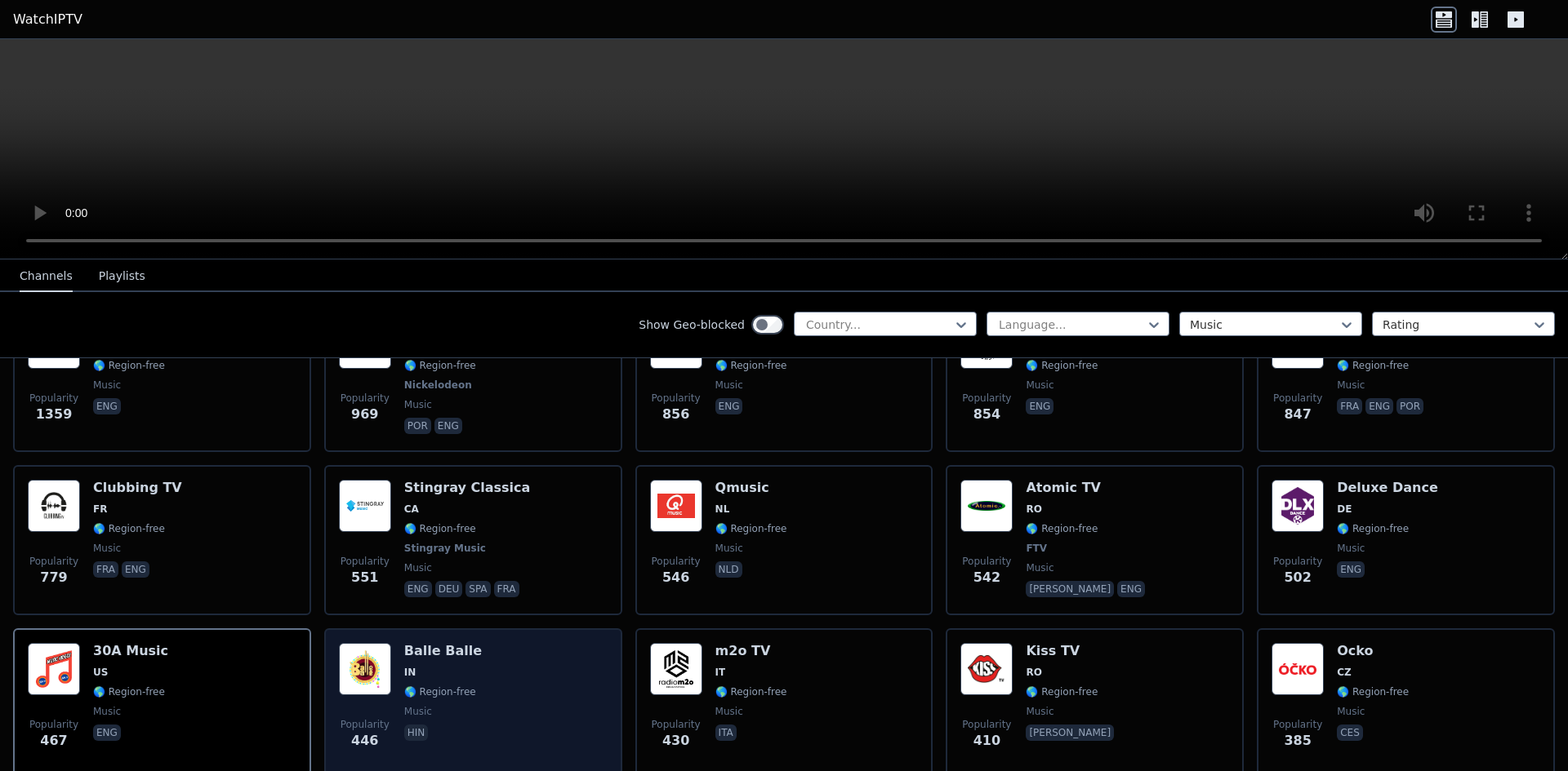
scroll to position [245, 0]
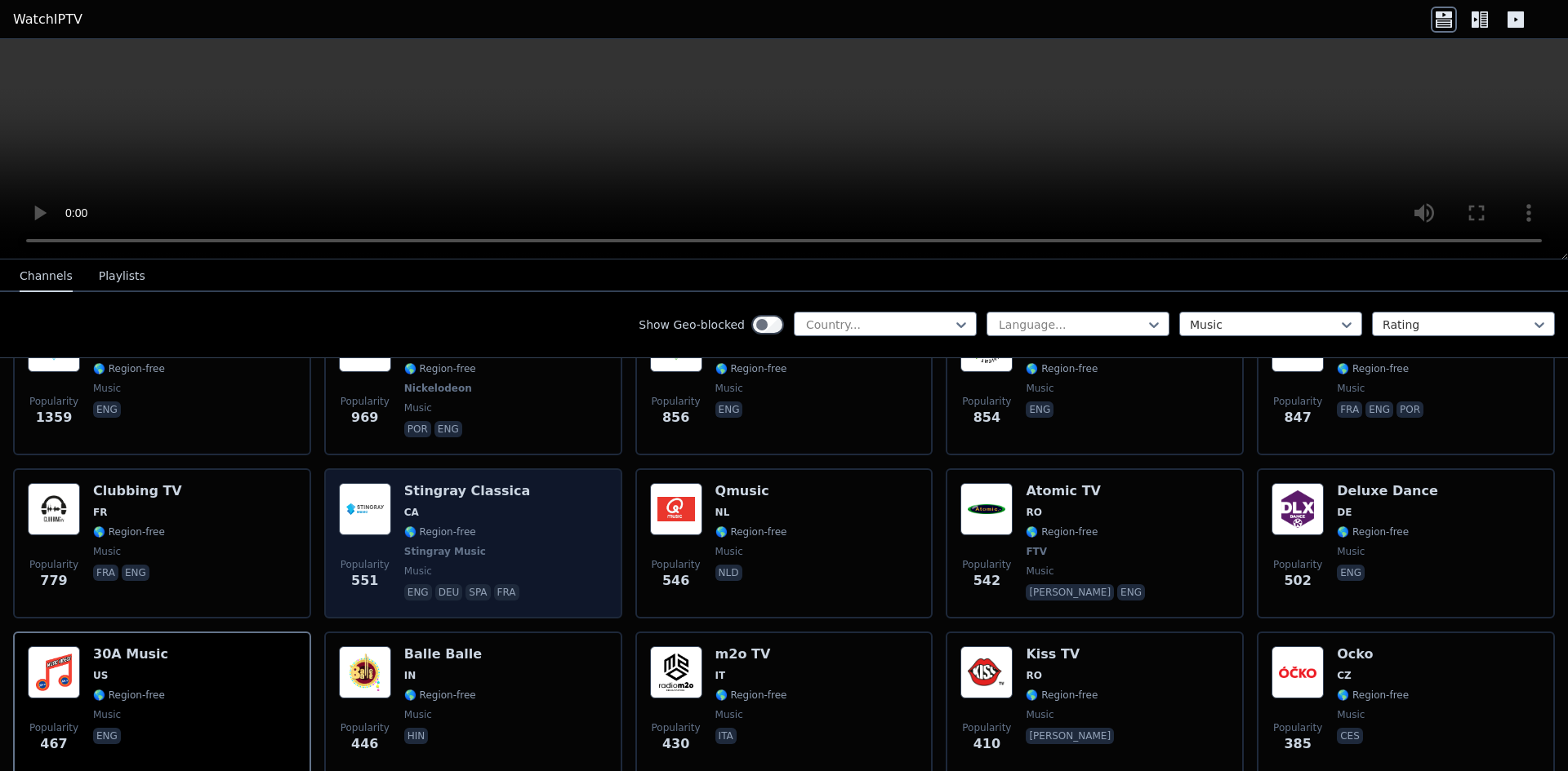
click at [550, 510] on div "Popularity 551 Stingray Classica CA 🌎 Region-free Stingray Music music eng deu …" at bounding box center [473, 544] width 269 height 120
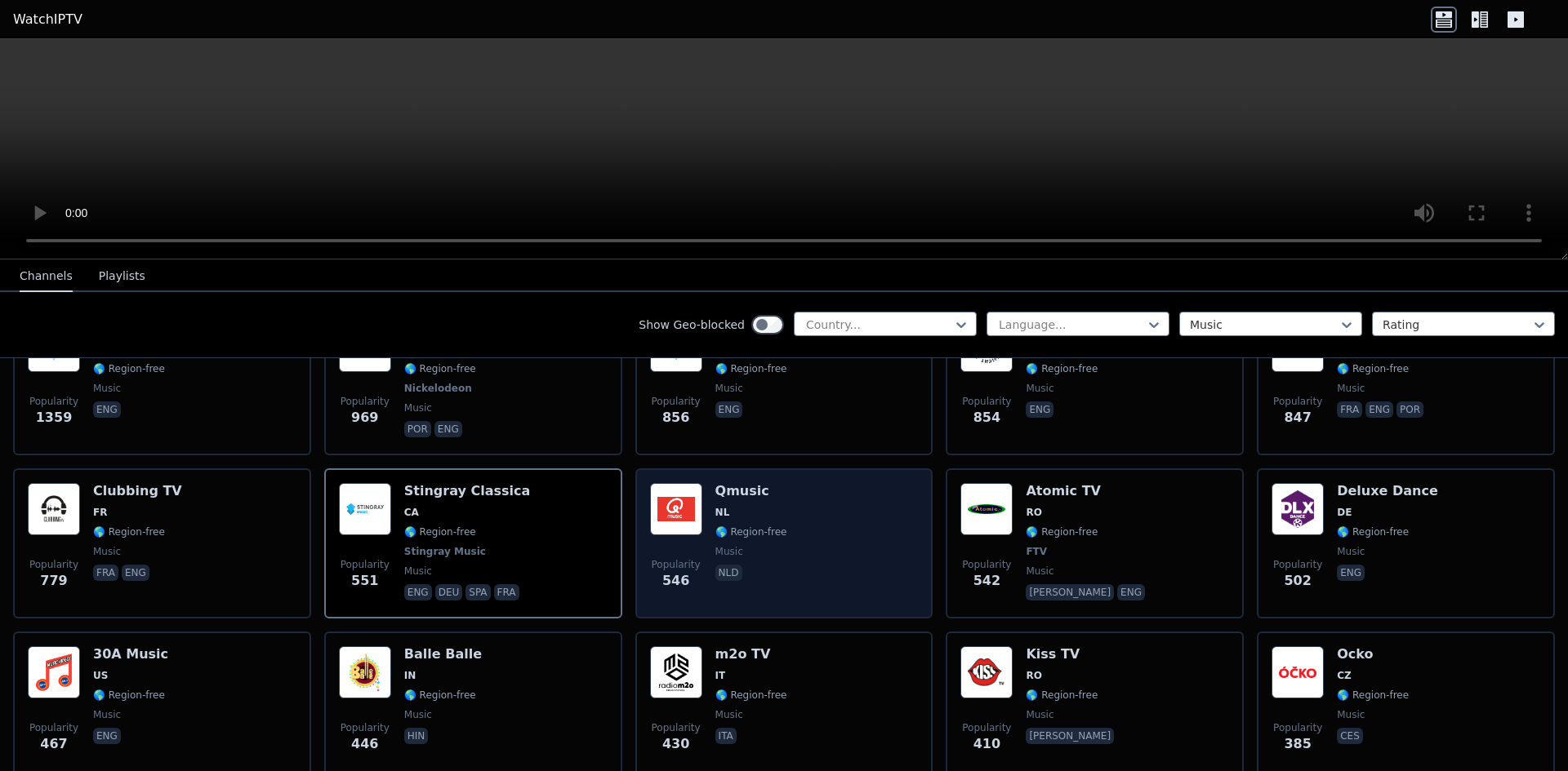
click at [848, 499] on div "Popularity 546 Qmusic NL 🌎 Region-free music nld" at bounding box center [784, 544] width 269 height 120
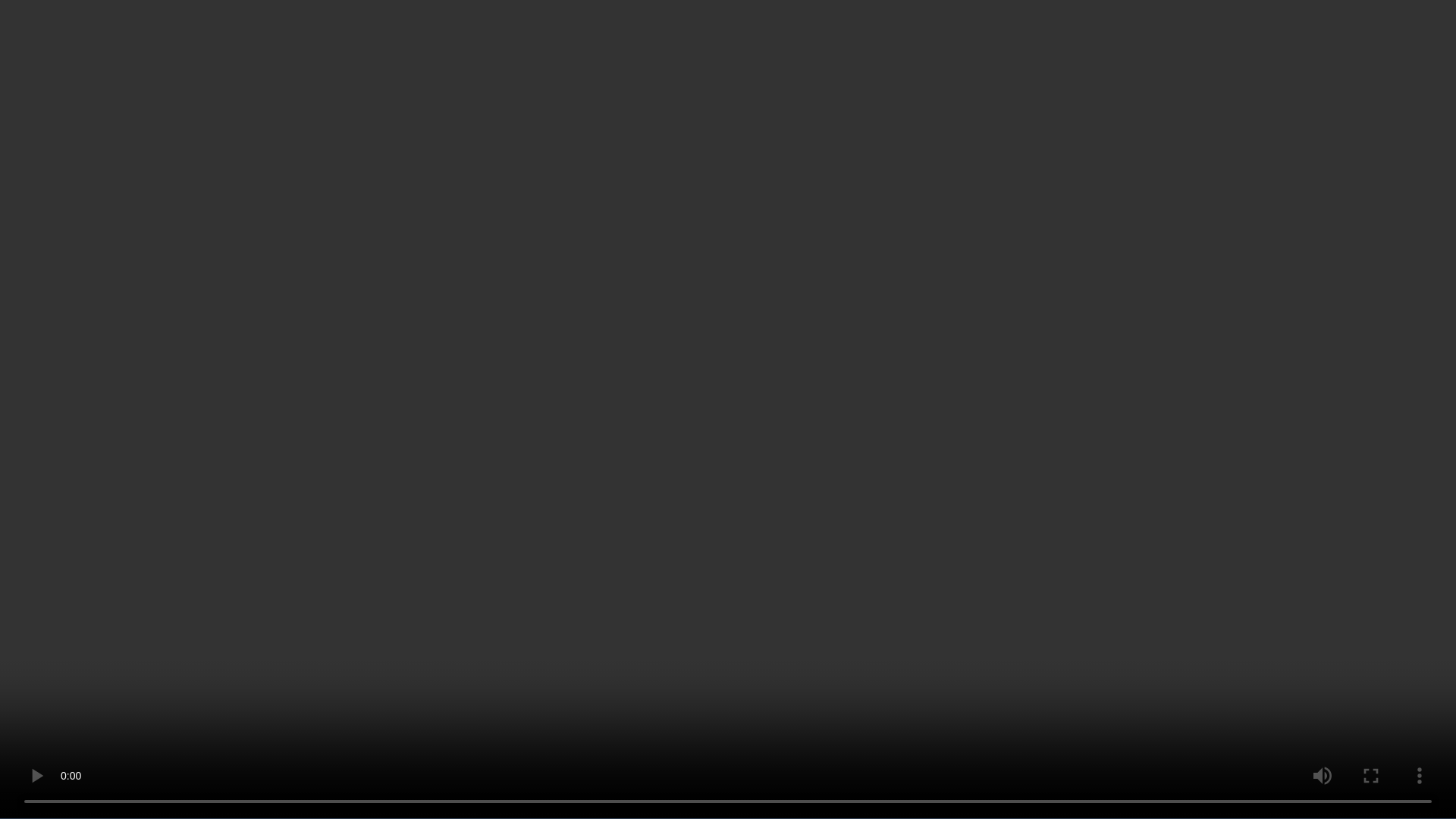
click at [822, 439] on video at bounding box center [728, 409] width 1456 height 819
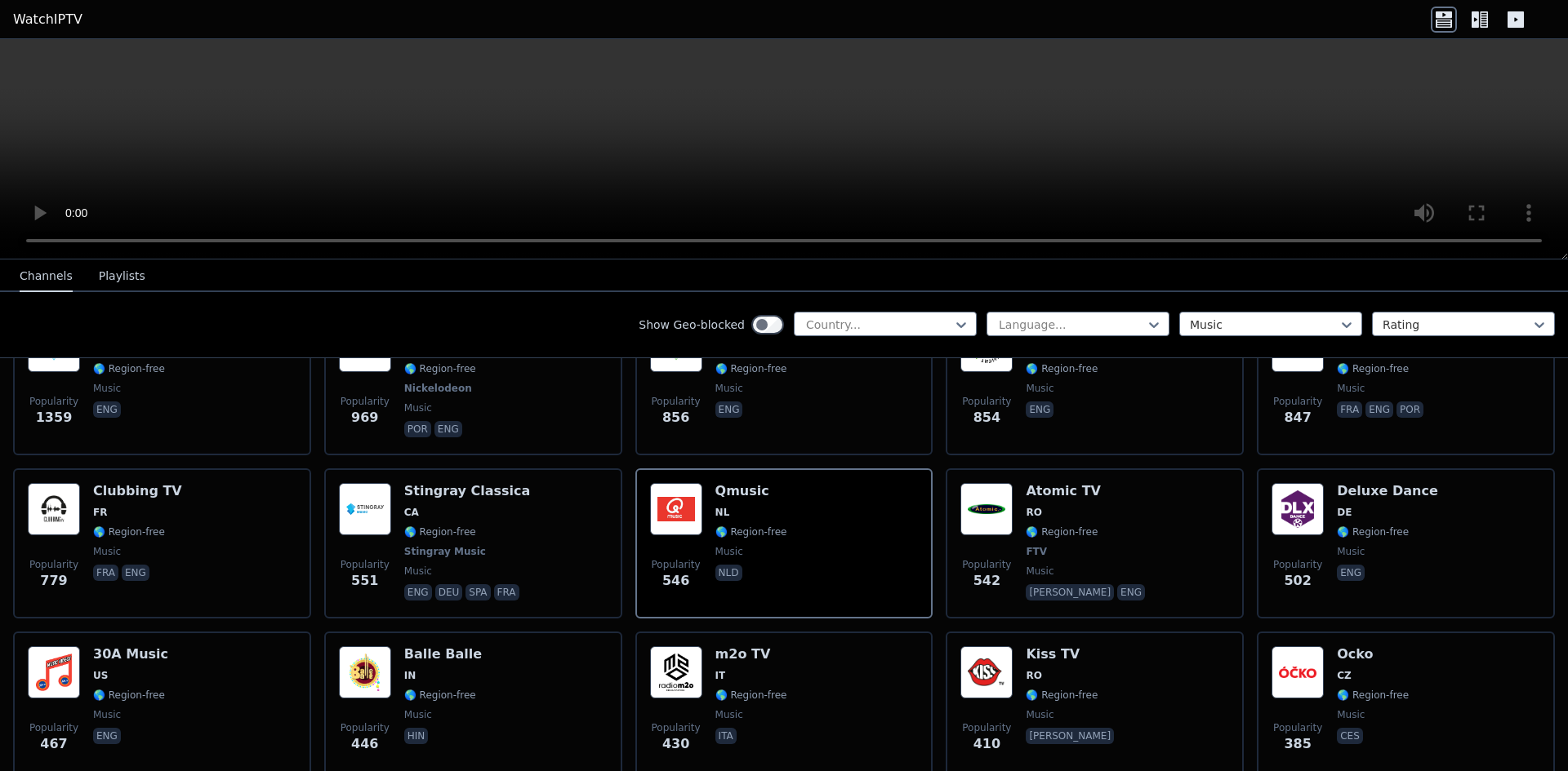
click at [841, 121] on video at bounding box center [784, 149] width 1568 height 220
click at [837, 179] on video at bounding box center [784, 149] width 1568 height 220
click at [794, 173] on video at bounding box center [784, 149] width 1568 height 220
click at [781, 149] on video at bounding box center [784, 149] width 1568 height 220
